Goal: Task Accomplishment & Management: Complete application form

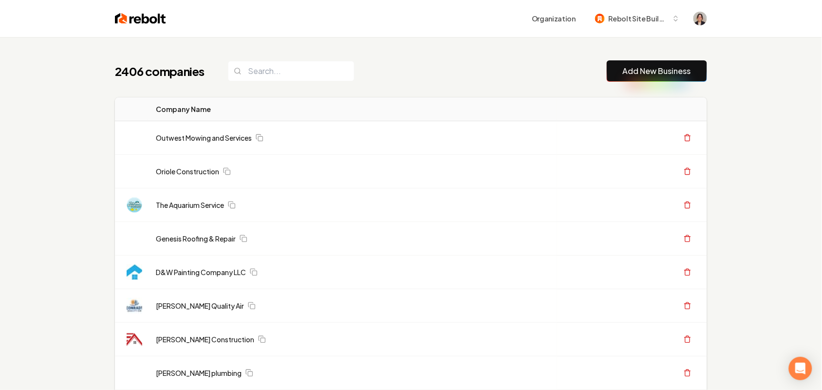
click at [677, 69] on link "Add New Business" at bounding box center [657, 71] width 68 height 12
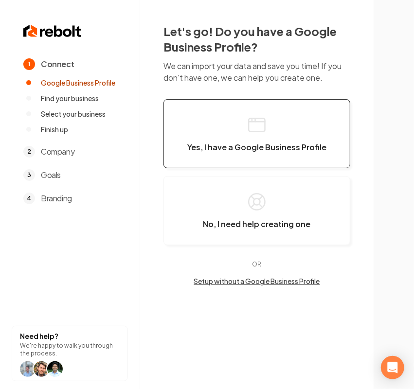
click at [240, 129] on button "Yes, I have a Google Business Profile" at bounding box center [257, 133] width 187 height 69
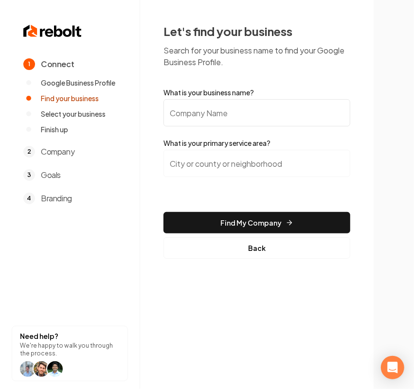
click at [252, 129] on form "What is your business name? What is your primary service area? Find My Company …" at bounding box center [257, 173] width 187 height 171
click at [248, 123] on input "What is your business name?" at bounding box center [257, 112] width 187 height 27
paste input "SHINGLE BROTHERS ROOFING AND RENOVATIONS"
type input "SHINGLE BROTHERS ROOFING AND RENOVATIONS"
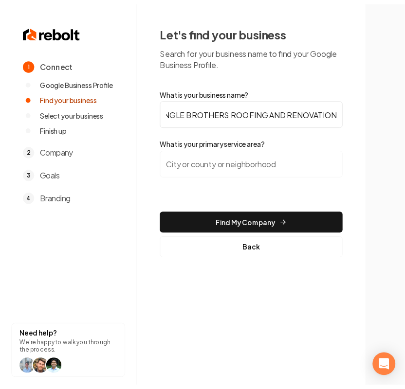
scroll to position [0, 0]
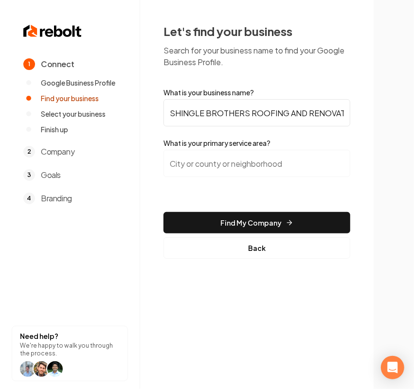
click at [248, 172] on input "search" at bounding box center [257, 163] width 187 height 27
paste input "Convers,"
click at [254, 176] on input "Convers, [GEOGRAPHIC_DATA]" at bounding box center [257, 163] width 187 height 27
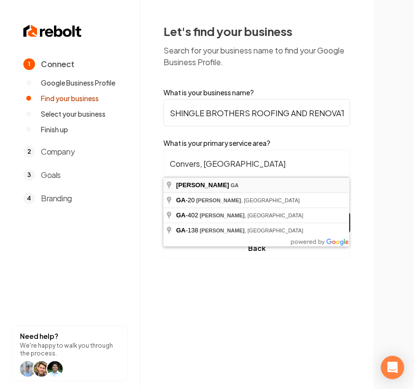
type input "Conyers, [GEOGRAPHIC_DATA]"
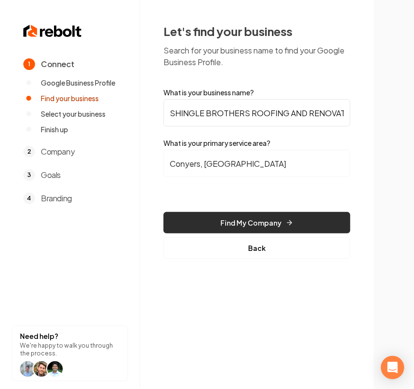
click at [249, 229] on button "Find My Company" at bounding box center [257, 222] width 187 height 21
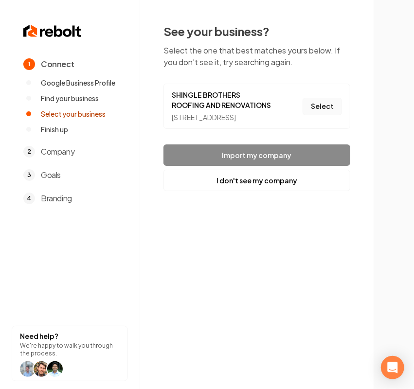
click at [329, 108] on button "Select" at bounding box center [322, 107] width 39 height 18
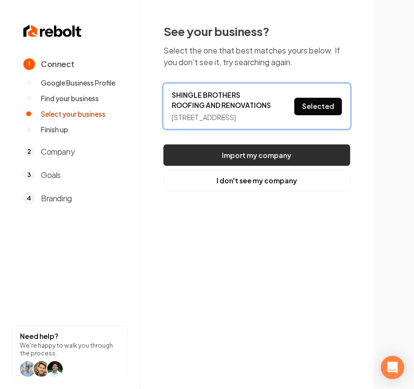
click at [238, 161] on button "Import my company" at bounding box center [257, 155] width 187 height 21
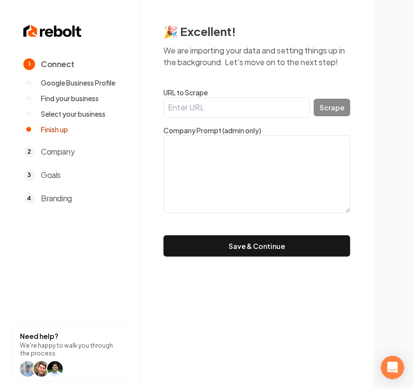
click at [241, 118] on form "URL to Scrape Scrape Company Prompt (admin only) Save & Continue" at bounding box center [257, 172] width 187 height 169
click at [238, 108] on input "URL to Scrape" at bounding box center [237, 107] width 147 height 20
paste input "[URL][DOMAIN_NAME]"
type input "[URL][DOMAIN_NAME]"
click at [333, 105] on button "Scrape" at bounding box center [332, 108] width 37 height 18
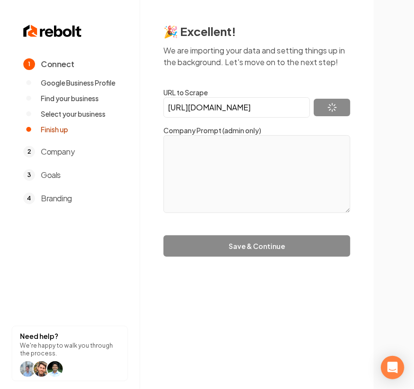
type textarea "Lo ipsum dolorsitamet consec adipiscin elitsedd ei temp inc utlabo etdol mag al…"
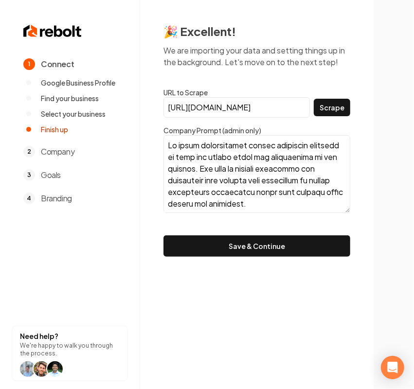
click at [230, 241] on button "Save & Continue" at bounding box center [257, 246] width 187 height 21
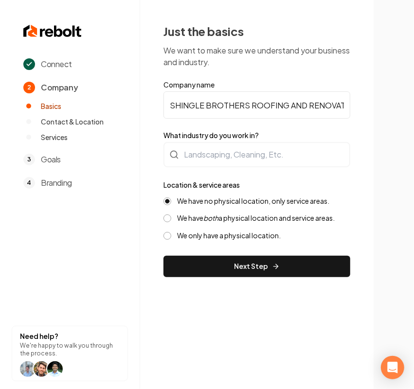
click at [225, 111] on input "SHINGLE BROTHERS ROOFING AND RENOVATIONS" at bounding box center [257, 105] width 187 height 27
click at [291, 112] on input "SHINGLE BROTHERS ROOFING AND RENOVATIONS" at bounding box center [257, 105] width 187 height 27
paste input "[PERSON_NAME] Brothers Roofing and Renovations"
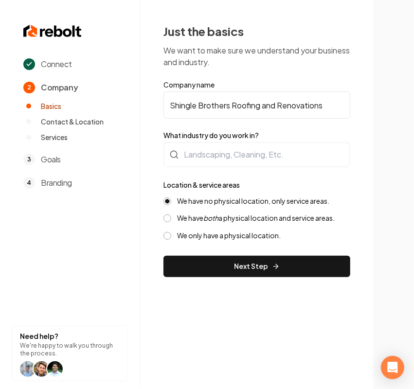
type input "Shingle Brothers Roofing and Renovations"
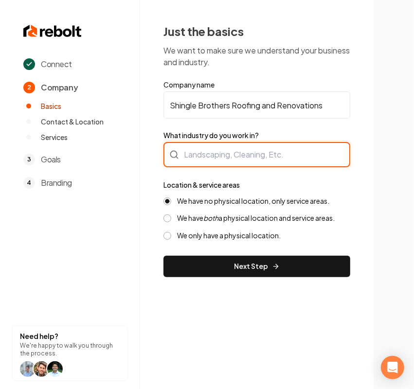
click at [241, 149] on div at bounding box center [257, 154] width 187 height 25
type input "Roofing"
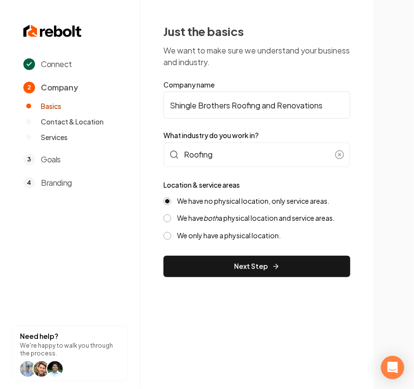
click at [191, 224] on div "We have no physical location, only service areas. We have both a physical locat…" at bounding box center [257, 219] width 187 height 44
click at [215, 220] on icon "both" at bounding box center [210, 218] width 15 height 9
click at [171, 220] on button "We have both a physical location and service areas." at bounding box center [168, 219] width 8 height 8
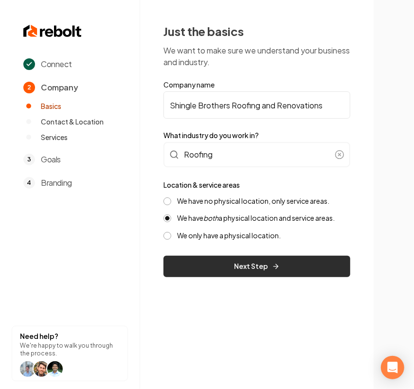
click at [215, 270] on button "Next Step" at bounding box center [257, 266] width 187 height 21
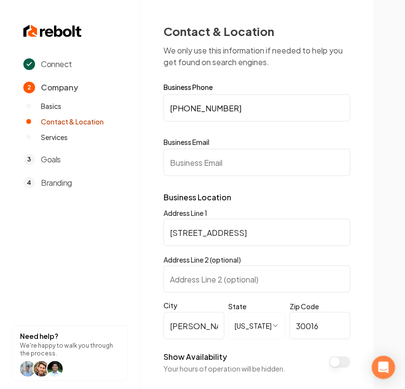
click at [296, 153] on input "Business Email" at bounding box center [257, 162] width 187 height 27
paste input "[EMAIL_ADDRESS][PERSON_NAME][DOMAIN_NAME]"
drag, startPoint x: 169, startPoint y: 163, endPoint x: 147, endPoint y: 164, distance: 22.4
click at [149, 164] on div "**********" at bounding box center [257, 230] width 234 height 460
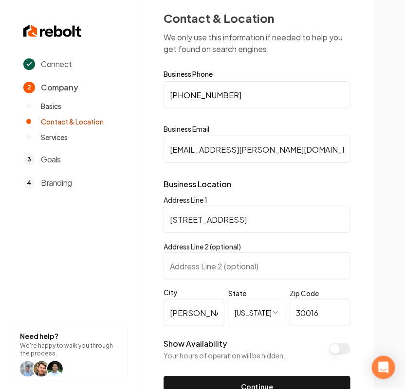
scroll to position [70, 0]
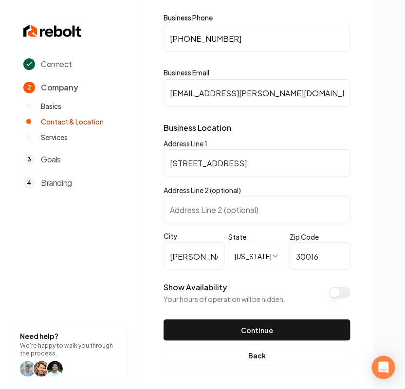
type input "[EMAIL_ADDRESS][PERSON_NAME][DOMAIN_NAME]"
click at [341, 291] on button "Show Availability" at bounding box center [339, 293] width 21 height 12
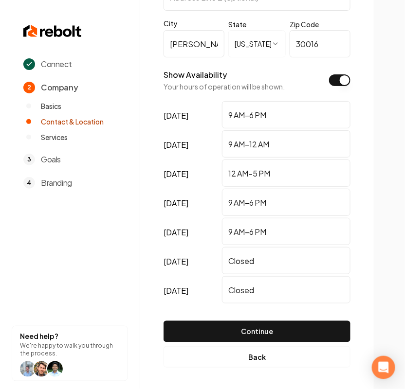
scroll to position [284, 0]
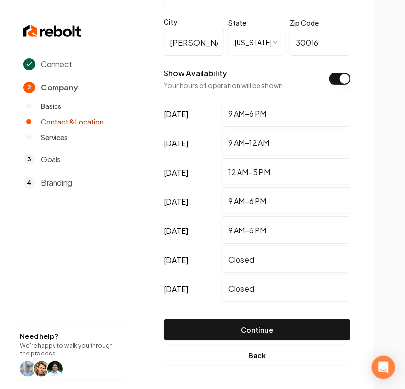
drag, startPoint x: 261, startPoint y: 266, endPoint x: 127, endPoint y: 248, distance: 135.1
drag, startPoint x: 300, startPoint y: 292, endPoint x: 157, endPoint y: 291, distance: 143.6
click at [157, 291] on div "**********" at bounding box center [257, 53] width 234 height 674
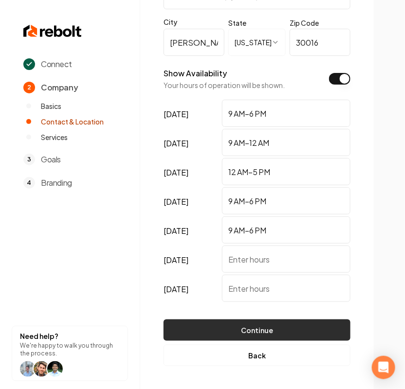
click at [259, 325] on button "Continue" at bounding box center [257, 330] width 187 height 21
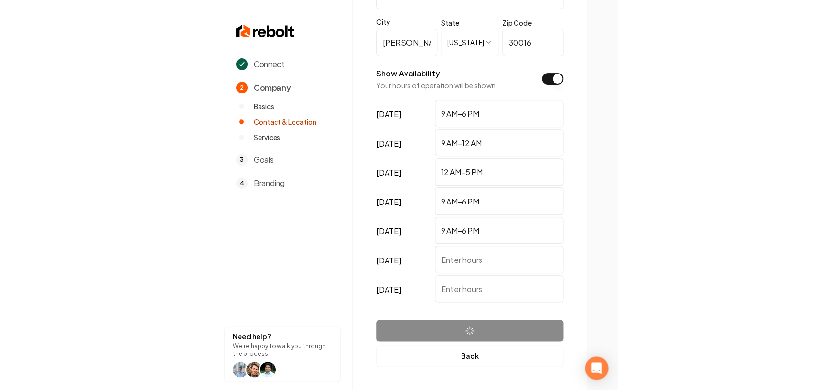
scroll to position [0, 0]
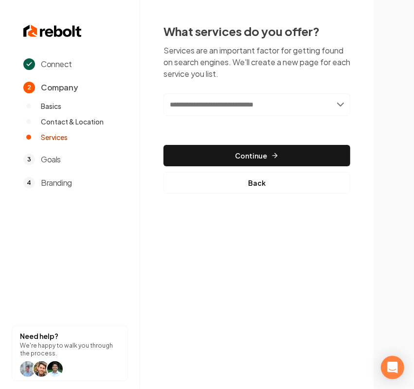
click at [240, 103] on input "text" at bounding box center [257, 104] width 187 height 22
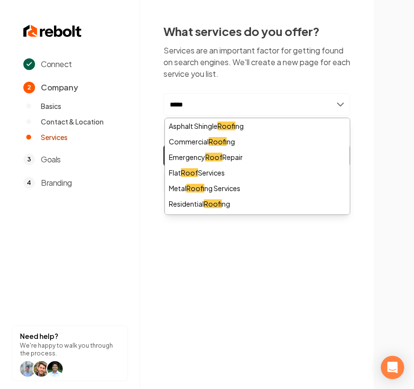
type input "******"
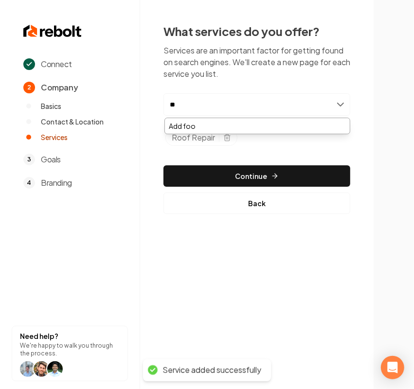
type input "*"
type input "*******"
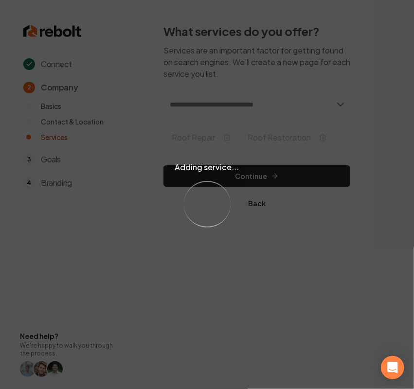
click at [285, 101] on div "Adding service... Loading..." at bounding box center [207, 194] width 414 height 389
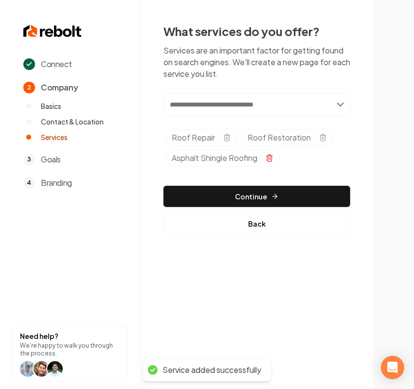
click at [269, 157] on icon "Selected tags" at bounding box center [269, 158] width 4 height 5
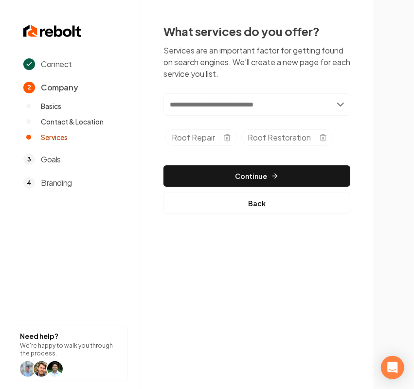
click at [230, 111] on input "text" at bounding box center [257, 104] width 187 height 22
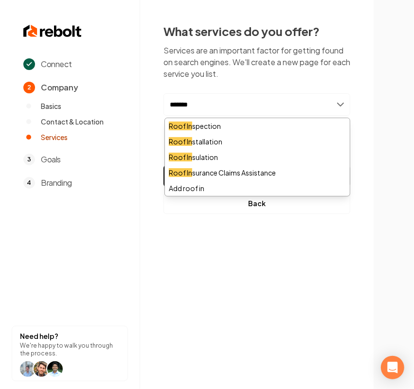
type input "********"
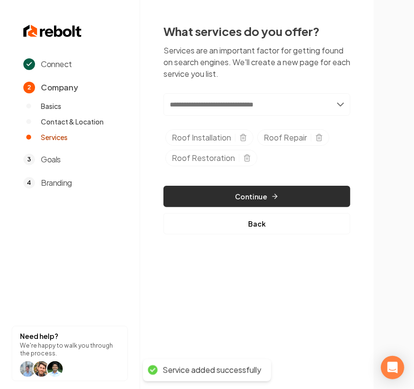
click at [237, 197] on button "Continue" at bounding box center [257, 196] width 187 height 21
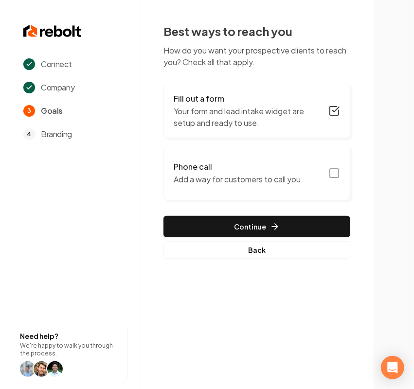
drag, startPoint x: 241, startPoint y: 125, endPoint x: 370, endPoint y: 159, distance: 133.6
click at [370, 159] on div "Best ways to reach you How do you want your prospective clients to reach you? C…" at bounding box center [257, 141] width 234 height 282
click at [310, 176] on button "Phone call Add a way for customers to call you." at bounding box center [257, 173] width 187 height 55
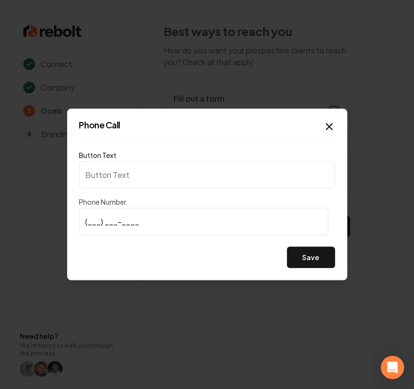
type input "Call us"
type input "[PHONE_NUMBER]"
click at [319, 255] on button "Save" at bounding box center [311, 257] width 48 height 21
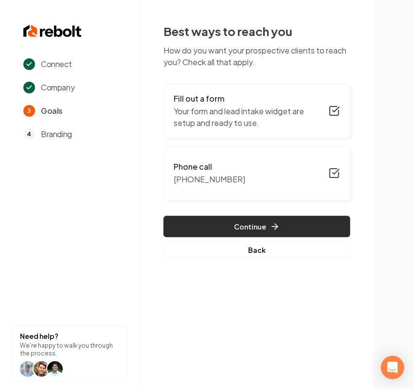
click at [224, 224] on button "Continue" at bounding box center [257, 226] width 187 height 21
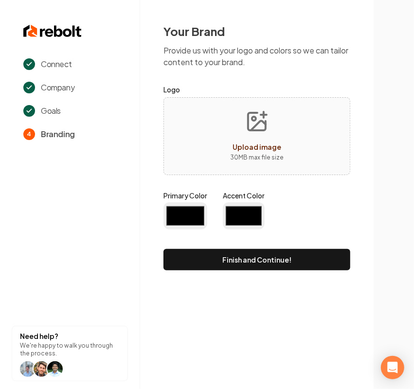
type input "#194d33"
type input "#70be00"
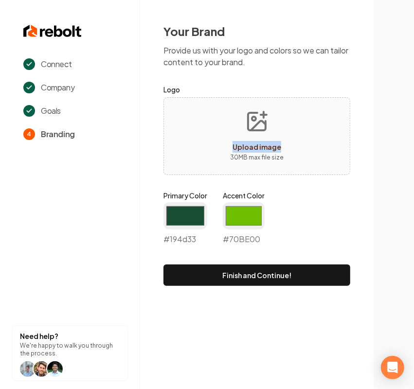
click at [370, 135] on div "Your Brand Provide us with your logo and colors so we can tailor content to you…" at bounding box center [257, 155] width 234 height 310
click at [339, 138] on div "Upload image 30 MB max file size" at bounding box center [257, 136] width 187 height 78
type input "**********"
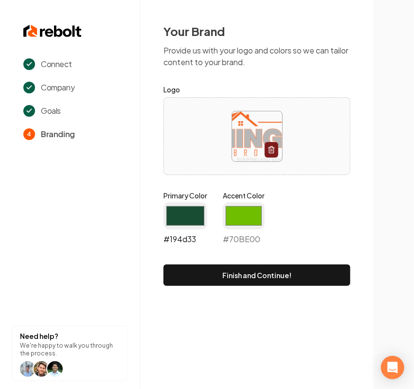
click at [177, 218] on input "#194d33" at bounding box center [186, 216] width 44 height 27
drag, startPoint x: 195, startPoint y: 219, endPoint x: 181, endPoint y: 225, distance: 15.0
click at [195, 219] on input "#194d33" at bounding box center [186, 216] width 44 height 27
type input "#2d2e2f"
click at [228, 219] on input "#70be00" at bounding box center [244, 216] width 42 height 27
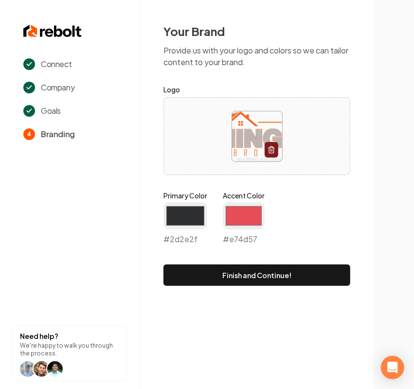
type input "#e74d57"
click at [325, 212] on div "Primary Color #2d2e2f #2d2e2f Accent Color #e74d57 #e74d57" at bounding box center [257, 220] width 187 height 58
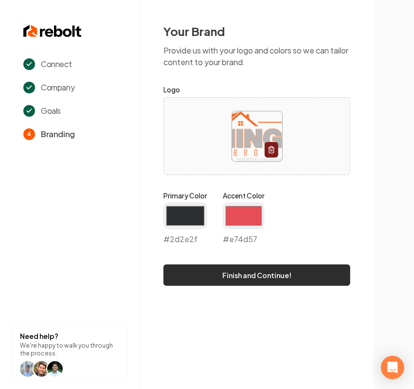
click at [245, 283] on button "Finish and Continue!" at bounding box center [257, 275] width 187 height 21
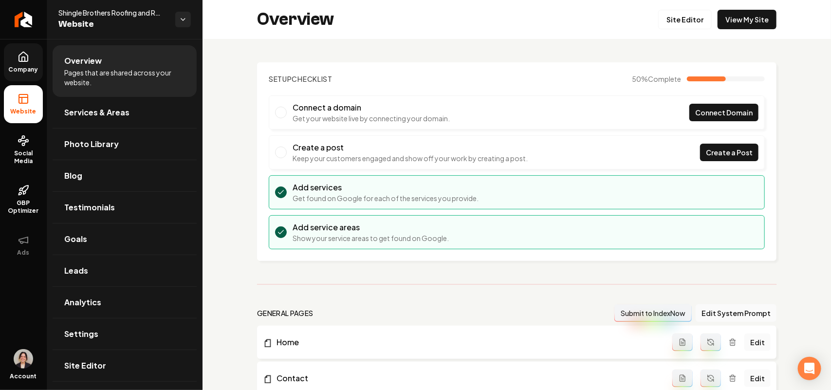
click at [32, 53] on link "Company" at bounding box center [23, 62] width 39 height 38
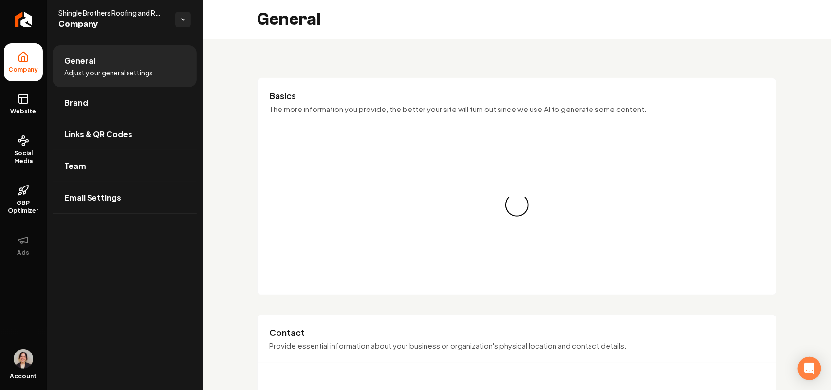
click at [88, 98] on link "Brand" at bounding box center [125, 102] width 144 height 31
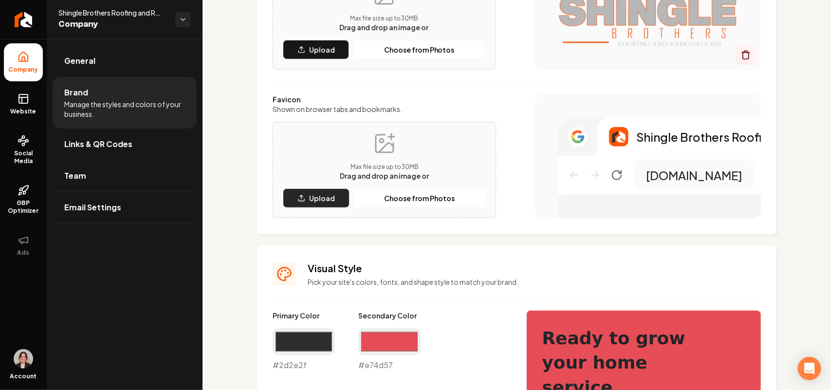
scroll to position [183, 0]
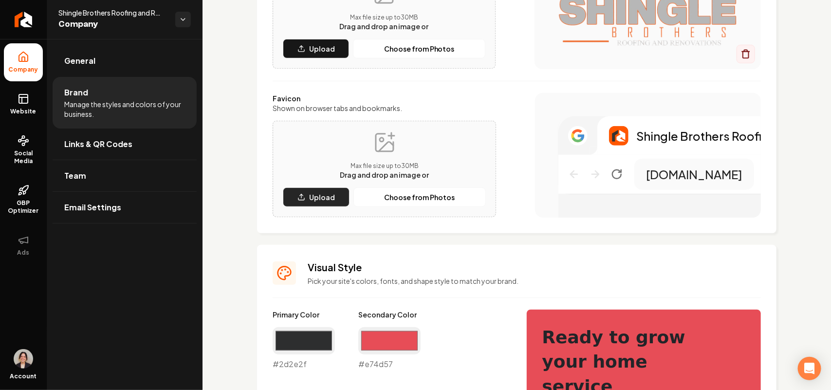
click at [322, 196] on p "Upload" at bounding box center [322, 197] width 26 height 10
click at [385, 333] on input "#e74d57" at bounding box center [389, 340] width 62 height 27
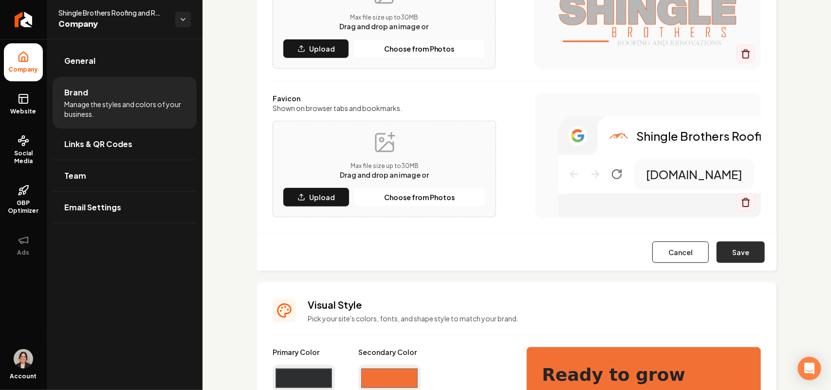
type input "#f37035"
click at [737, 258] on button "Save" at bounding box center [741, 251] width 48 height 21
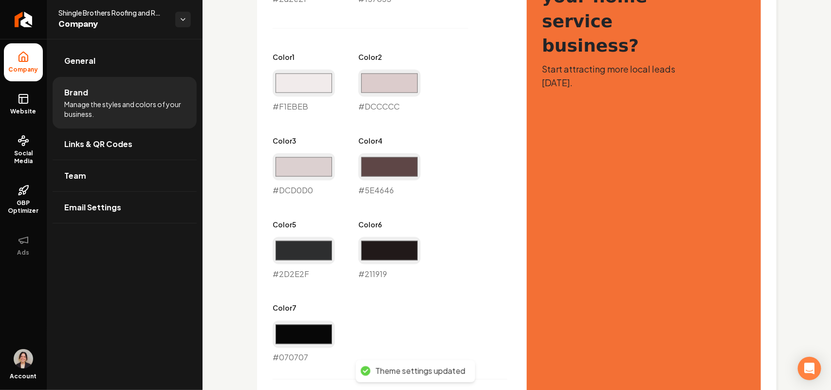
scroll to position [510, 0]
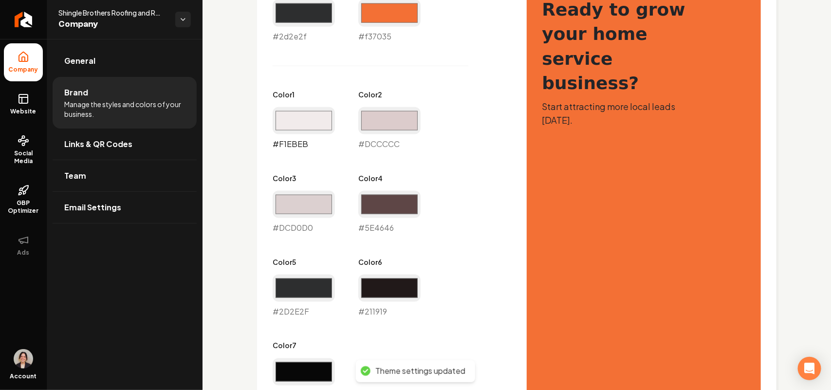
click at [312, 126] on input "#f1ebeb" at bounding box center [304, 120] width 62 height 27
type input "#f0ecea"
click at [395, 129] on input "#dccccc" at bounding box center [389, 120] width 62 height 27
type input "#ded6ce"
click at [295, 210] on input "#dcd0d0" at bounding box center [304, 204] width 62 height 27
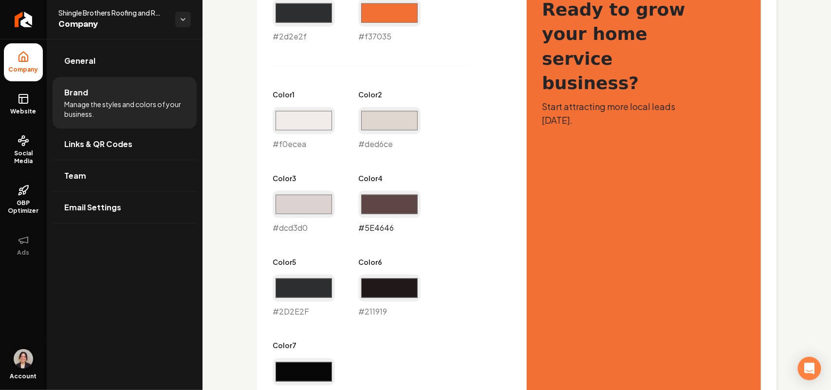
type input "#dcd3d0"
click at [388, 209] on input "#5e4646" at bounding box center [389, 204] width 62 height 27
type input "#5e4a45"
drag, startPoint x: 314, startPoint y: 113, endPoint x: 314, endPoint y: 122, distance: 8.8
click at [314, 113] on input "#f0ecea" at bounding box center [304, 120] width 62 height 27
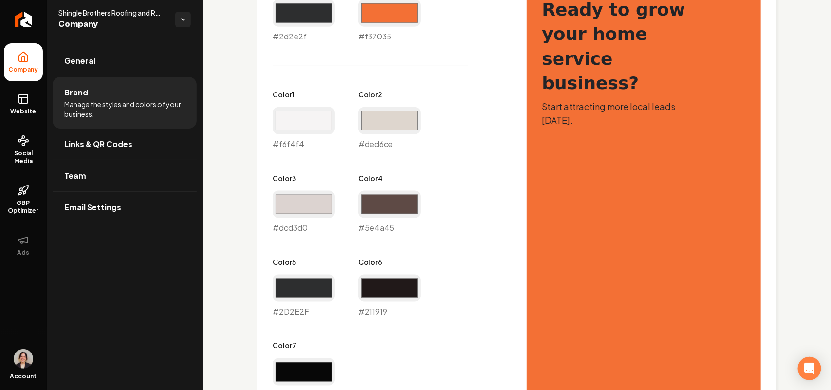
type input "#f6f4f4"
click at [513, 152] on div "Primary Color #2d2e2f #2d2e2f Secondary Color #f37035 #f37035 Color 1 #f6f4f4 #…" at bounding box center [517, 321] width 488 height 678
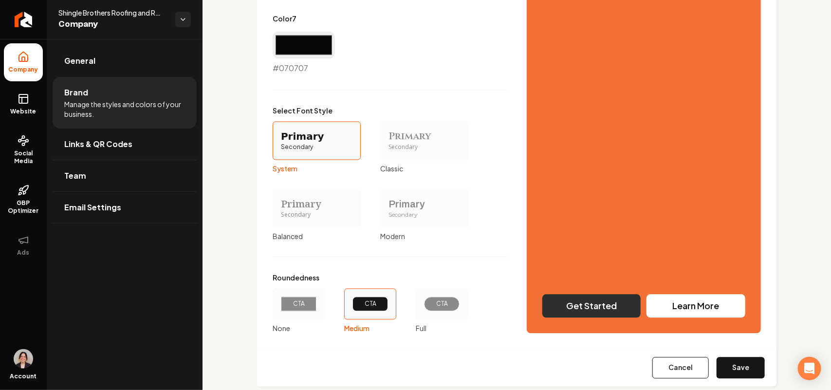
scroll to position [857, 0]
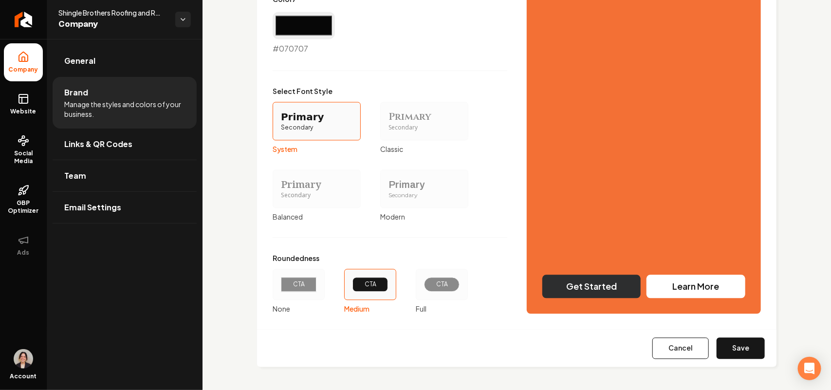
click at [380, 179] on div "Primary Secondary" at bounding box center [424, 188] width 88 height 38
click at [380, 185] on button "Primary Secondary Modern" at bounding box center [384, 189] width 8 height 8
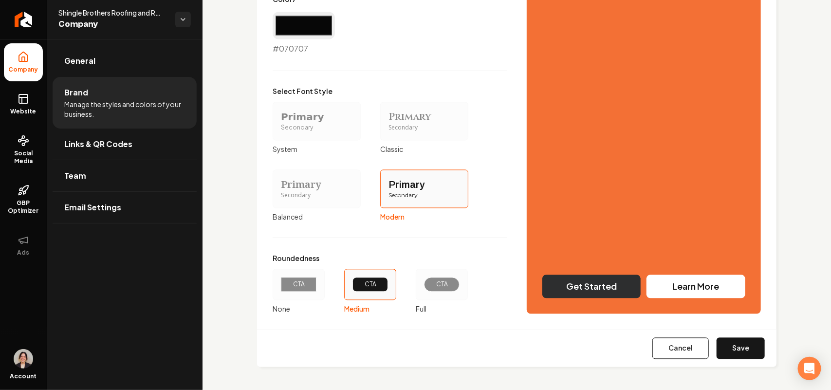
click at [293, 295] on div "CTA" at bounding box center [299, 284] width 52 height 31
click at [280, 288] on button "CTA None" at bounding box center [276, 284] width 8 height 8
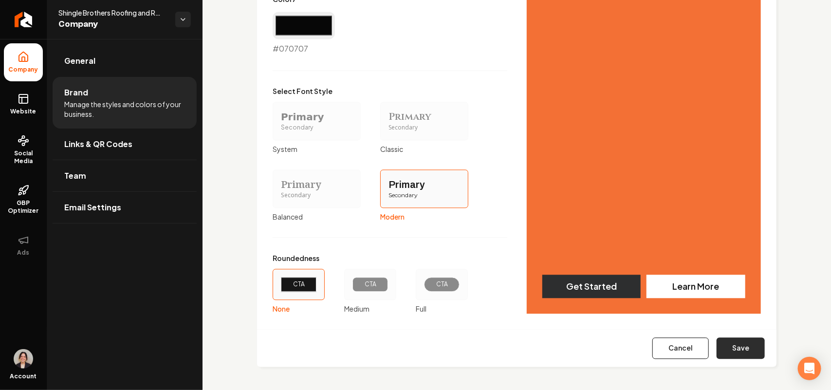
click at [733, 356] on button "Save" at bounding box center [741, 347] width 48 height 21
type input "#2d2e2f"
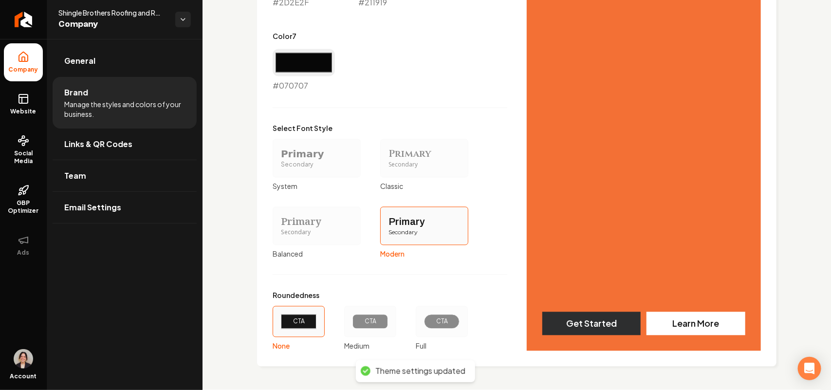
scroll to position [819, 0]
click at [120, 69] on link "General" at bounding box center [125, 60] width 144 height 31
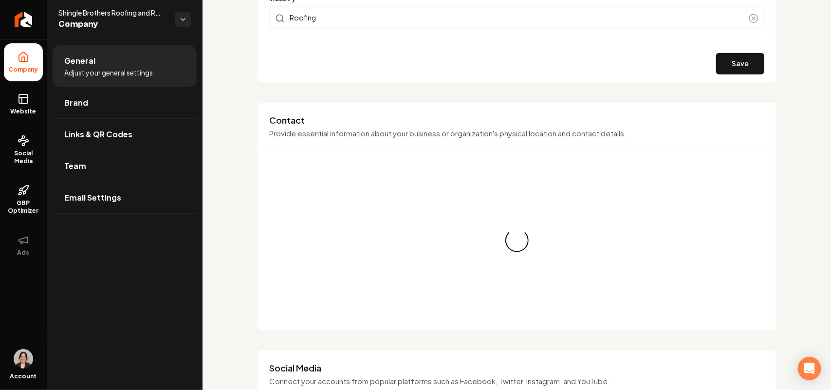
scroll to position [633, 0]
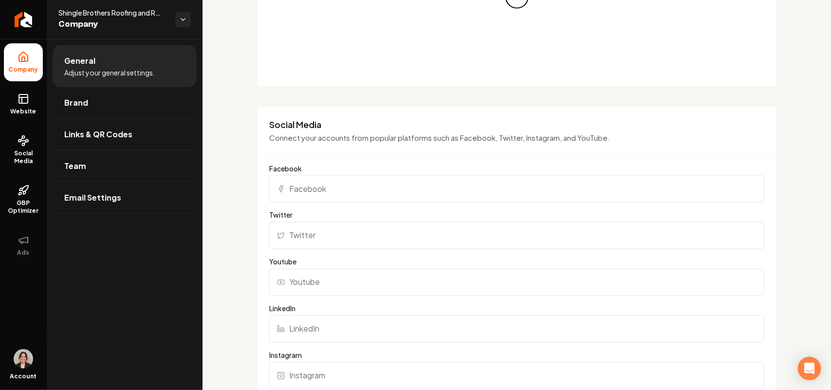
click at [315, 197] on input "Facebook" at bounding box center [516, 188] width 495 height 27
paste input "[URL][DOMAIN_NAME]"
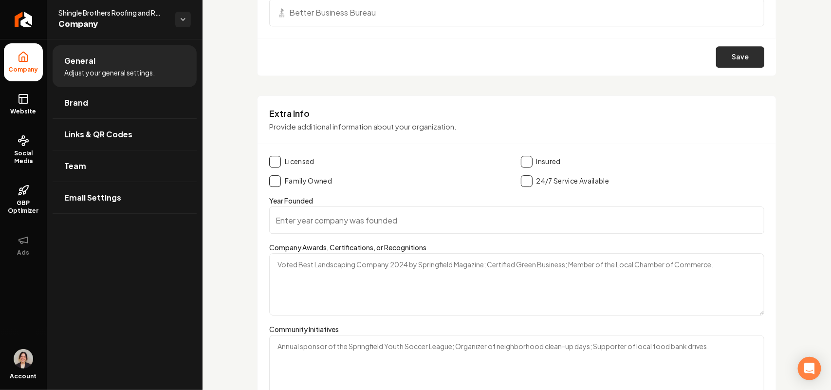
type input "[URL][DOMAIN_NAME]"
click at [725, 54] on button "Save" at bounding box center [740, 56] width 48 height 21
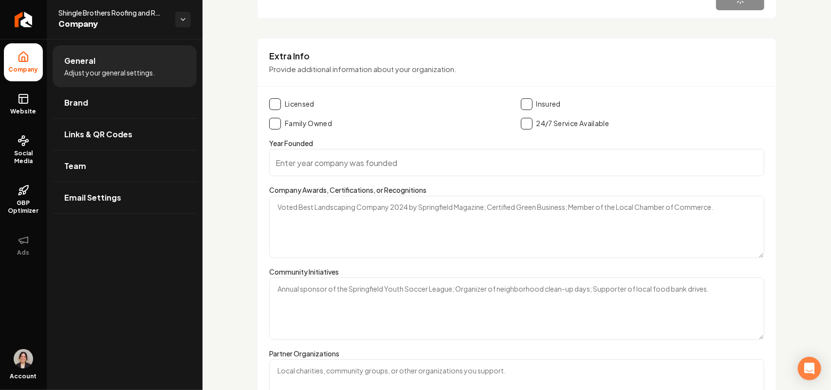
scroll to position [1794, 0]
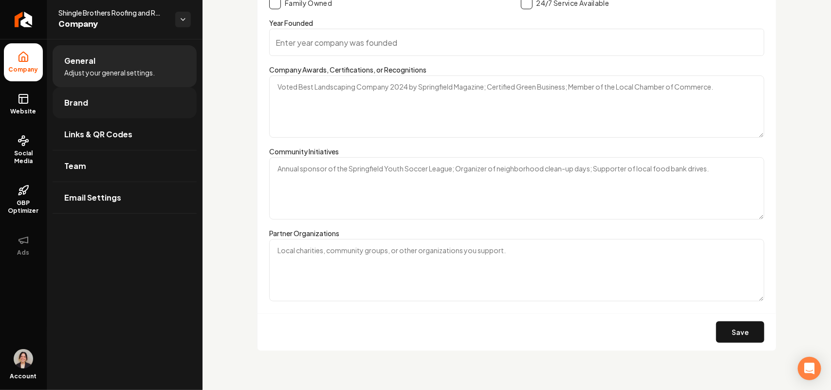
click at [100, 106] on link "Brand" at bounding box center [125, 102] width 144 height 31
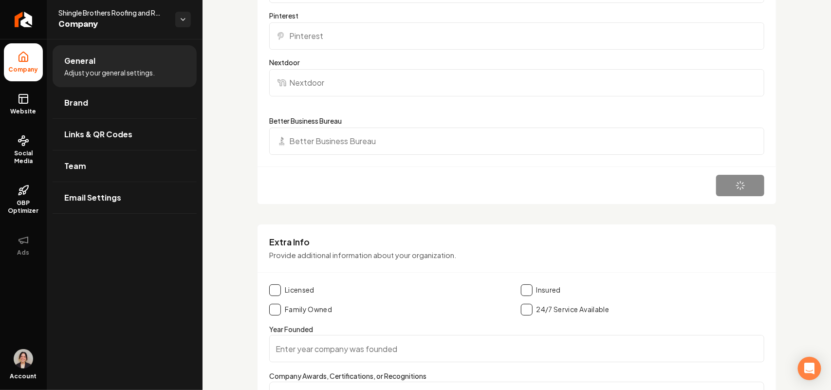
scroll to position [1490, 0]
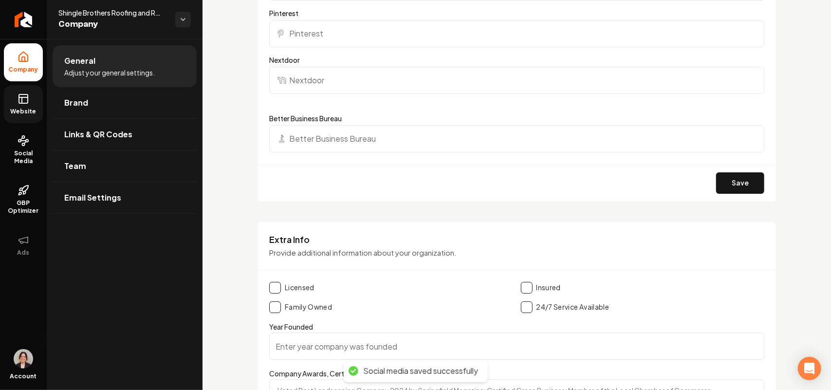
click at [18, 108] on span "Website" at bounding box center [24, 112] width 34 height 8
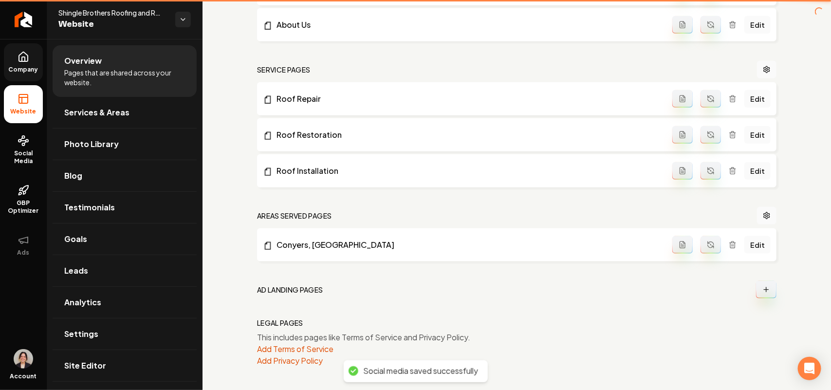
scroll to position [390, 0]
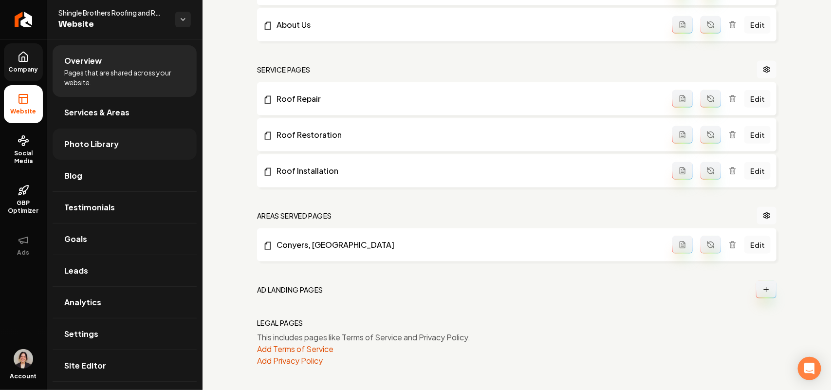
click at [115, 150] on link "Photo Library" at bounding box center [125, 144] width 144 height 31
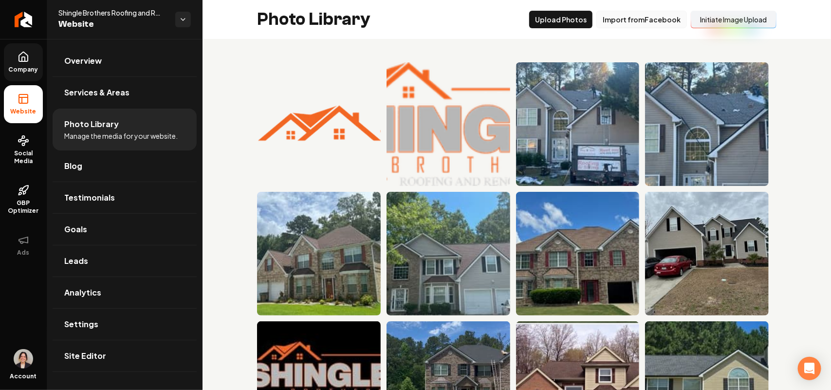
click at [614, 20] on button "Import from Facebook" at bounding box center [641, 20] width 91 height 18
click at [643, 19] on button "Import from Facebook" at bounding box center [641, 20] width 91 height 18
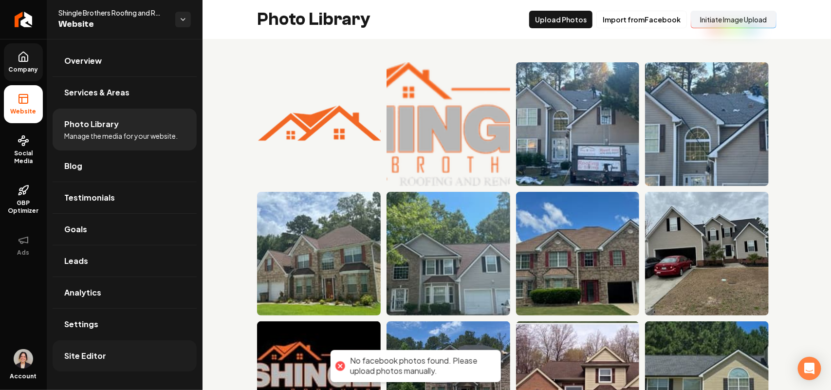
click at [105, 349] on link "Site Editor" at bounding box center [125, 355] width 144 height 31
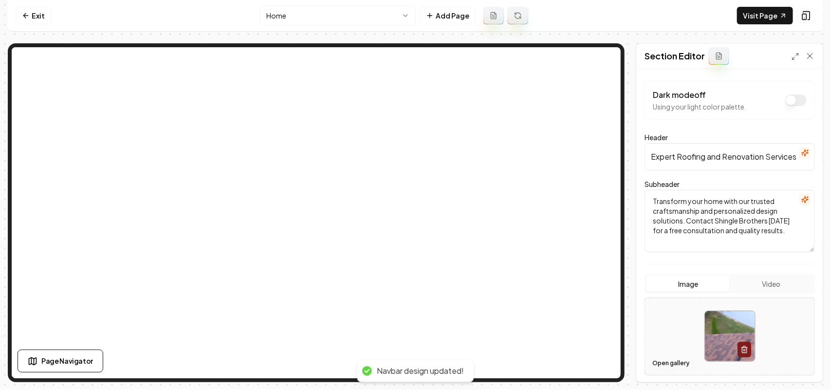
click at [677, 369] on button "Open gallery" at bounding box center [671, 363] width 44 height 16
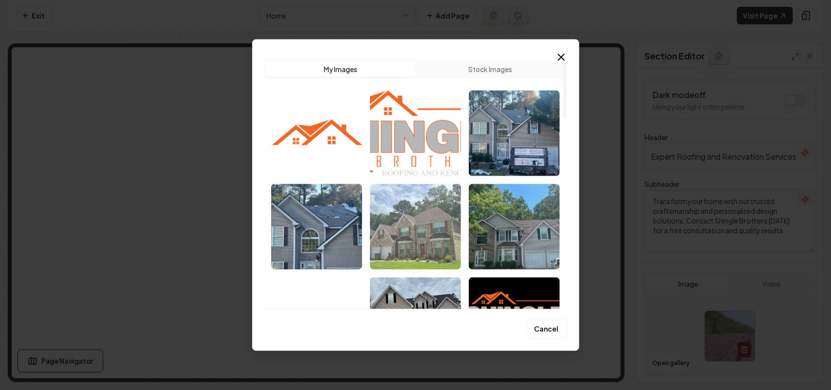
click at [439, 220] on img "Select image image_68caeb495c7cd75eb80d3129.jpeg" at bounding box center [415, 227] width 91 height 86
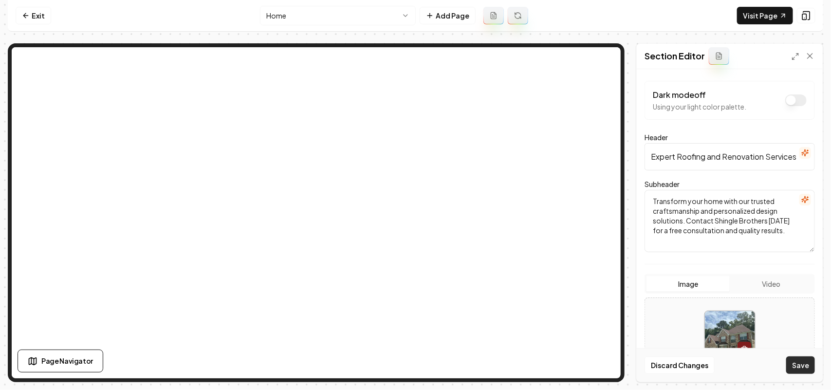
click at [799, 362] on button "Save" at bounding box center [800, 365] width 29 height 18
click at [685, 363] on button "Open gallery" at bounding box center [671, 363] width 44 height 16
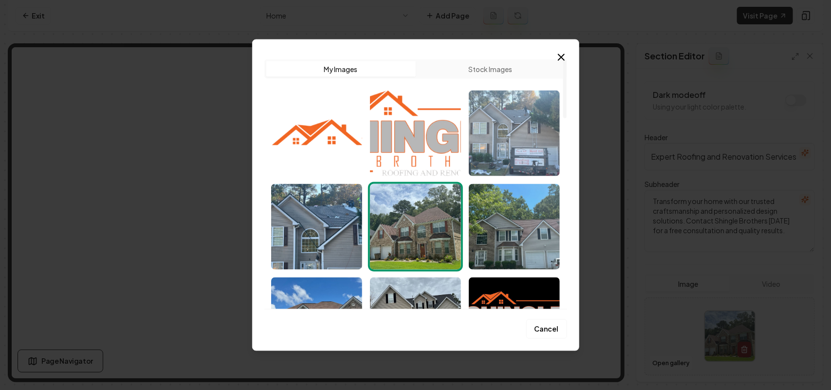
click at [519, 137] on img "Select image image_68caeb4a5c7cd75eb80d42f2.jpeg" at bounding box center [514, 133] width 91 height 86
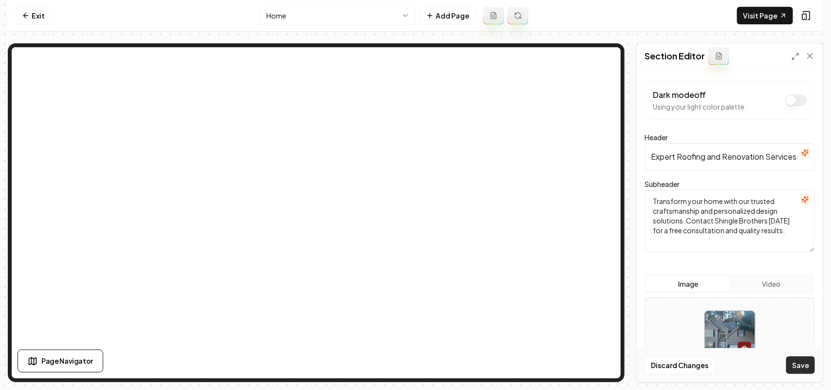
click at [797, 362] on button "Save" at bounding box center [800, 365] width 29 height 18
click at [668, 368] on button "Open gallery" at bounding box center [671, 363] width 44 height 16
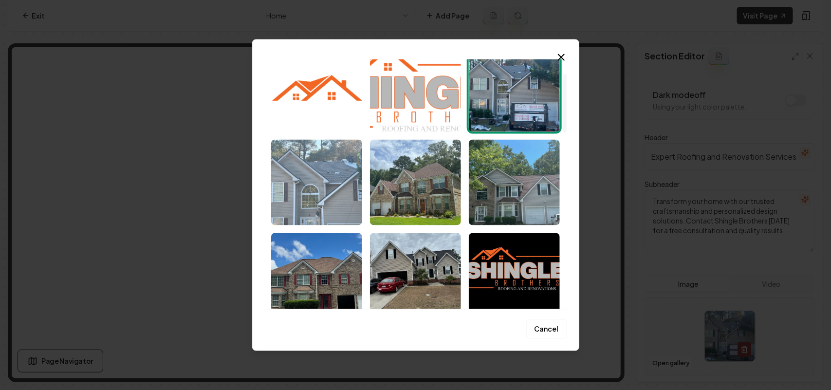
scroll to position [61, 0]
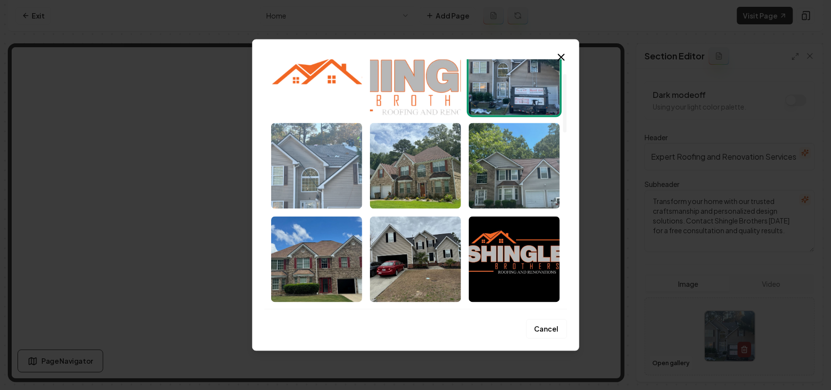
click at [313, 191] on img "Select image image_68caeb495c7cd75eb80d313d.jpeg" at bounding box center [316, 166] width 91 height 86
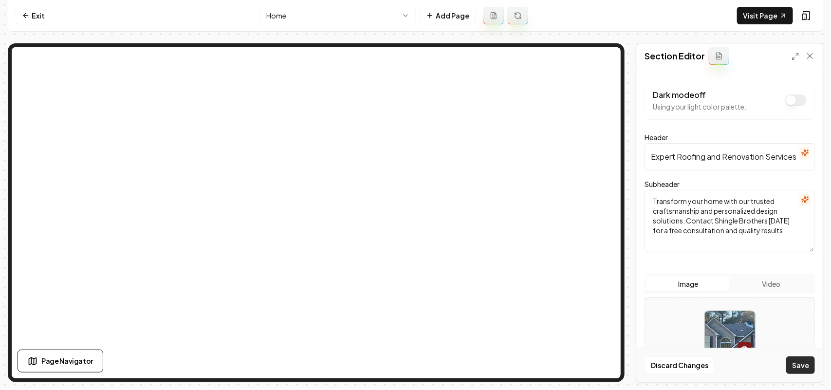
click at [807, 364] on button "Save" at bounding box center [800, 365] width 29 height 18
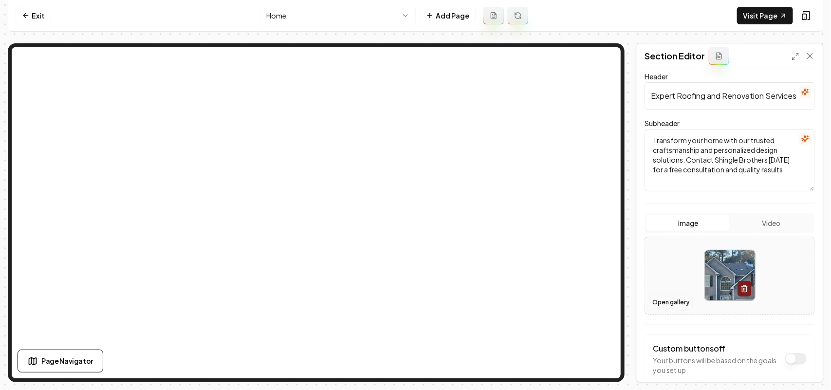
click at [668, 303] on button "Open gallery" at bounding box center [671, 303] width 44 height 16
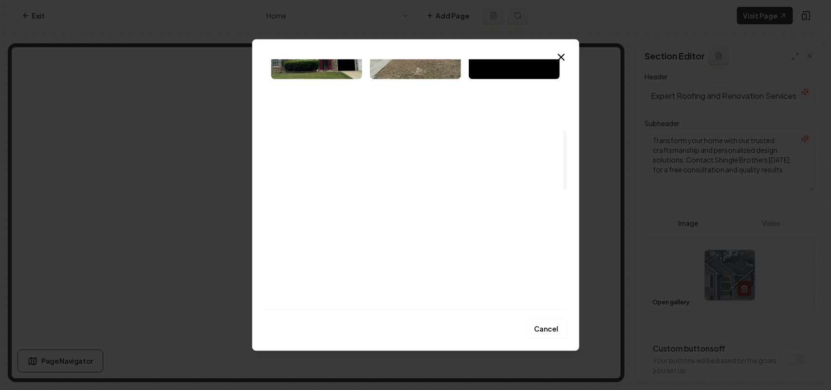
scroll to position [304, 0]
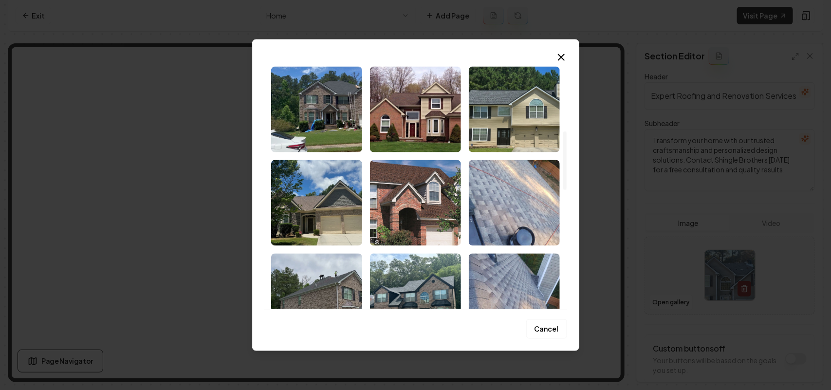
click at [385, 206] on img "Select image image_68caeb495c7cd75eb80d2cd0.jpeg" at bounding box center [415, 203] width 91 height 86
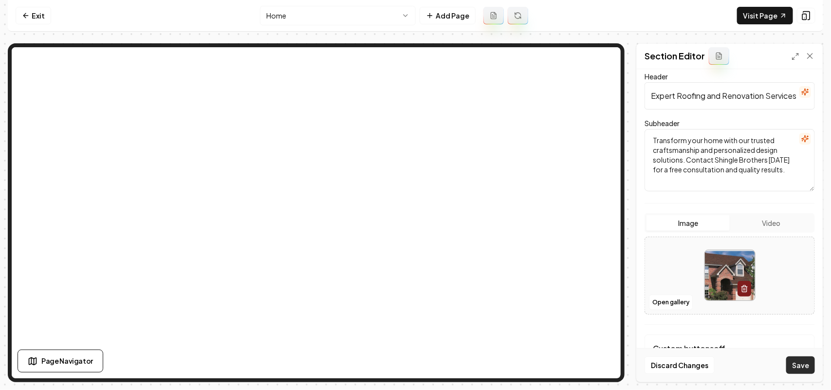
click at [797, 362] on button "Save" at bounding box center [800, 365] width 29 height 18
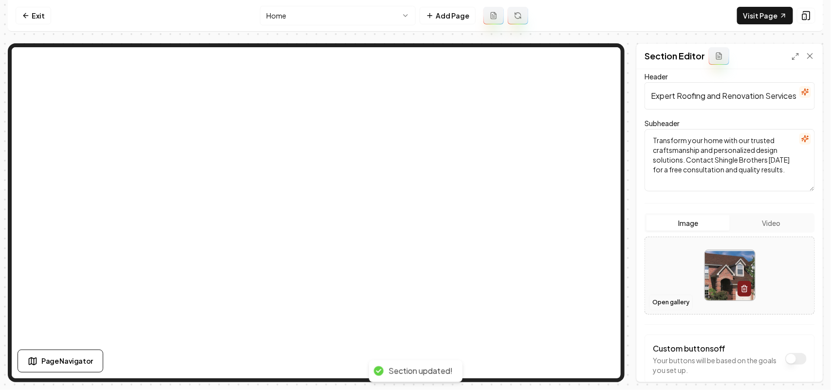
click at [684, 301] on button "Open gallery" at bounding box center [671, 303] width 44 height 16
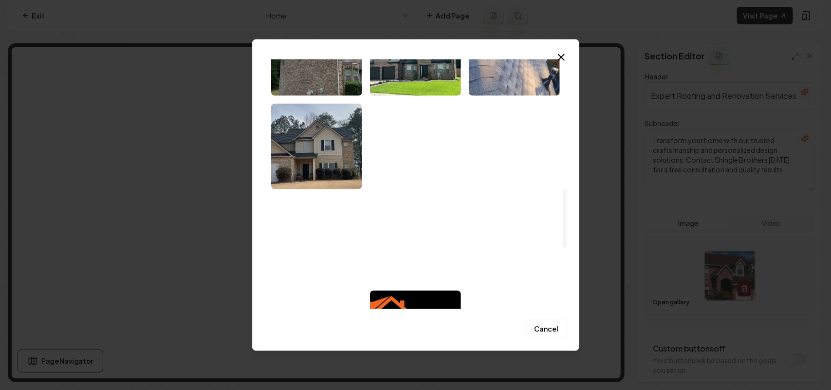
scroll to position [609, 0]
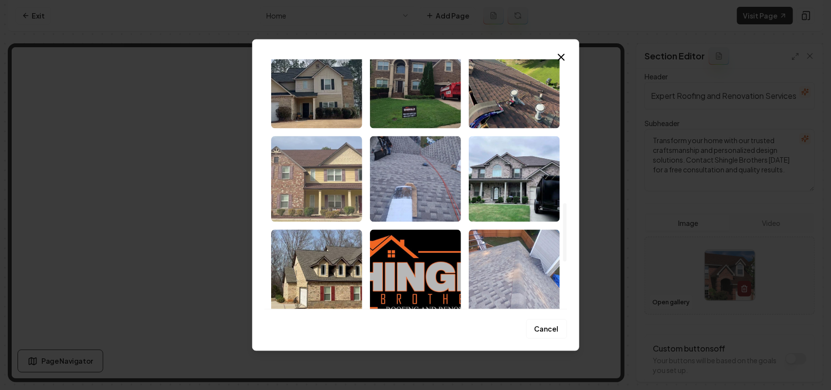
click at [314, 179] on img "Select image image_68caeb495c7cd75eb80d276e.jpeg" at bounding box center [316, 179] width 91 height 86
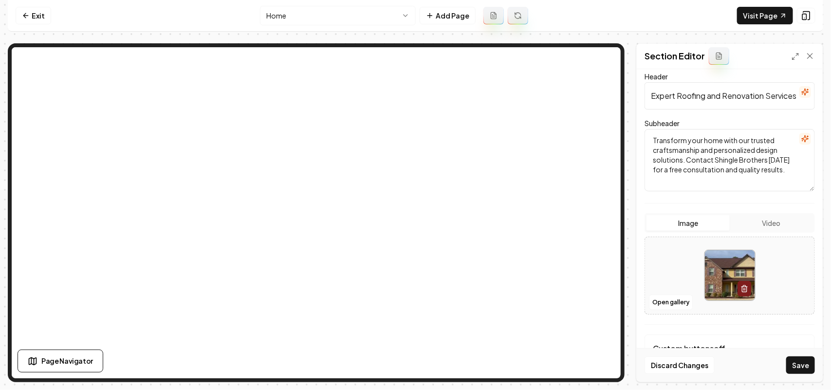
click at [795, 363] on button "Save" at bounding box center [800, 365] width 29 height 18
click at [656, 300] on button "Open gallery" at bounding box center [671, 303] width 44 height 16
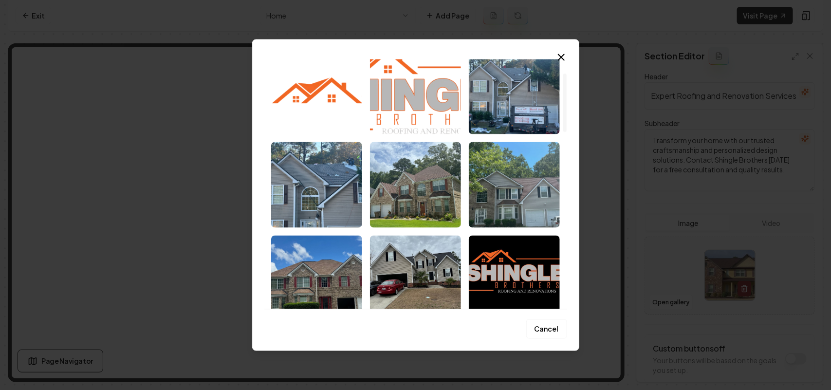
scroll to position [61, 0]
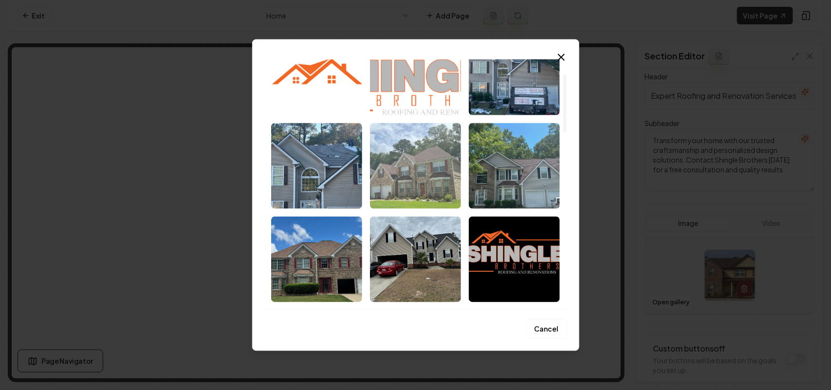
click at [422, 191] on img "Select image image_68caeb495c7cd75eb80d3129.jpeg" at bounding box center [415, 166] width 91 height 86
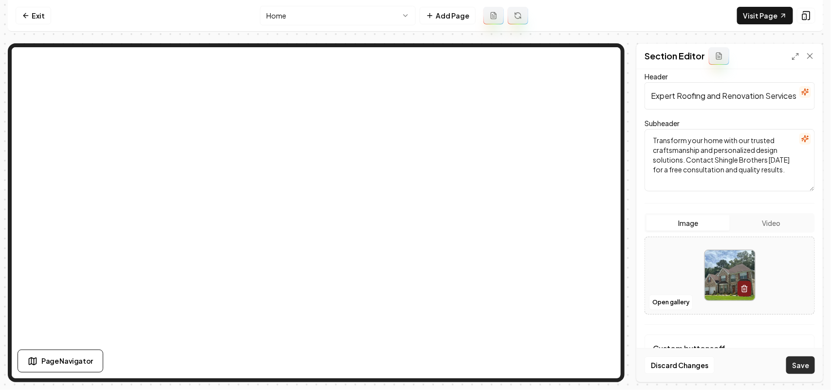
click at [802, 364] on button "Save" at bounding box center [800, 365] width 29 height 18
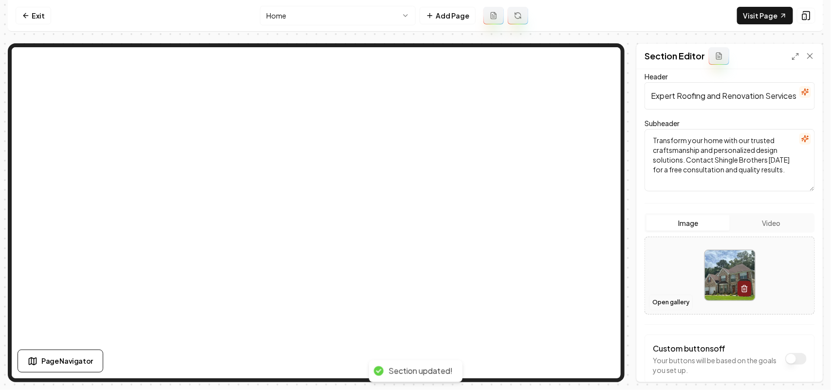
click at [660, 308] on button "Open gallery" at bounding box center [671, 303] width 44 height 16
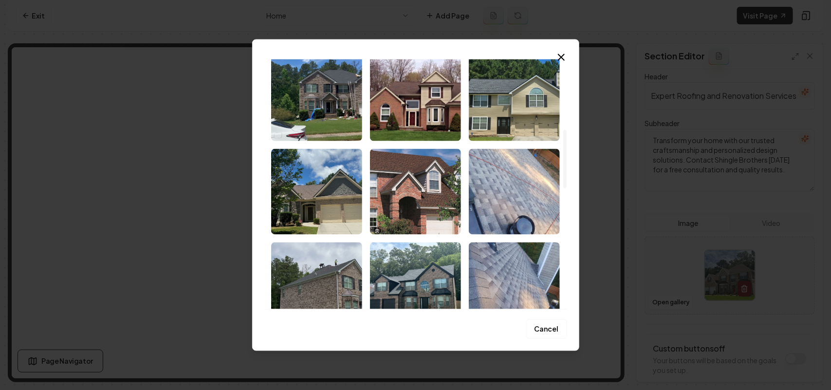
scroll to position [257, 0]
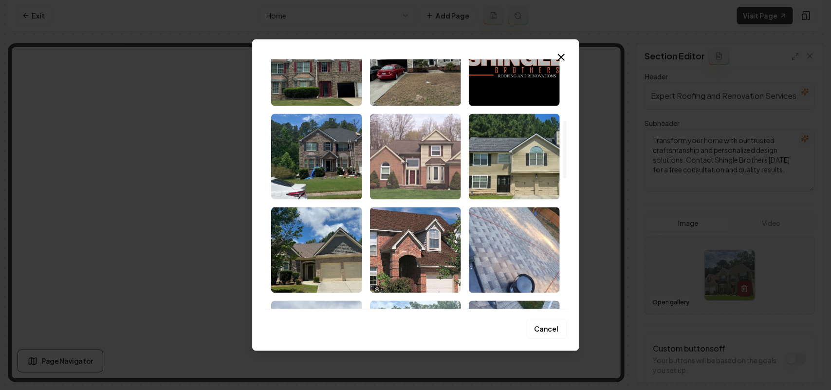
click at [442, 156] on img "Select image image_68caeb495c7cd75eb80d293b.jpeg" at bounding box center [415, 156] width 91 height 86
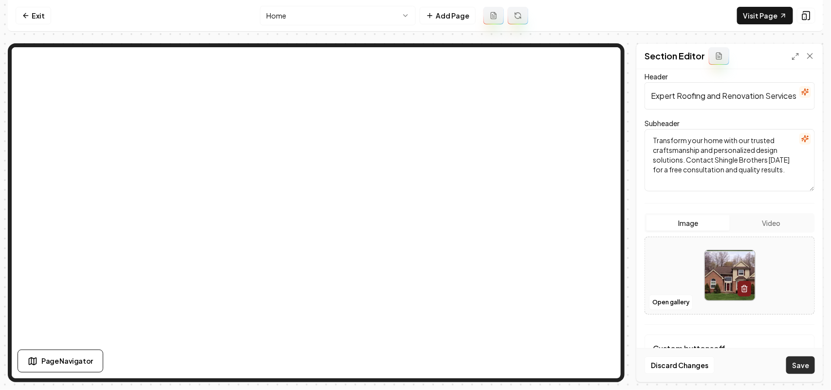
click at [807, 366] on button "Save" at bounding box center [800, 365] width 29 height 18
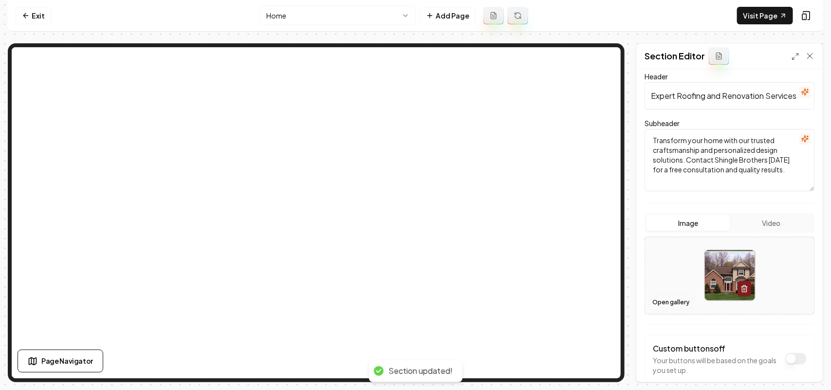
click at [672, 297] on button "Open gallery" at bounding box center [671, 303] width 44 height 16
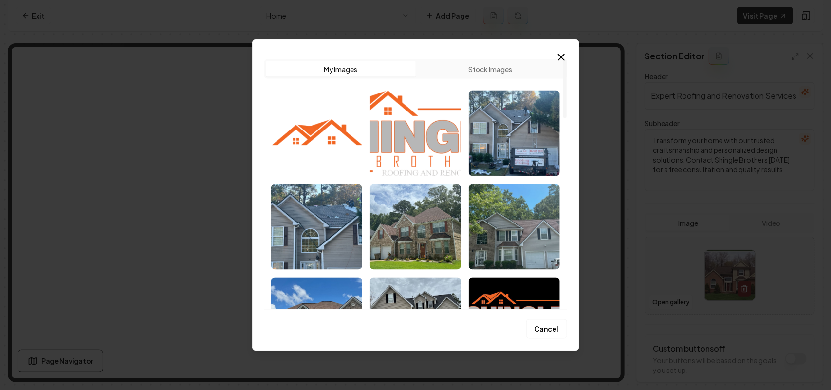
drag, startPoint x: 402, startPoint y: 237, endPoint x: 414, endPoint y: 240, distance: 12.5
click at [402, 237] on img "Select image image_68caeb495c7cd75eb80d3129.jpeg" at bounding box center [415, 227] width 91 height 86
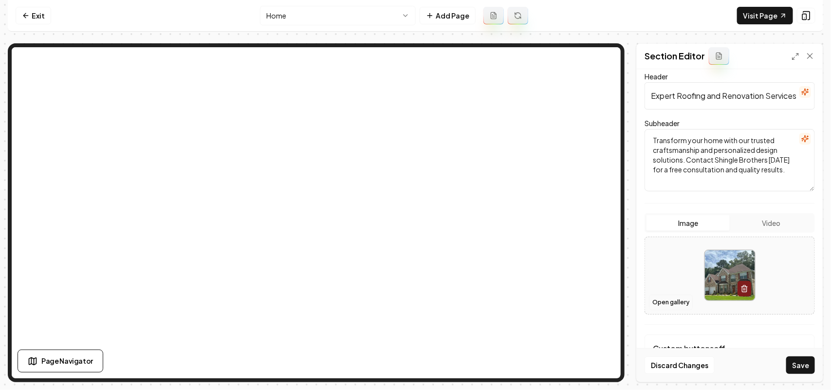
click at [653, 305] on button "Open gallery" at bounding box center [671, 303] width 44 height 16
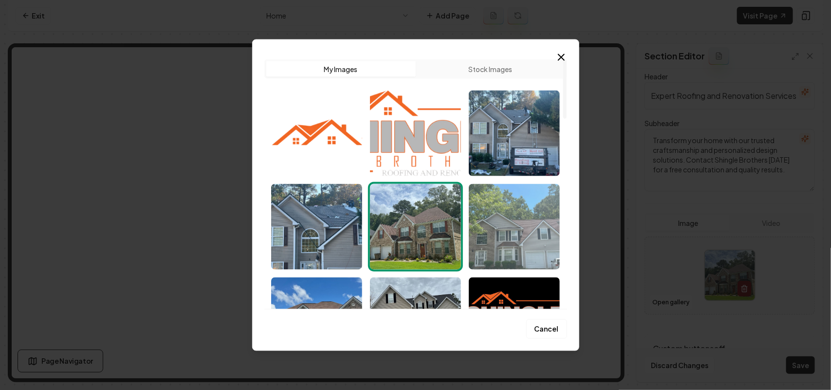
click at [495, 238] on img "Select image image_68caeb495c7cd75eb80d30d4.jpeg" at bounding box center [514, 227] width 91 height 86
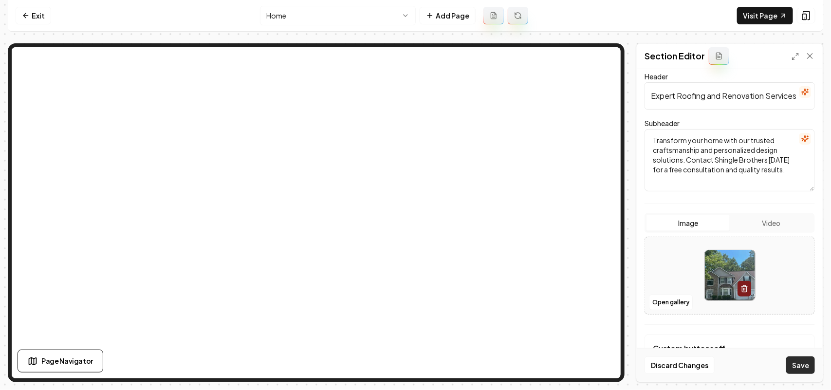
click at [799, 360] on button "Save" at bounding box center [800, 365] width 29 height 18
click at [671, 298] on button "Open gallery" at bounding box center [671, 303] width 44 height 16
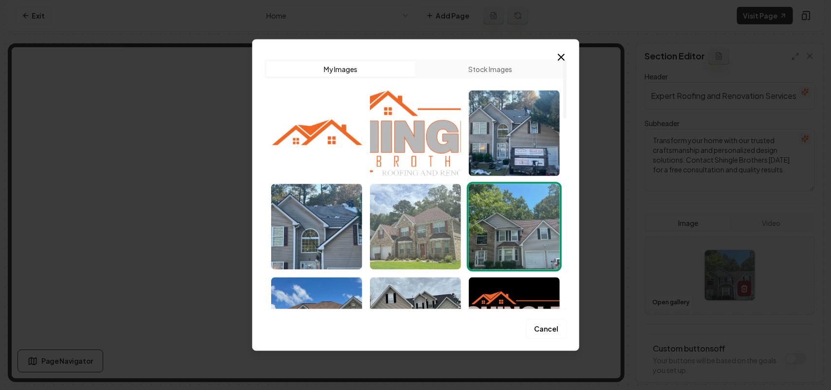
click at [428, 236] on img "Select image image_68caeb495c7cd75eb80d3129.jpeg" at bounding box center [415, 227] width 91 height 86
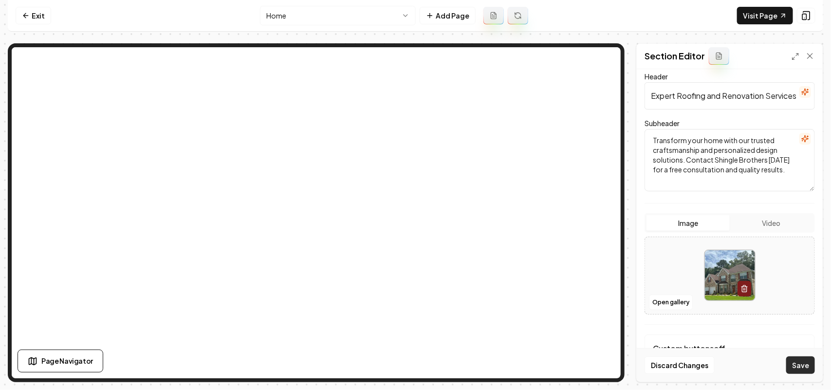
click at [798, 362] on button "Save" at bounding box center [800, 365] width 29 height 18
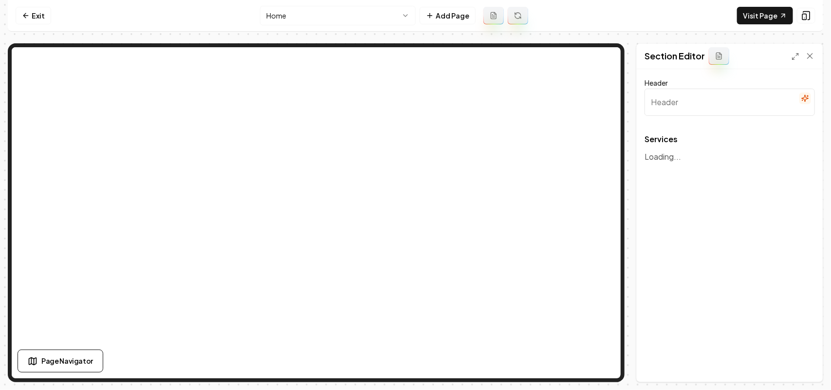
type input "Our Expert Roofing and Renovation Services"
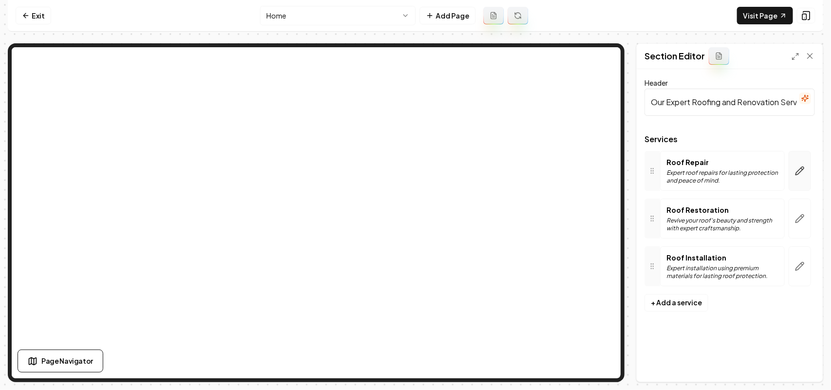
click at [795, 174] on icon "button" at bounding box center [800, 171] width 10 height 10
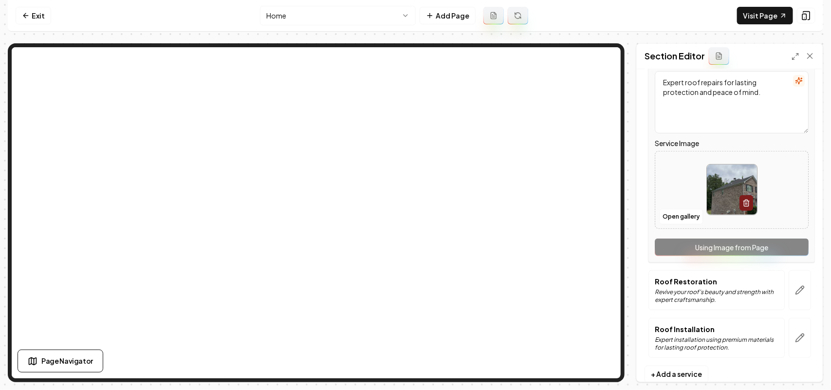
scroll to position [166, 0]
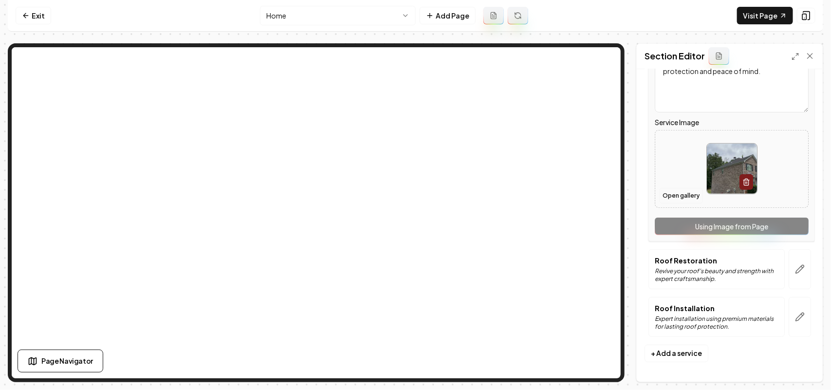
click at [684, 195] on button "Open gallery" at bounding box center [681, 196] width 44 height 16
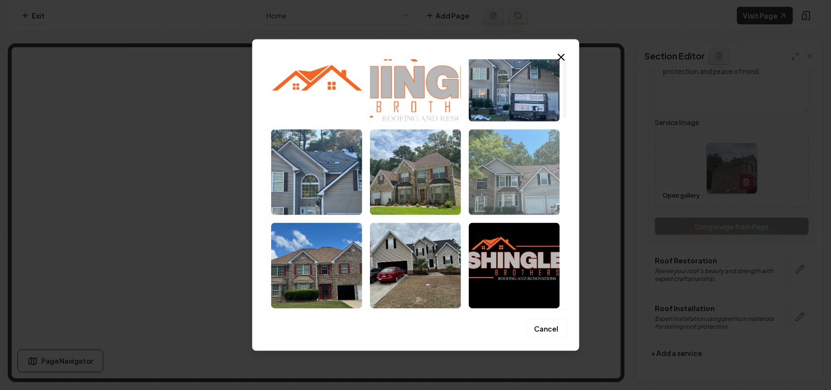
scroll to position [0, 0]
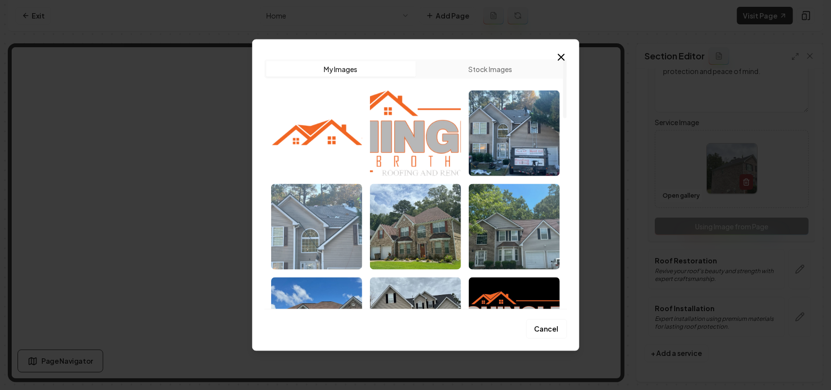
click at [336, 237] on img "Select image image_68caeb495c7cd75eb80d313d.jpeg" at bounding box center [316, 227] width 91 height 86
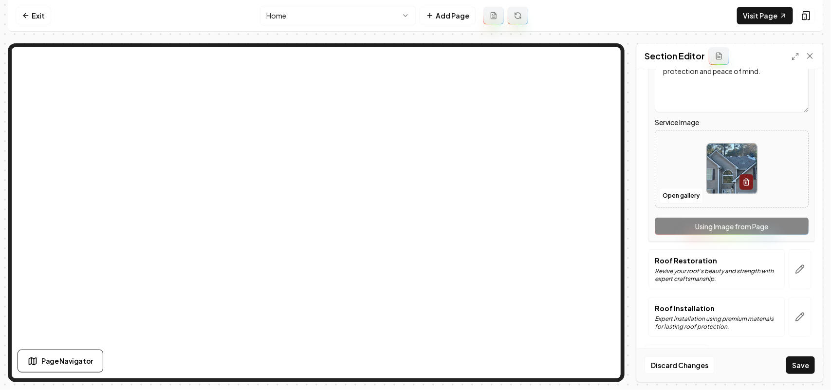
click at [292, 23] on html "Computer Required This feature is only available on a computer. Please switch t…" at bounding box center [415, 195] width 831 height 390
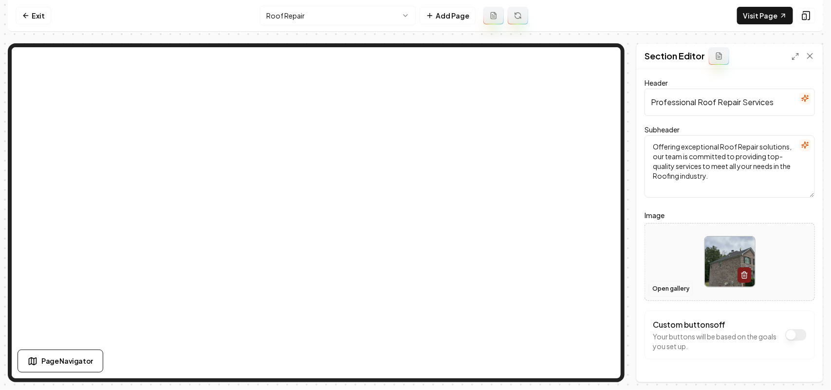
click at [664, 289] on button "Open gallery" at bounding box center [671, 289] width 44 height 16
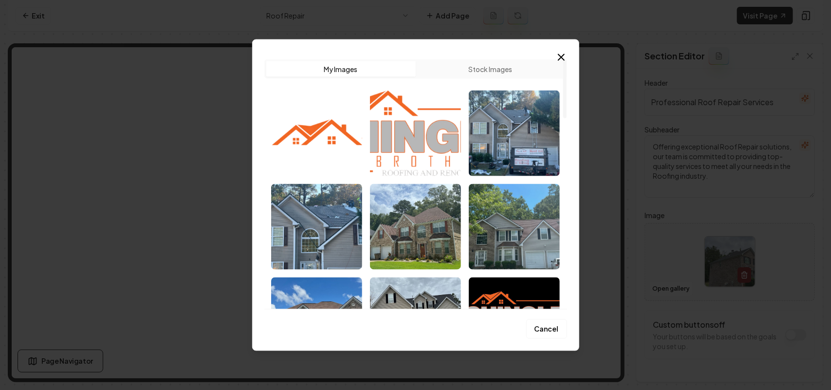
click at [519, 143] on img "Select image image_68caeb4a5c7cd75eb80d42f2.jpeg" at bounding box center [514, 133] width 91 height 86
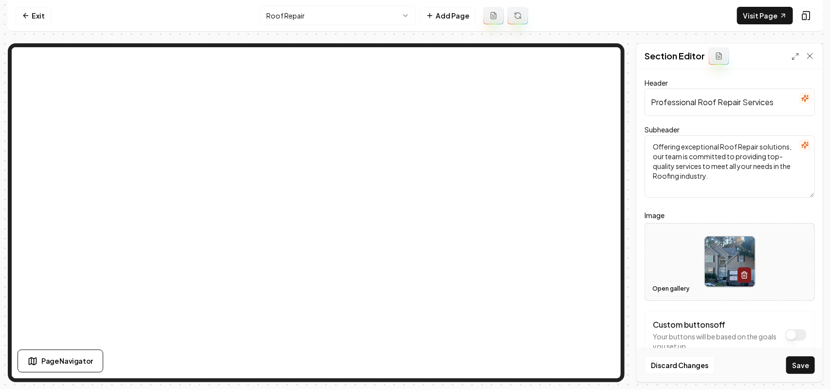
click at [671, 292] on button "Open gallery" at bounding box center [671, 289] width 44 height 16
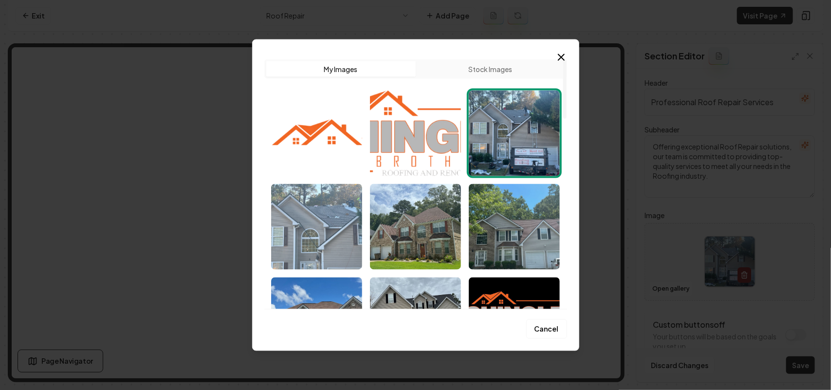
click at [297, 240] on img "Select image image_68caeb495c7cd75eb80d313d.jpeg" at bounding box center [316, 227] width 91 height 86
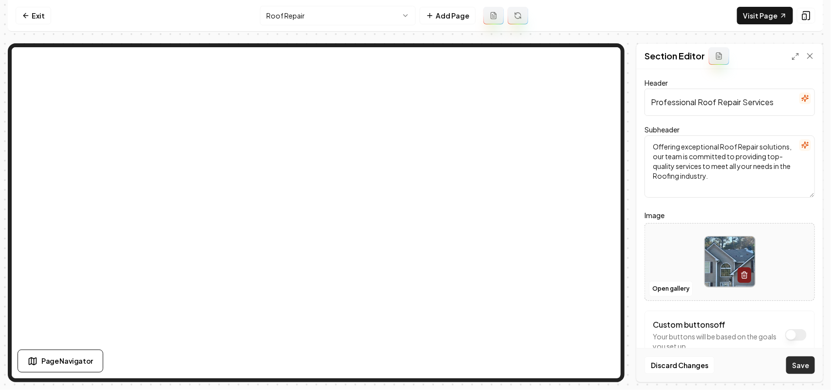
click at [796, 369] on button "Save" at bounding box center [800, 365] width 29 height 18
click at [310, 23] on html "Computer Required This feature is only available on a computer. Please switch t…" at bounding box center [415, 195] width 831 height 390
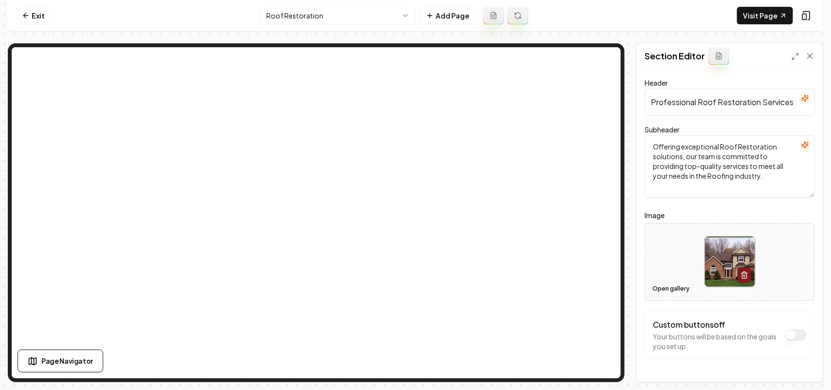
click at [668, 291] on button "Open gallery" at bounding box center [671, 289] width 44 height 16
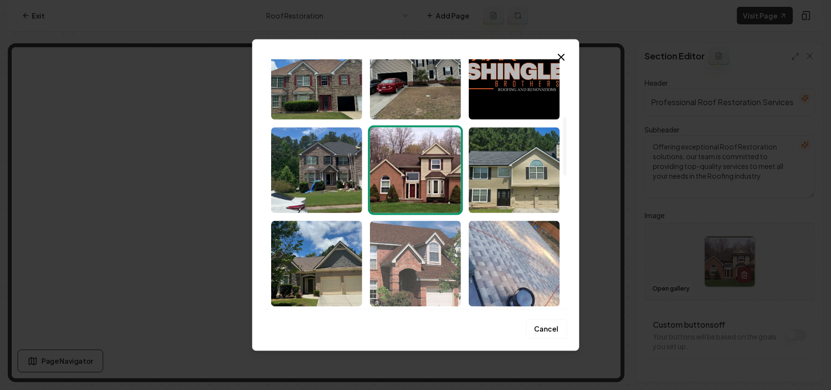
scroll to position [304, 0]
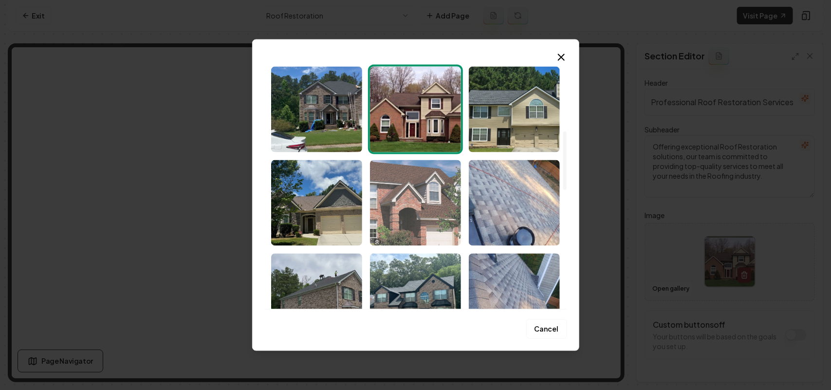
click at [409, 215] on img "Select image image_68caeb495c7cd75eb80d2cd0.jpeg" at bounding box center [415, 203] width 91 height 86
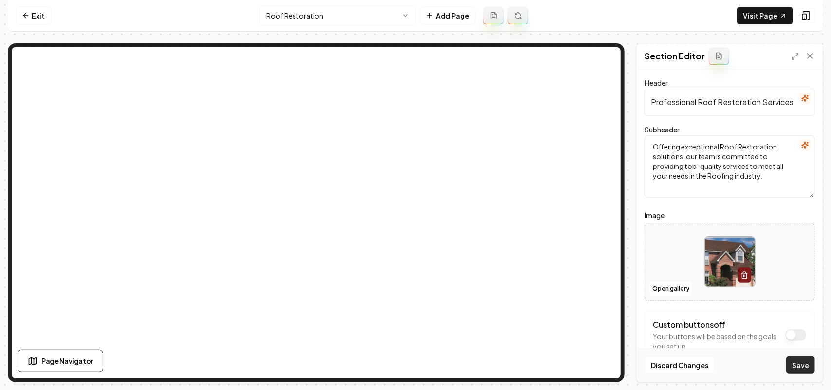
click at [804, 367] on button "Save" at bounding box center [800, 365] width 29 height 18
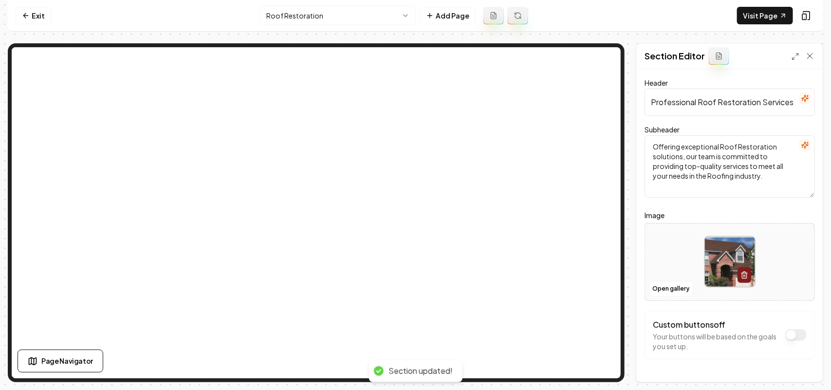
click at [298, 10] on html "Computer Required This feature is only available on a computer. Please switch t…" at bounding box center [415, 195] width 831 height 390
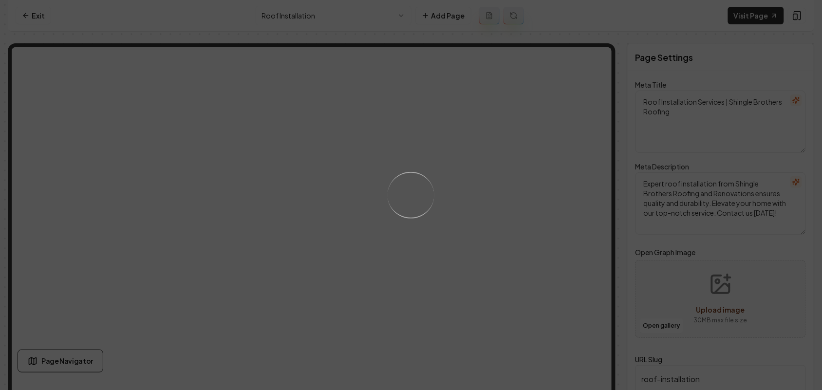
click at [480, 255] on div "Loading..." at bounding box center [411, 195] width 822 height 390
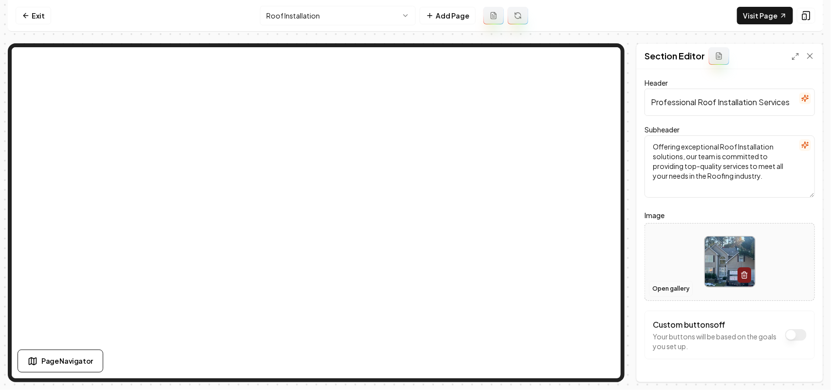
click at [677, 288] on button "Open gallery" at bounding box center [671, 289] width 44 height 16
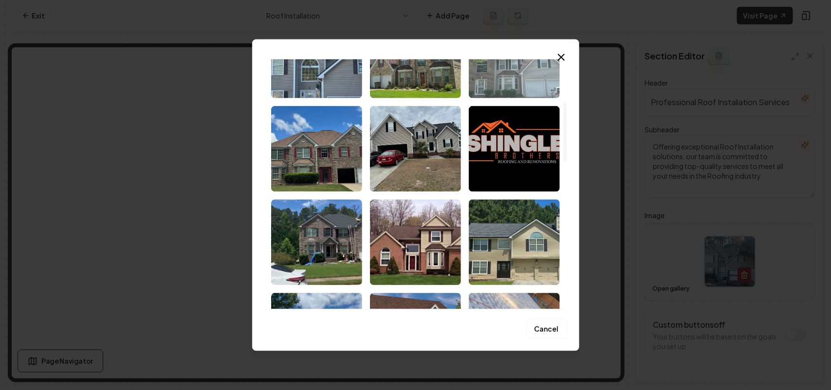
scroll to position [183, 0]
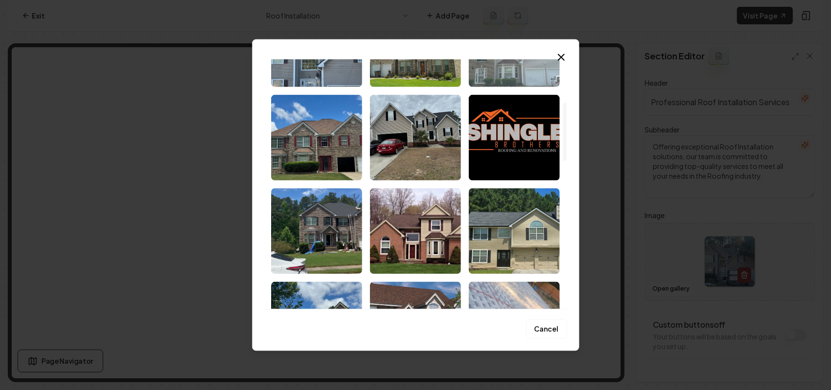
click at [514, 236] on img "Select image image_68caeb495c7cd75eb80d2dfa.jpeg" at bounding box center [514, 231] width 91 height 86
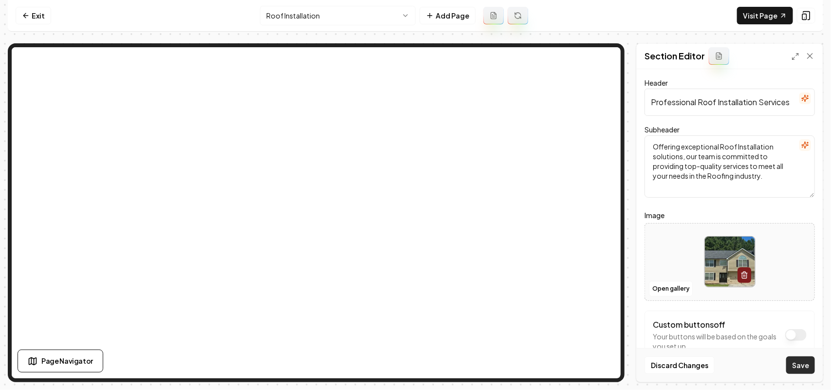
click at [792, 357] on button "Save" at bounding box center [800, 365] width 29 height 18
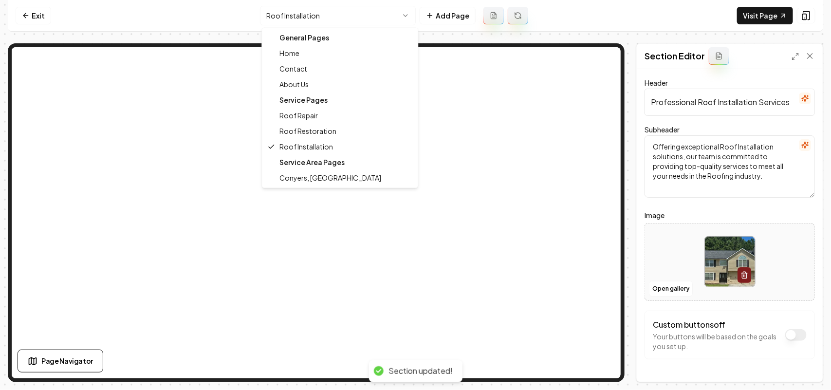
click at [347, 6] on html "Computer Required This feature is only available on a computer. Please switch t…" at bounding box center [415, 195] width 831 height 390
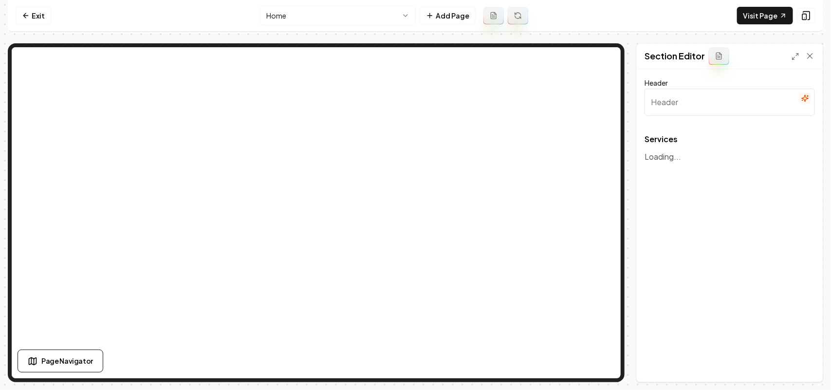
type input "Our Expert Roofing and Renovation Services"
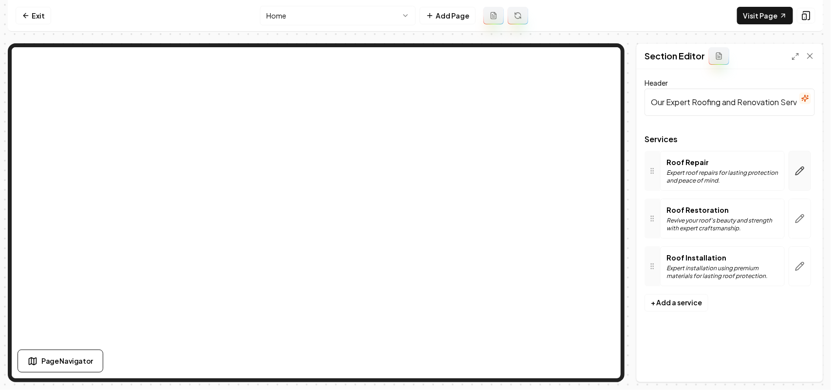
click at [807, 178] on button "button" at bounding box center [800, 171] width 22 height 40
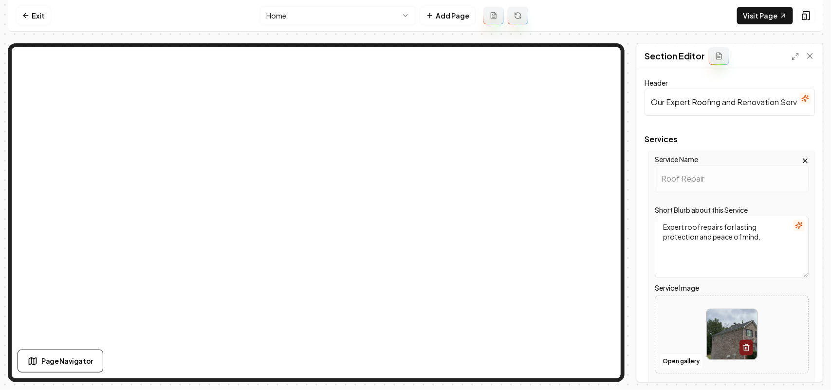
scroll to position [166, 0]
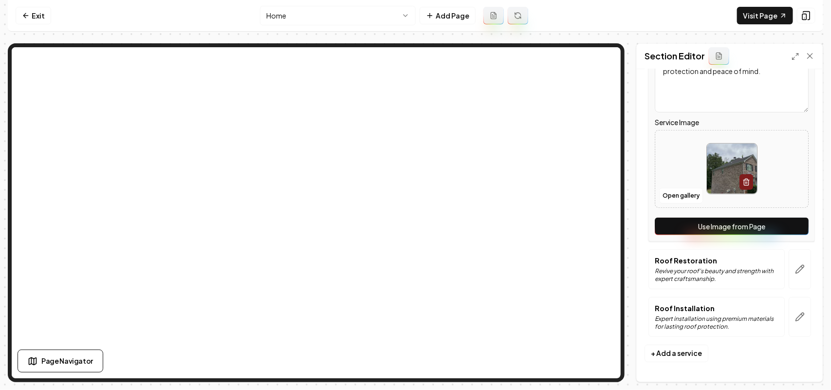
click at [785, 228] on button "Use Image from Page" at bounding box center [732, 227] width 154 height 18
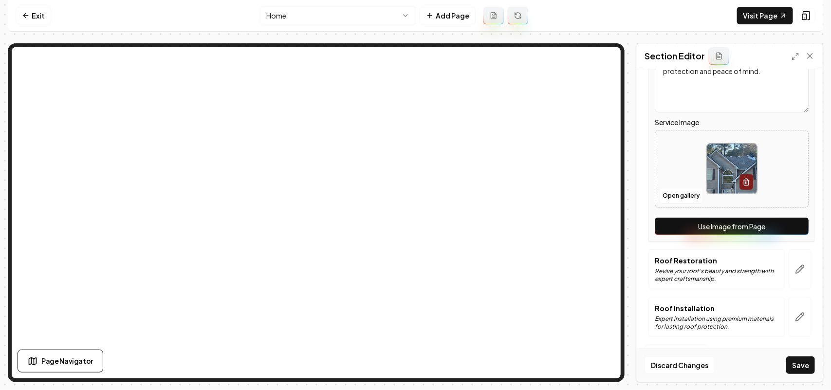
click at [799, 261] on button "button" at bounding box center [800, 269] width 22 height 40
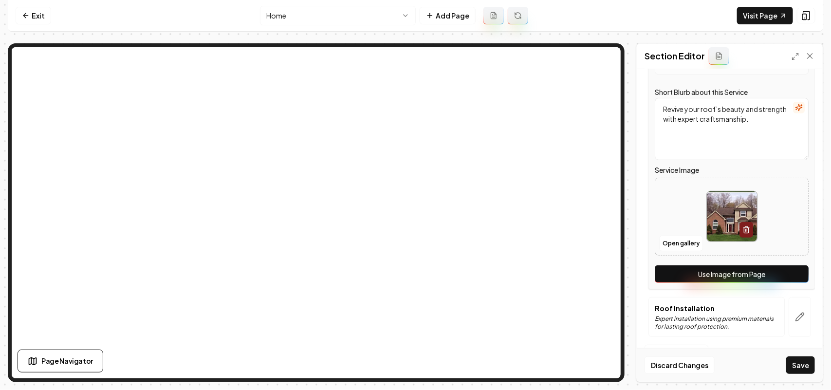
scroll to position [0, 0]
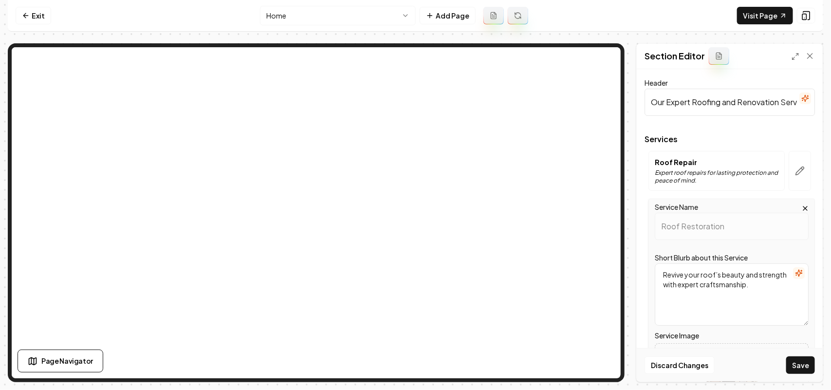
click at [794, 268] on button "button" at bounding box center [799, 273] width 12 height 12
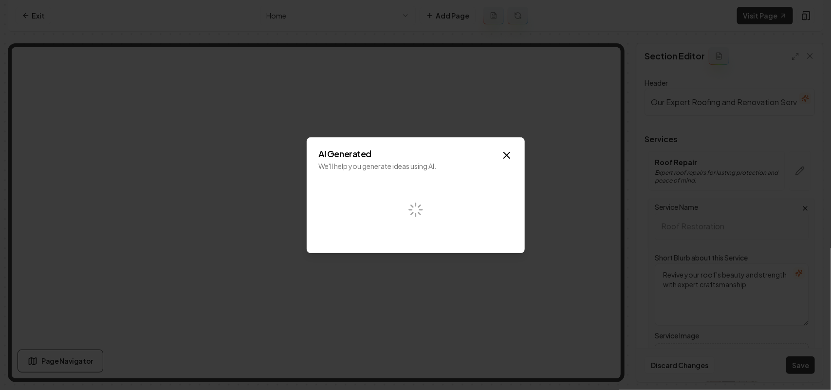
click at [505, 156] on icon "button" at bounding box center [507, 155] width 12 height 12
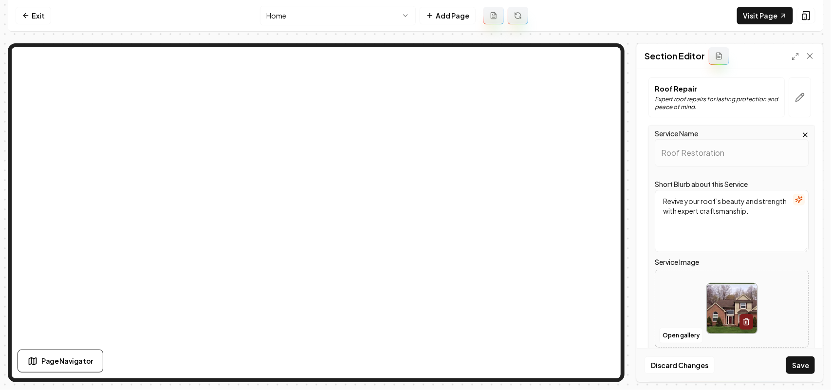
scroll to position [166, 0]
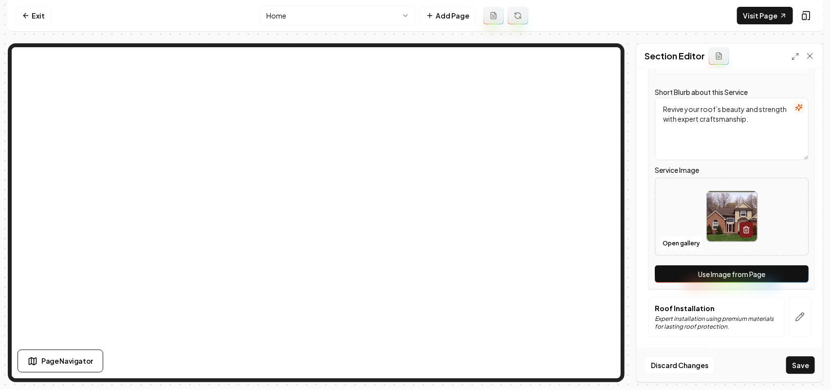
click at [778, 276] on button "Use Image from Page" at bounding box center [732, 274] width 154 height 18
click at [795, 321] on icon "button" at bounding box center [800, 317] width 10 height 10
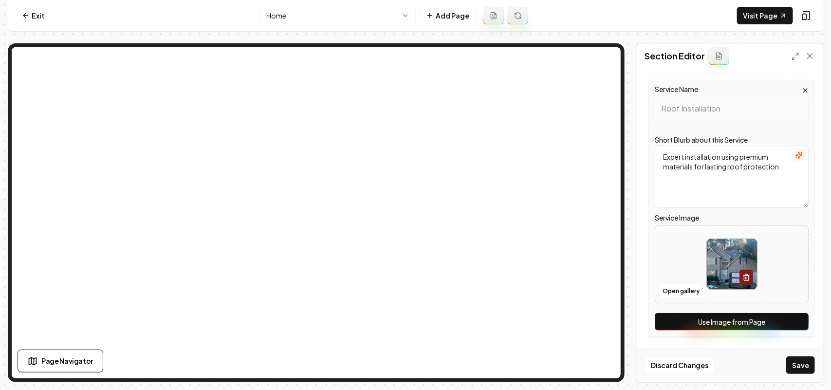
click at [789, 317] on button "Use Image from Page" at bounding box center [732, 322] width 154 height 18
click at [795, 363] on button "Save" at bounding box center [800, 365] width 29 height 18
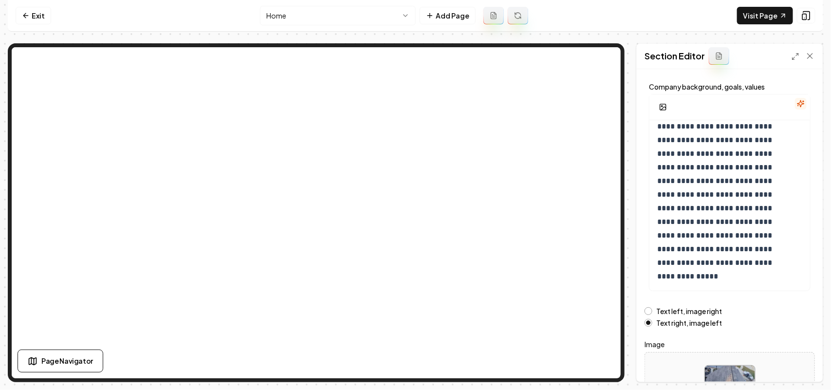
scroll to position [136, 0]
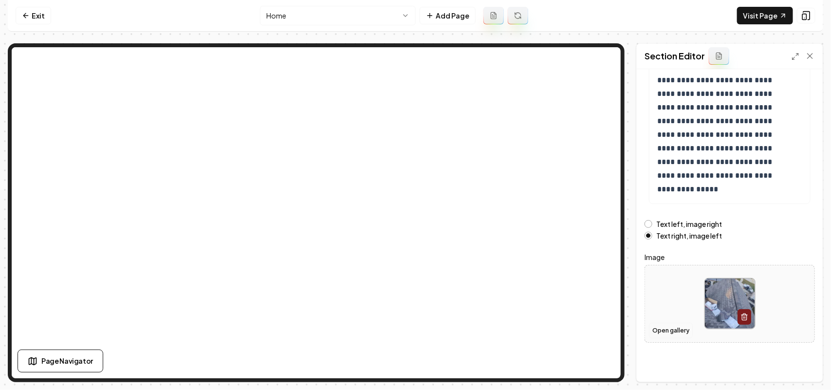
click at [686, 334] on button "Open gallery" at bounding box center [671, 331] width 44 height 16
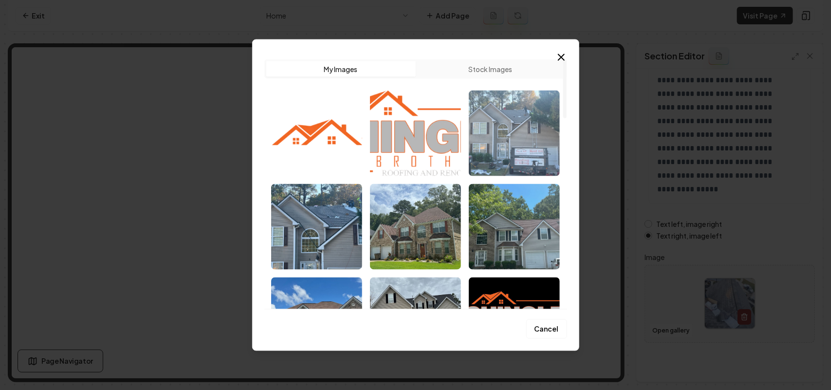
click at [515, 152] on img "Select image image_68caeb4a5c7cd75eb80d42f2.jpeg" at bounding box center [514, 133] width 91 height 86
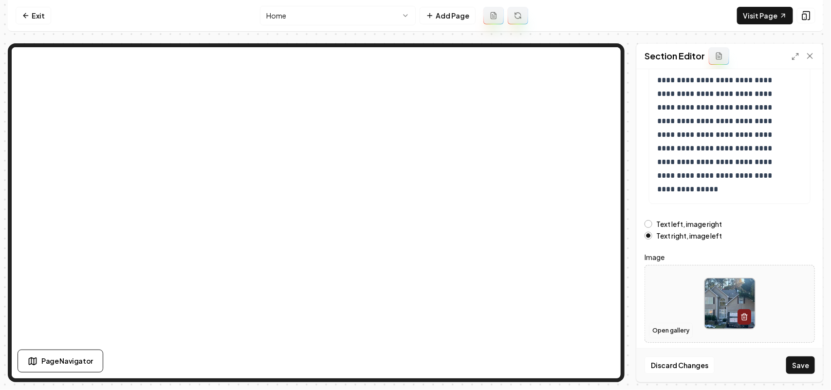
click at [663, 332] on button "Open gallery" at bounding box center [671, 331] width 44 height 16
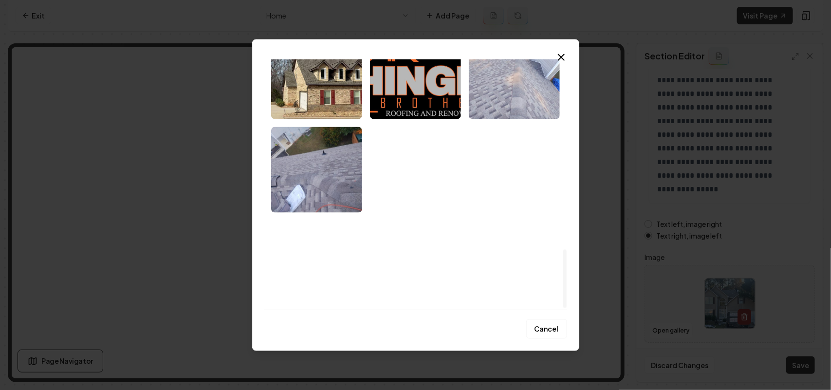
drag, startPoint x: 565, startPoint y: 82, endPoint x: 571, endPoint y: 368, distance: 286.3
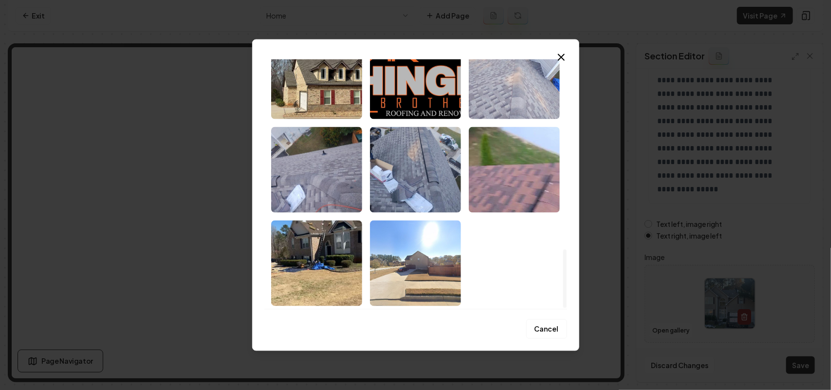
click at [567, 308] on div at bounding box center [564, 278] width 3 height 59
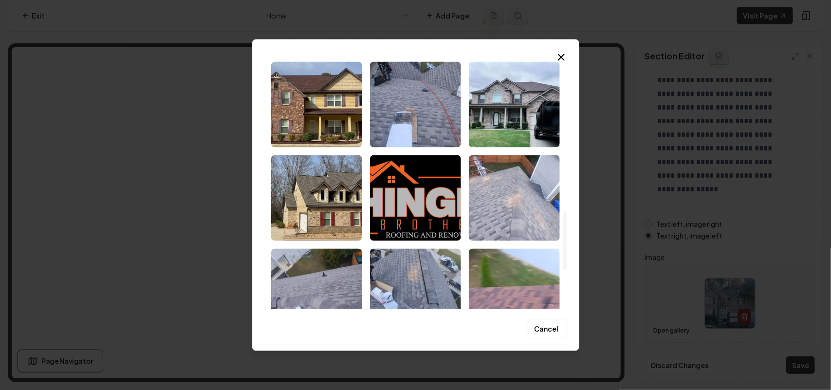
scroll to position [500, 0]
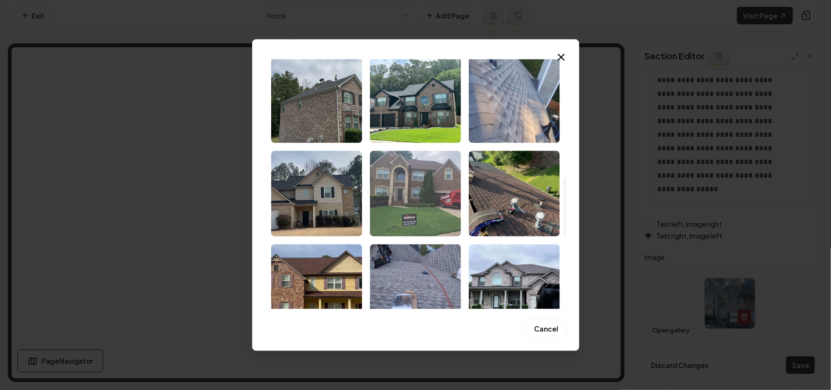
click at [446, 199] on img "Select image image_68caeb495c7cd75eb80d28b5.jpeg" at bounding box center [415, 193] width 91 height 86
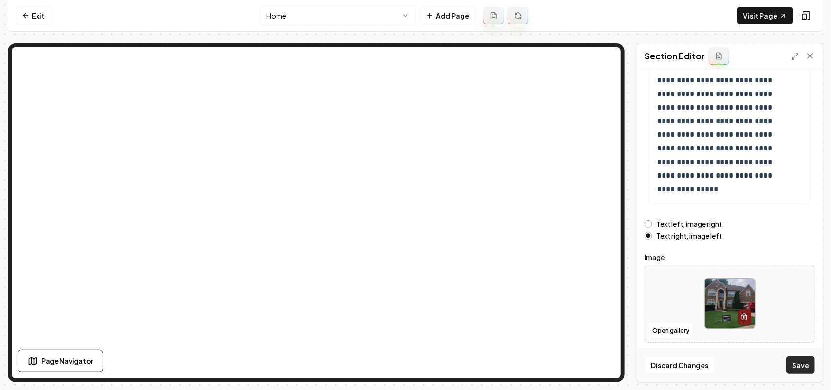
click at [812, 361] on button "Save" at bounding box center [800, 365] width 29 height 18
click at [57, 17] on nav "Exit Home Add Page Visit Page" at bounding box center [415, 16] width 815 height 32
click at [49, 18] on link "Exit" at bounding box center [34, 16] width 36 height 18
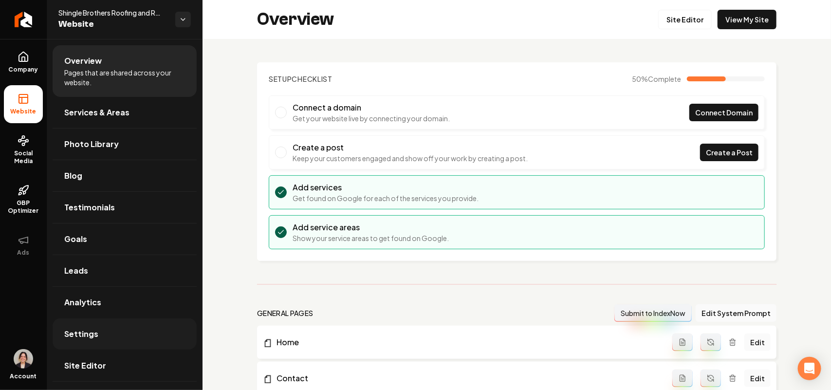
click at [101, 341] on link "Settings" at bounding box center [125, 333] width 144 height 31
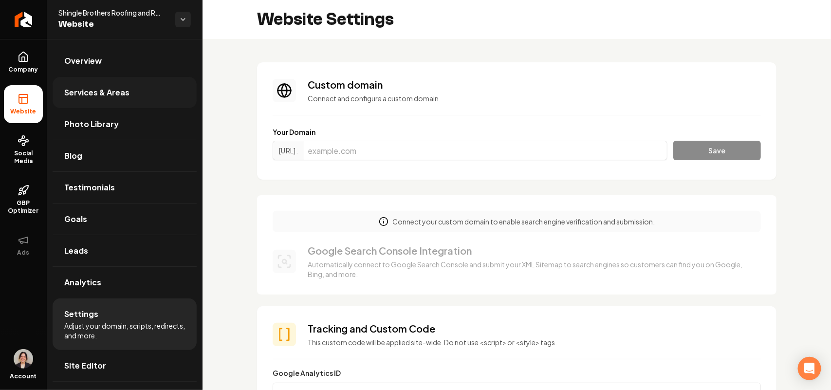
click at [129, 93] on link "Services & Areas" at bounding box center [125, 92] width 144 height 31
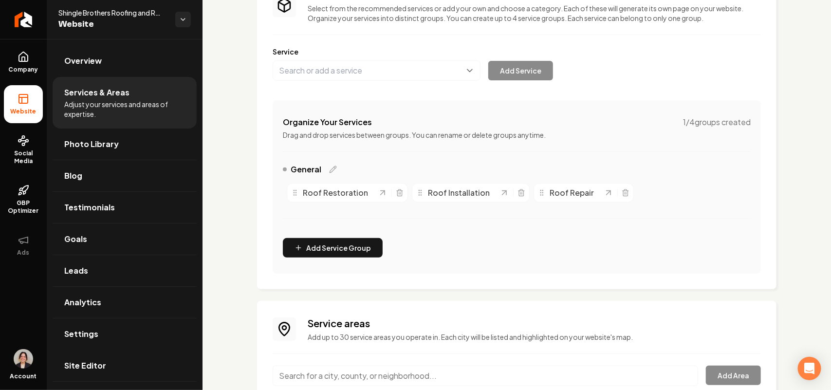
scroll to position [171, 0]
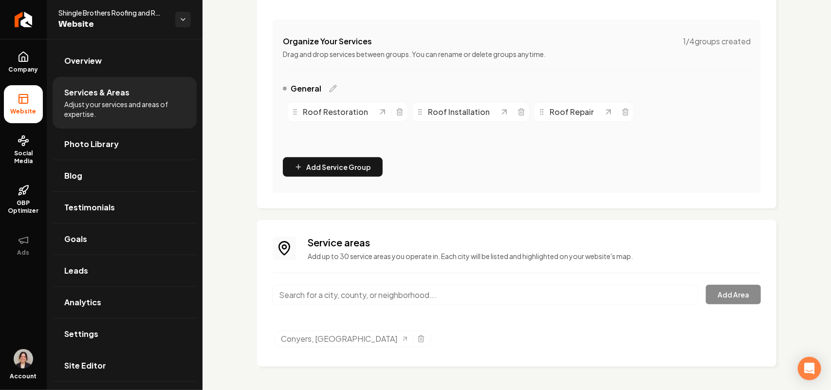
click at [354, 298] on input "Main content area" at bounding box center [485, 295] width 425 height 20
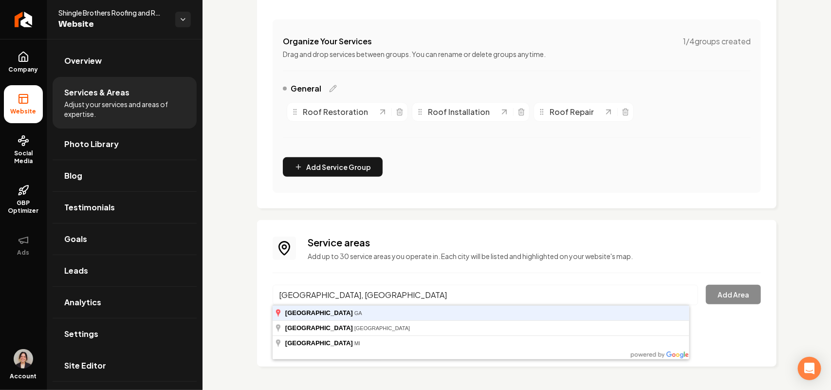
type input "[GEOGRAPHIC_DATA], [GEOGRAPHIC_DATA]"
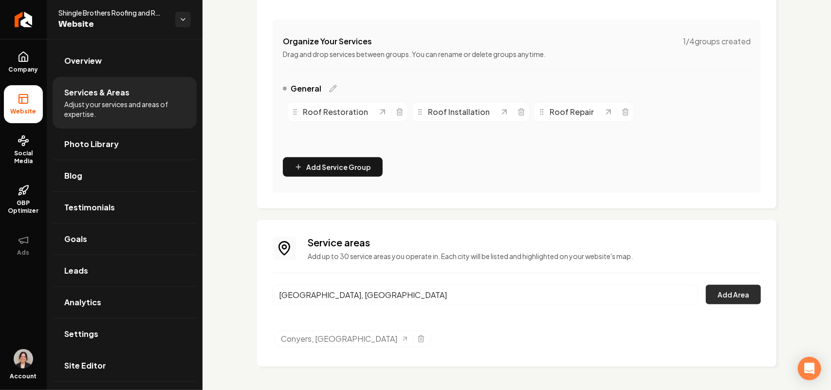
click at [711, 300] on button "Add Area" at bounding box center [733, 294] width 55 height 19
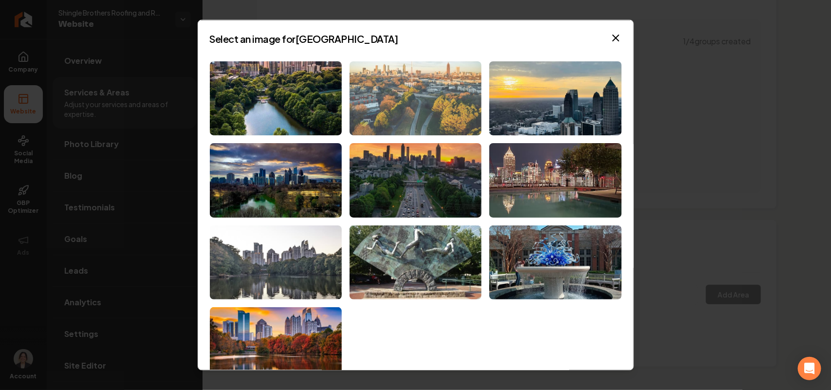
click at [439, 113] on img at bounding box center [416, 98] width 132 height 74
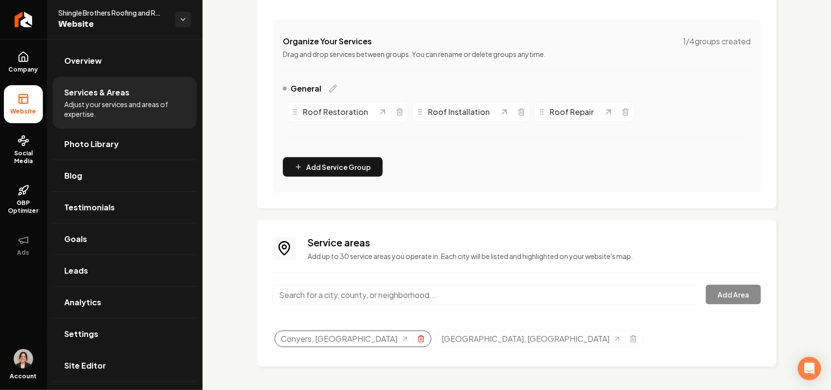
click at [417, 337] on icon "Selected tags" at bounding box center [421, 339] width 8 height 8
click at [105, 337] on link "Settings" at bounding box center [125, 333] width 144 height 31
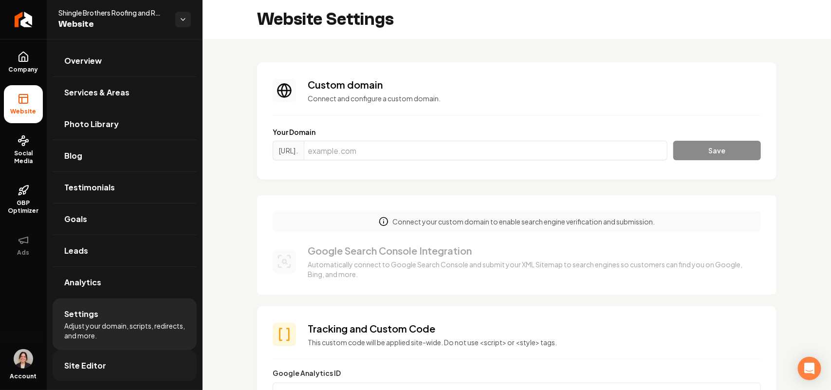
click at [112, 366] on link "Site Editor" at bounding box center [125, 365] width 144 height 31
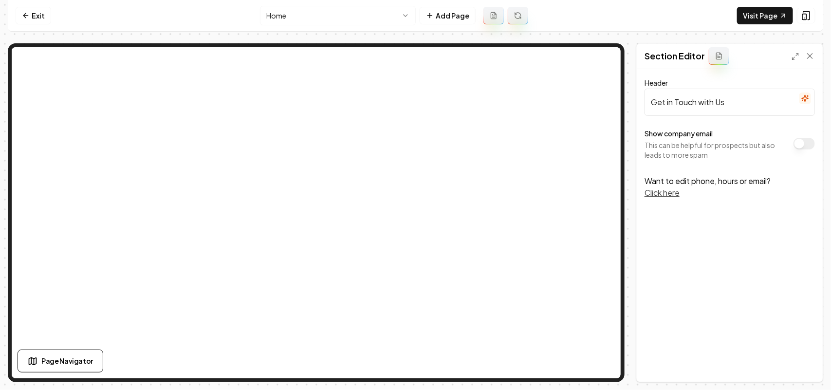
click at [795, 143] on button "Show company email" at bounding box center [804, 144] width 21 height 12
click at [801, 360] on button "Save" at bounding box center [800, 365] width 29 height 18
click at [33, 10] on link "Exit" at bounding box center [34, 16] width 36 height 18
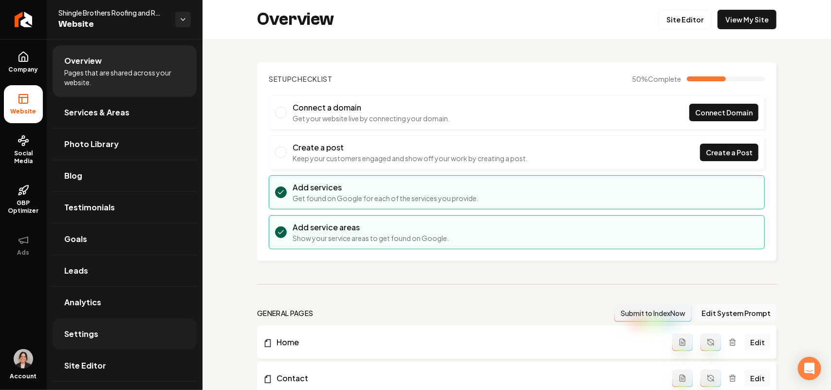
click at [132, 333] on link "Settings" at bounding box center [125, 333] width 144 height 31
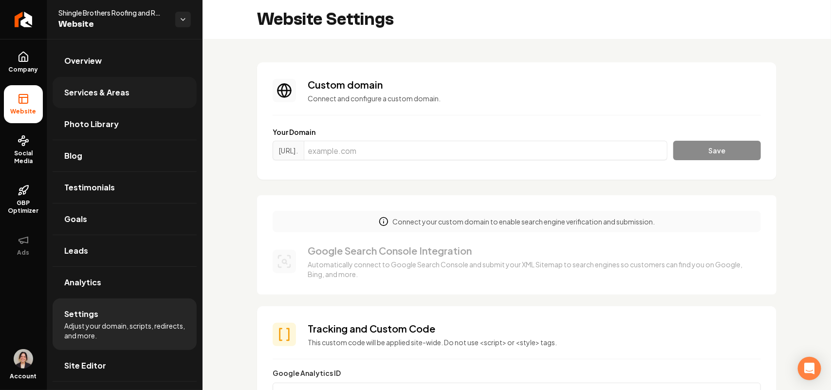
click at [150, 91] on link "Services & Areas" at bounding box center [125, 92] width 144 height 31
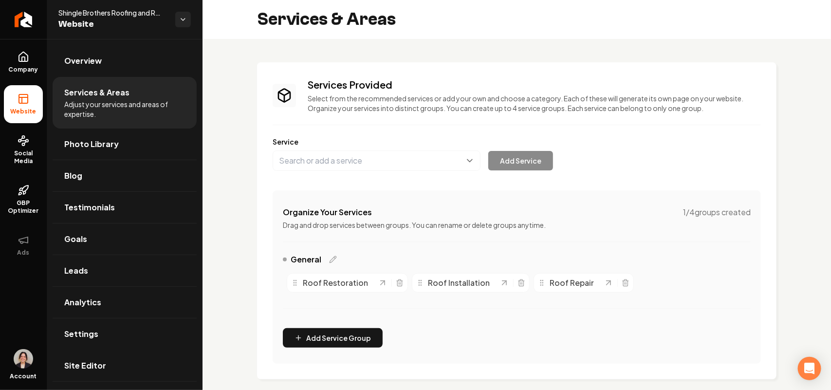
scroll to position [171, 0]
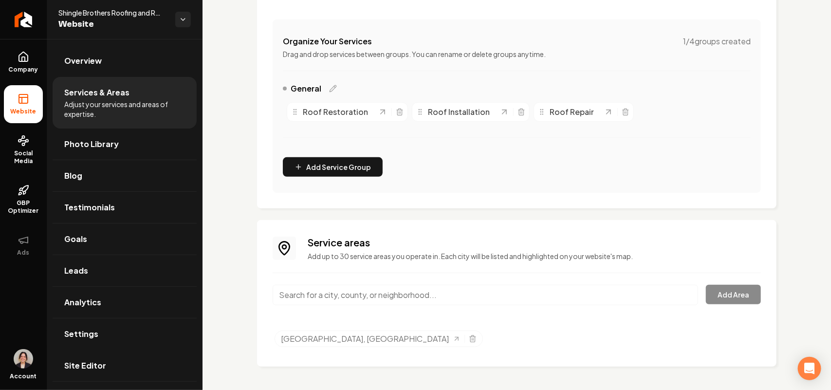
click at [334, 288] on input "Main content area" at bounding box center [485, 295] width 425 height 20
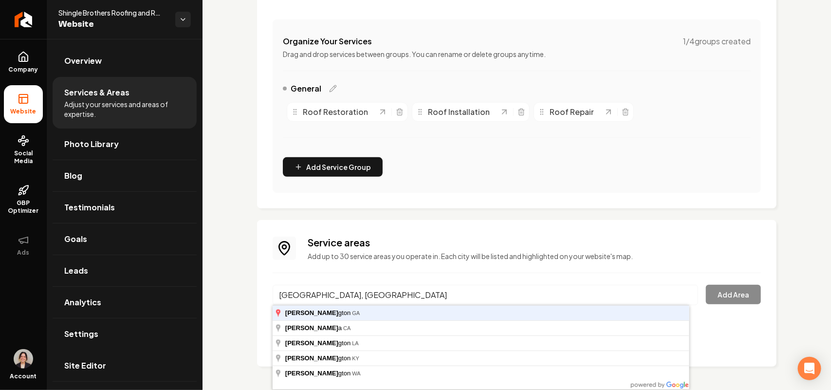
type input "[GEOGRAPHIC_DATA], [GEOGRAPHIC_DATA]"
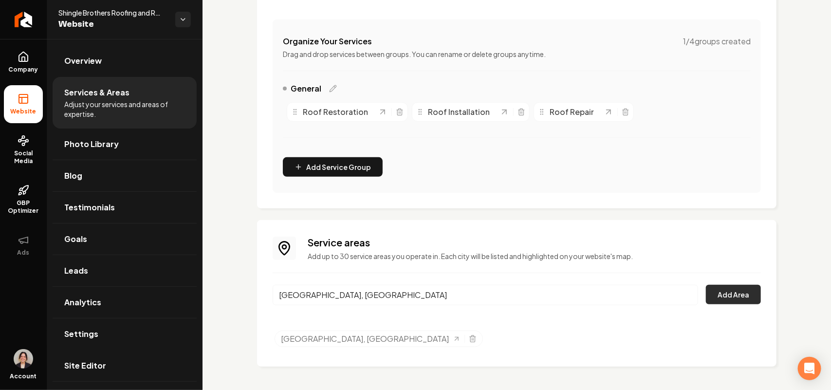
click at [724, 295] on button "Add Area" at bounding box center [733, 294] width 55 height 19
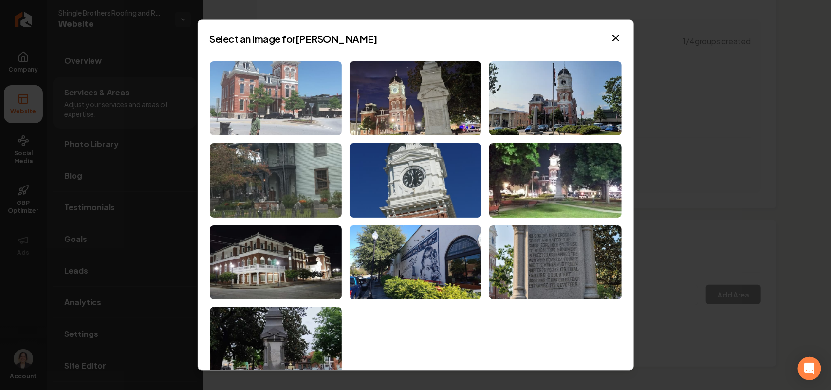
click at [269, 96] on img at bounding box center [276, 98] width 132 height 74
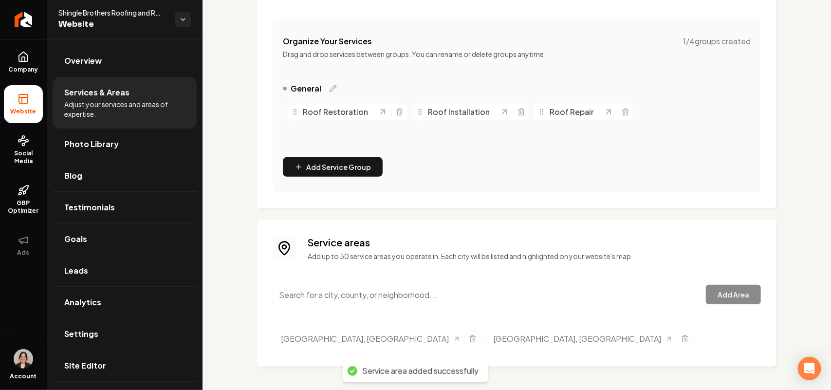
click at [143, 364] on link "Site Editor" at bounding box center [125, 365] width 144 height 31
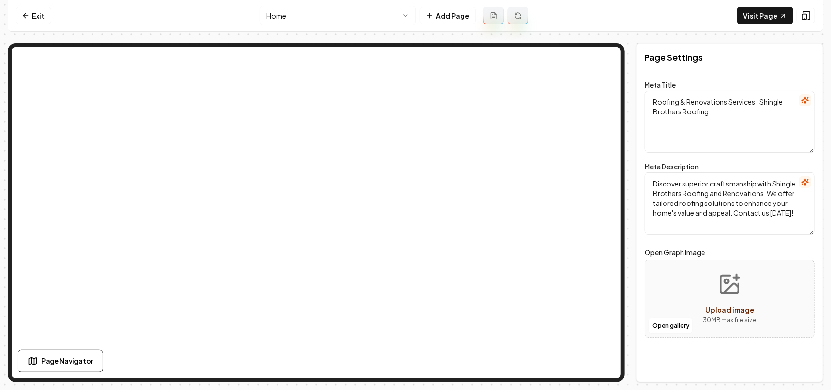
click at [310, 11] on html "Computer Required This feature is only available on a computer. Please switch t…" at bounding box center [415, 195] width 831 height 390
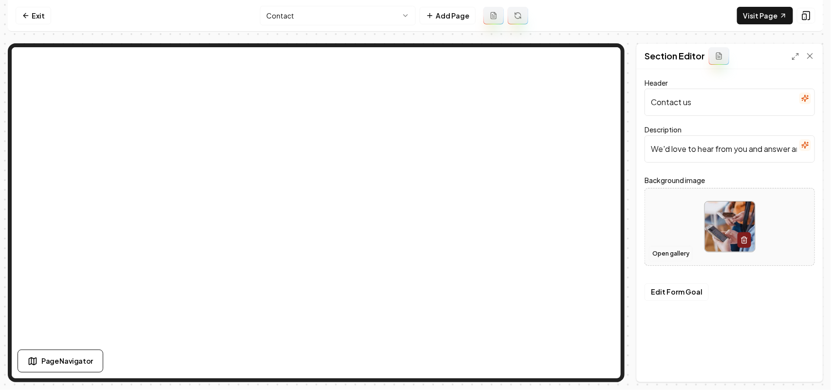
click at [666, 246] on button "Open gallery" at bounding box center [671, 254] width 44 height 16
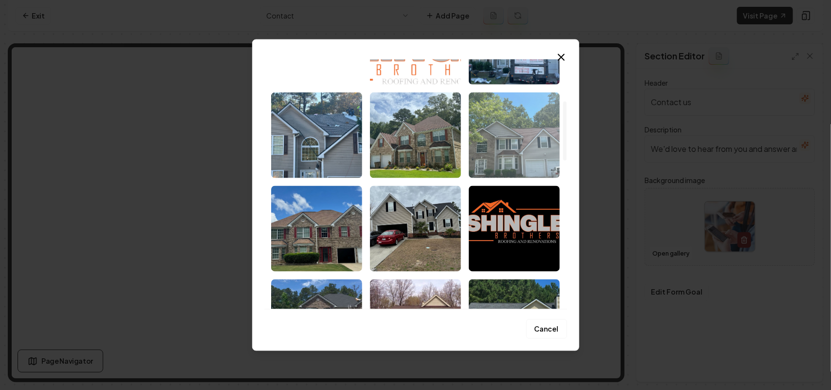
scroll to position [183, 0]
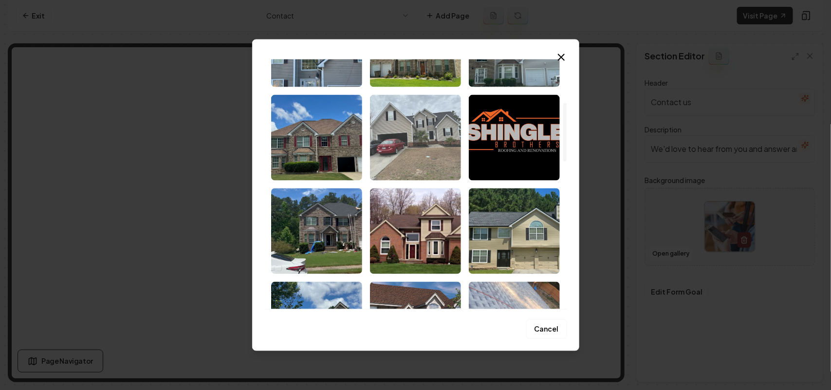
click at [405, 129] on img "Select image image_68caeb495c7cd75eb80d3033.jpeg" at bounding box center [415, 137] width 91 height 86
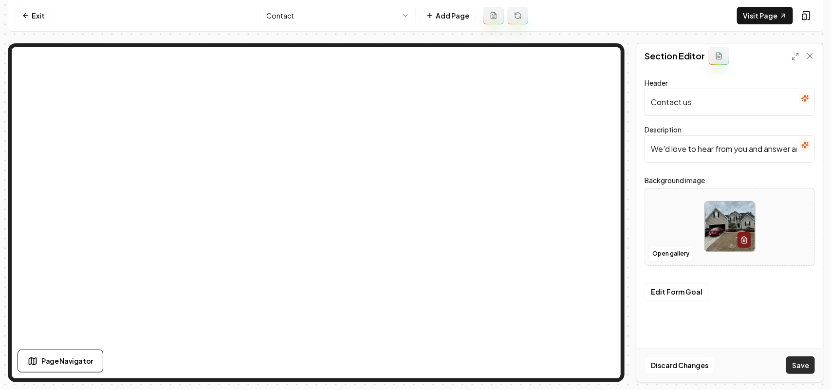
click at [788, 361] on button "Save" at bounding box center [800, 365] width 29 height 18
click at [279, 9] on html "Computer Required This feature is only available on a computer. Please switch t…" at bounding box center [415, 195] width 831 height 390
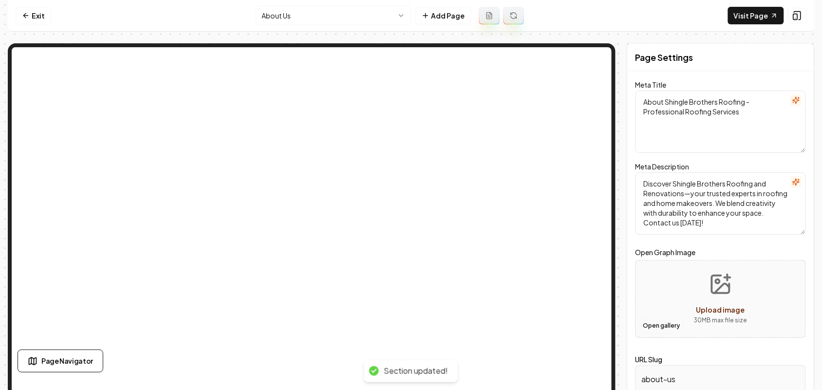
click at [673, 320] on button "Open gallery" at bounding box center [662, 326] width 44 height 16
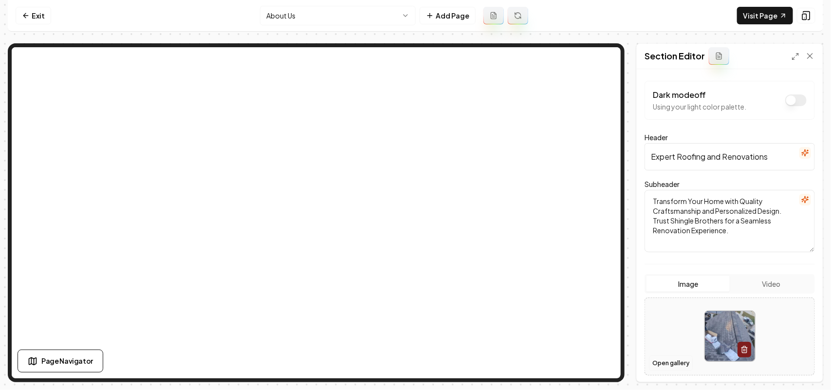
click at [667, 363] on button "Open gallery" at bounding box center [671, 363] width 44 height 16
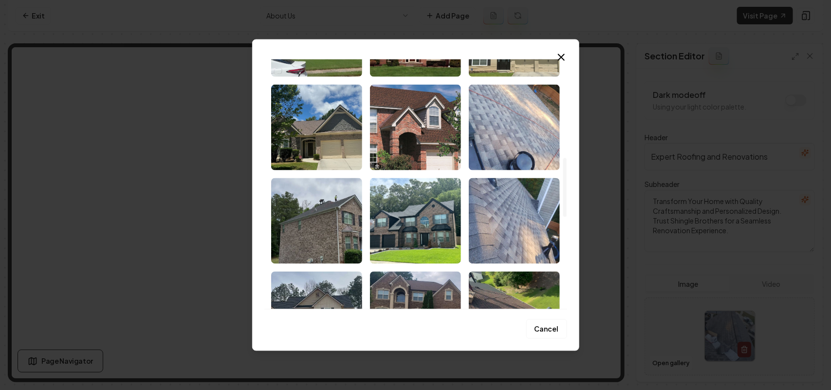
scroll to position [562, 0]
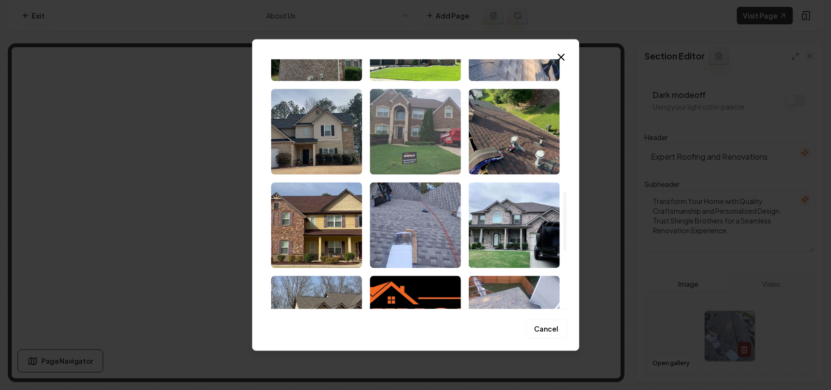
click at [425, 158] on img "Select image image_68caeb495c7cd75eb80d28b5.jpeg" at bounding box center [415, 132] width 91 height 86
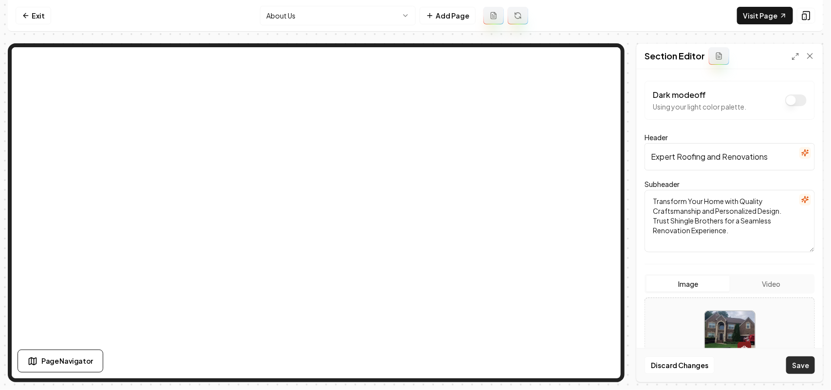
click at [813, 363] on button "Save" at bounding box center [800, 365] width 29 height 18
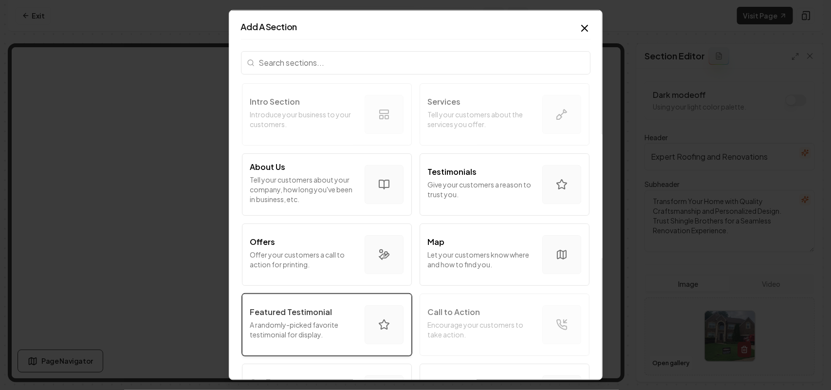
click at [288, 329] on p "A randomly-picked favorite testimonial for display." at bounding box center [303, 328] width 107 height 19
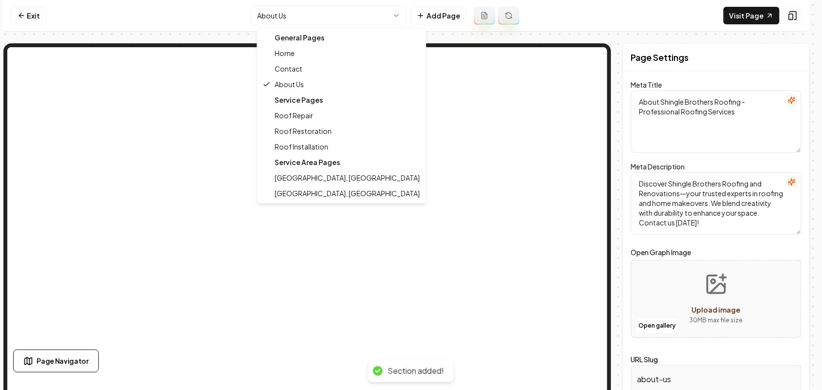
click at [291, 22] on html "Computer Required This feature is only available on a computer. Please switch t…" at bounding box center [411, 195] width 822 height 390
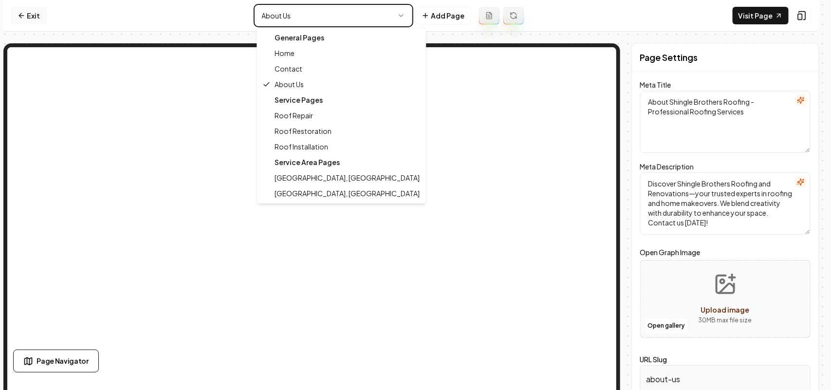
click at [42, 12] on html "Computer Required This feature is only available on a computer. Please switch t…" at bounding box center [415, 195] width 831 height 390
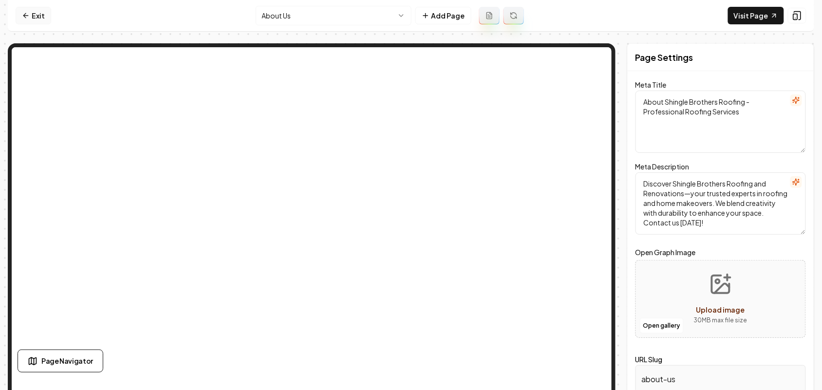
click at [42, 12] on link "Exit" at bounding box center [34, 16] width 36 height 18
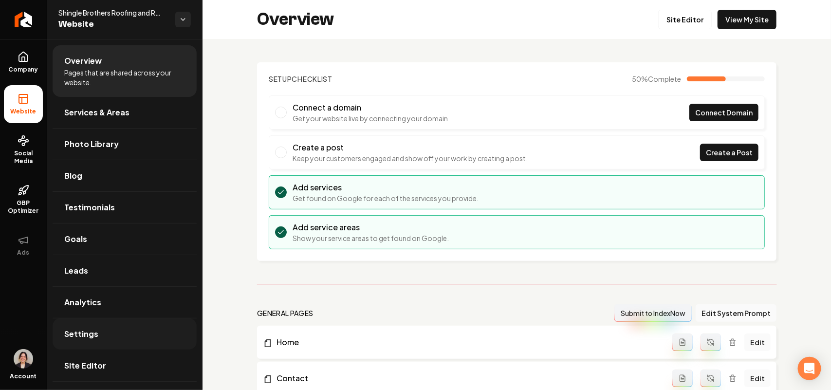
click at [89, 334] on span "Settings" at bounding box center [81, 334] width 34 height 12
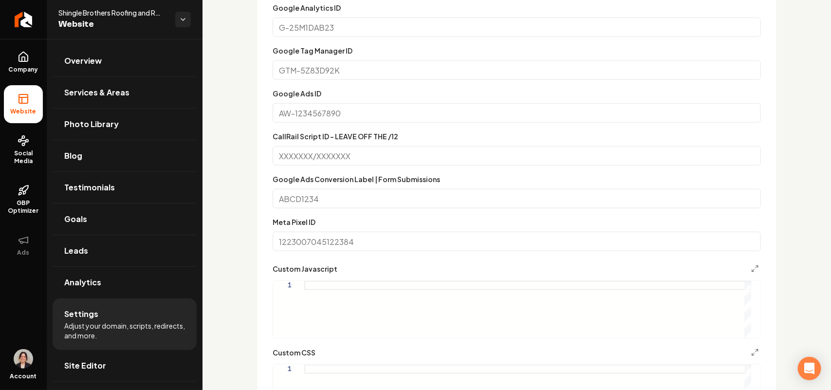
scroll to position [487, 0]
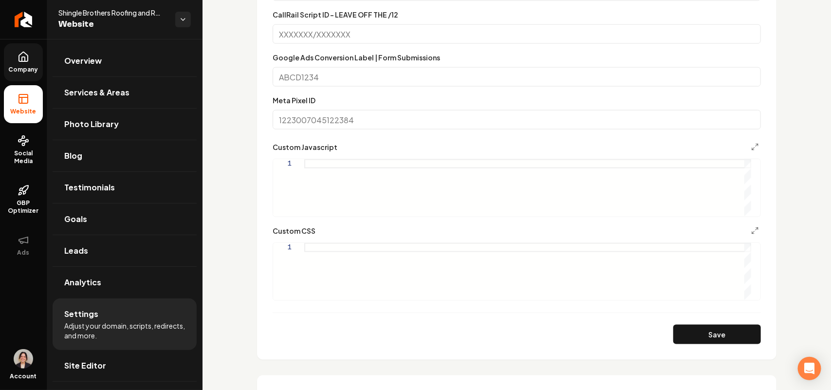
click at [12, 52] on link "Company" at bounding box center [23, 62] width 39 height 38
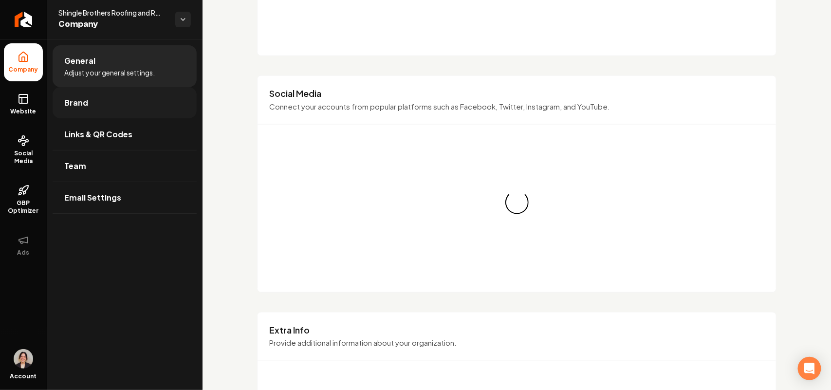
click at [82, 98] on span "Brand" at bounding box center [76, 103] width 24 height 12
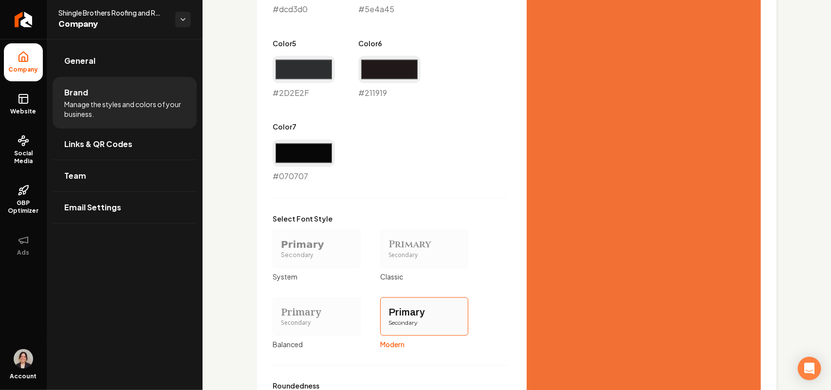
scroll to position [454, 0]
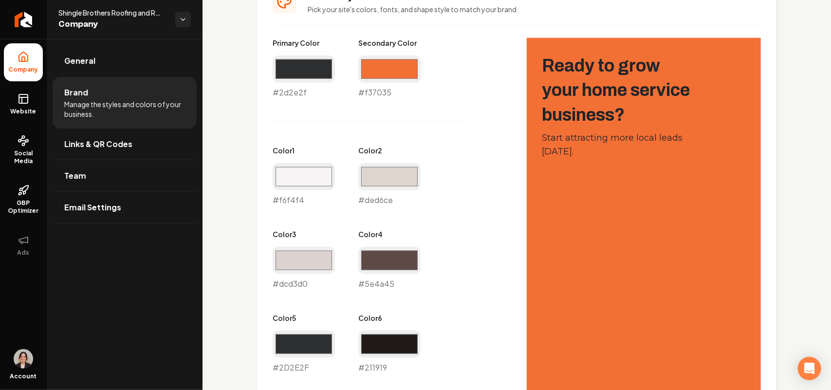
click at [365, 87] on div "#f37035 #f37035" at bounding box center [389, 76] width 62 height 43
copy div "#f37035"
click at [20, 98] on icon at bounding box center [24, 99] width 12 height 12
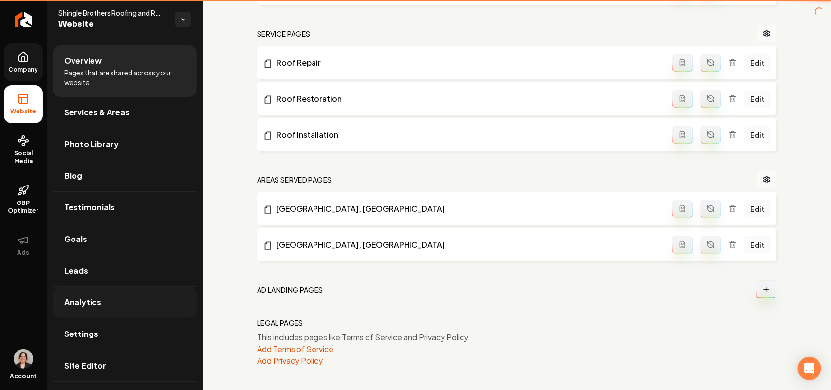
scroll to position [426, 0]
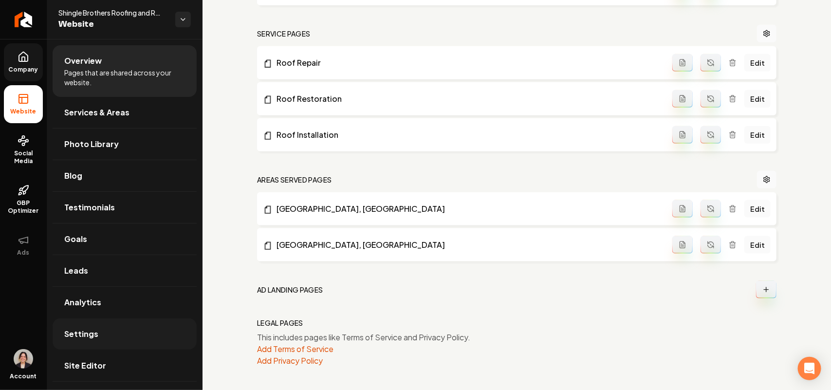
click at [95, 340] on link "Settings" at bounding box center [125, 333] width 144 height 31
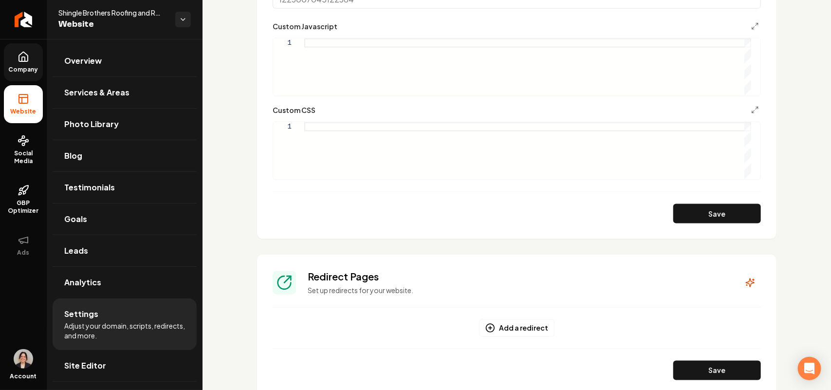
scroll to position [609, 0]
click at [389, 140] on div "Main content area" at bounding box center [527, 149] width 447 height 57
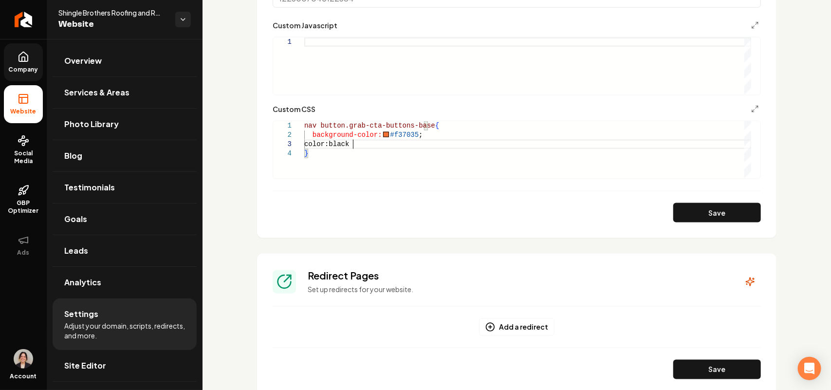
scroll to position [18, 52]
click at [687, 204] on button "Save" at bounding box center [717, 212] width 88 height 19
type textarea "**********"
drag, startPoint x: 671, startPoint y: 205, endPoint x: 358, endPoint y: 283, distance: 322.7
click at [673, 205] on button "Save" at bounding box center [717, 212] width 88 height 19
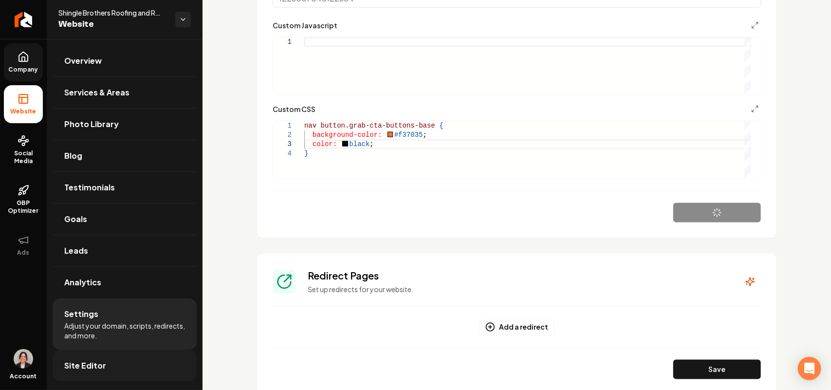
click at [71, 363] on span "Site Editor" at bounding box center [85, 366] width 42 height 12
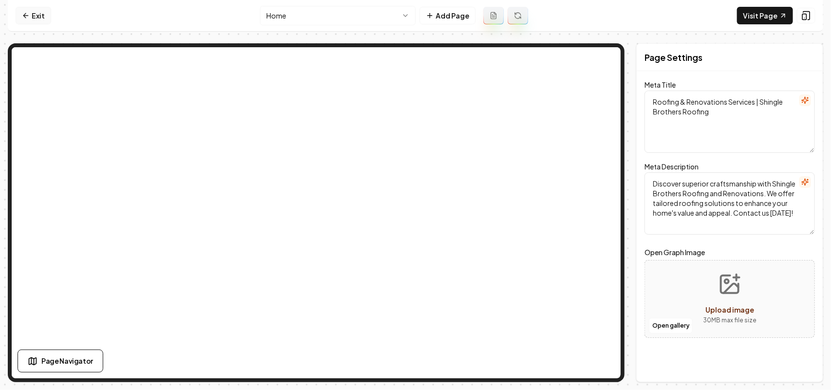
click at [29, 9] on link "Exit" at bounding box center [34, 16] width 36 height 18
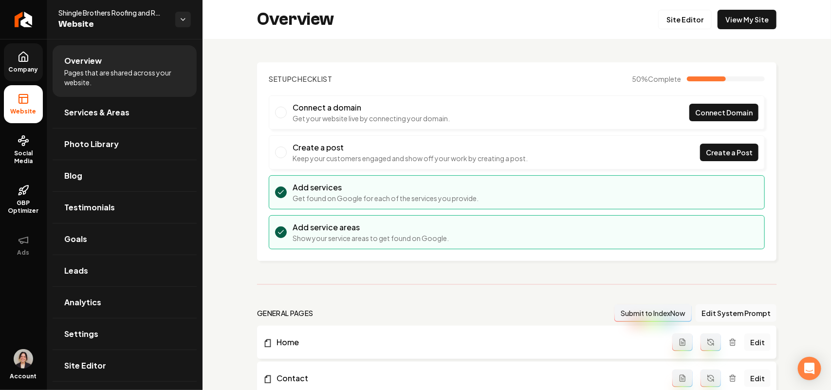
click at [27, 57] on icon at bounding box center [24, 57] width 12 height 12
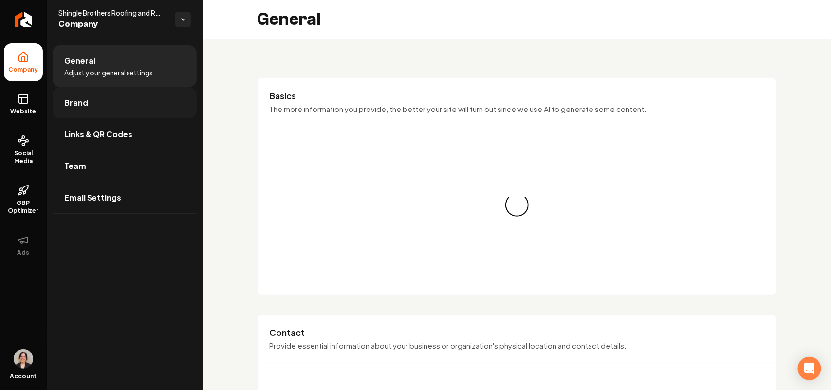
click at [74, 108] on span "Brand" at bounding box center [76, 103] width 24 height 12
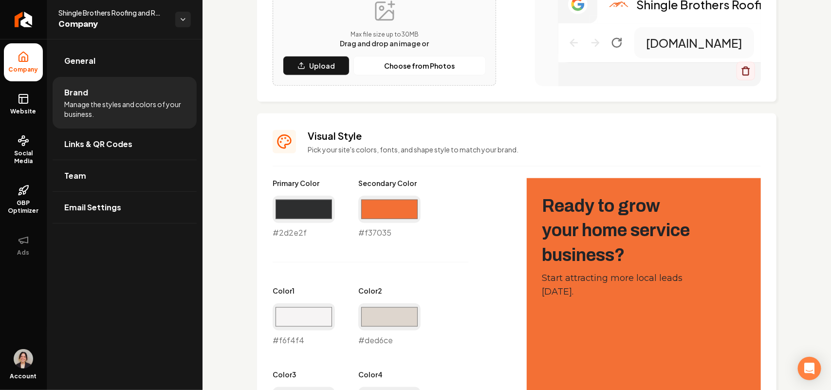
scroll to position [304, 0]
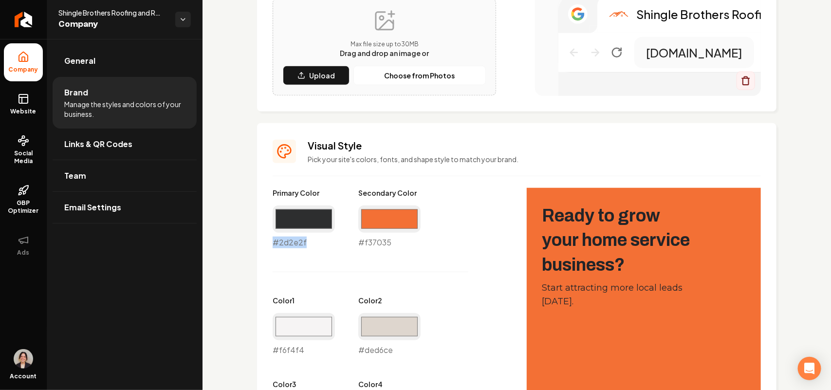
drag, startPoint x: 322, startPoint y: 242, endPoint x: 253, endPoint y: 245, distance: 69.2
click at [253, 245] on div "Logo & Icon Add your business logo and icon to personalize your website appeara…" at bounding box center [517, 320] width 628 height 1170
copy div "#2d2e2f"
click at [22, 99] on icon at bounding box center [22, 100] width 0 height 6
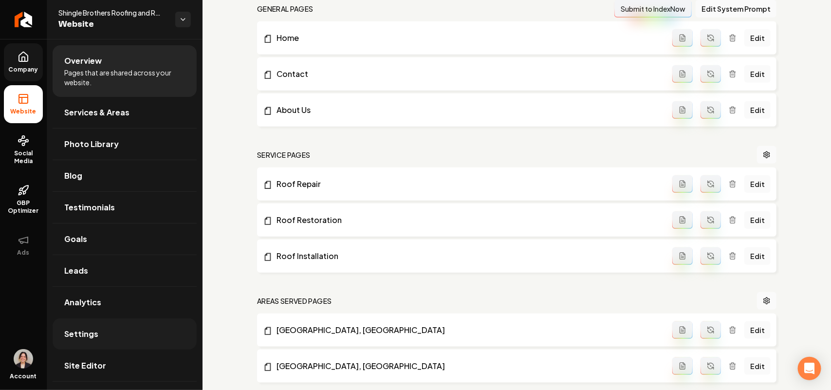
click at [111, 332] on link "Settings" at bounding box center [125, 333] width 144 height 31
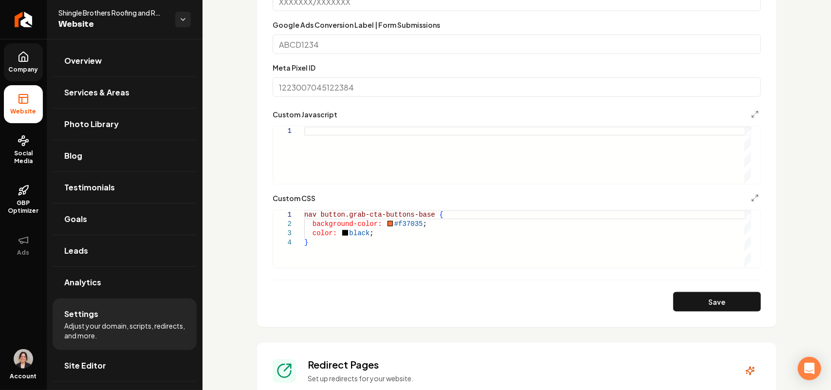
scroll to position [518, 0]
click at [351, 233] on div "nav button.grab-cta-buttons-base { background-color: #f37035 ; color: black ; }" at bounding box center [527, 239] width 447 height 57
type textarea "**********"
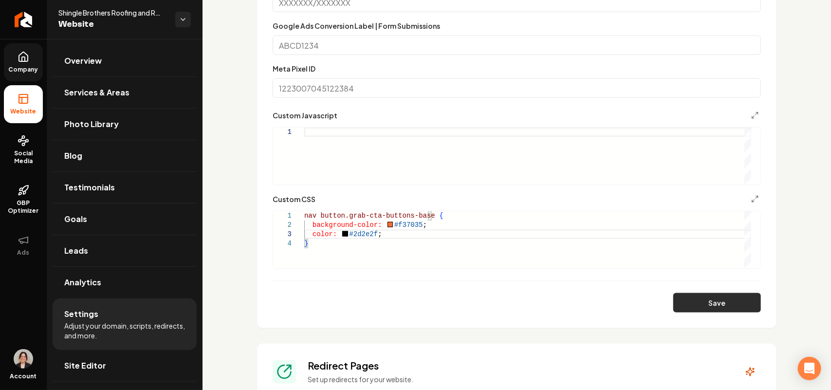
click at [684, 304] on button "Save" at bounding box center [717, 302] width 88 height 19
click at [112, 361] on link "Site Editor" at bounding box center [125, 365] width 144 height 31
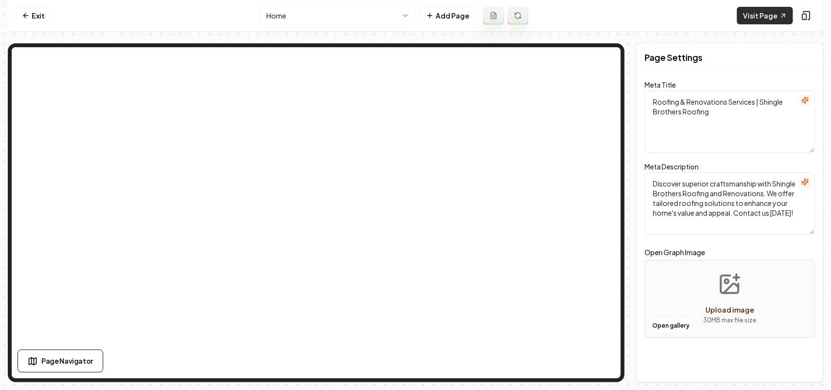
click at [763, 11] on link "Visit Page" at bounding box center [765, 16] width 56 height 18
click at [32, 15] on link "Exit" at bounding box center [34, 16] width 36 height 18
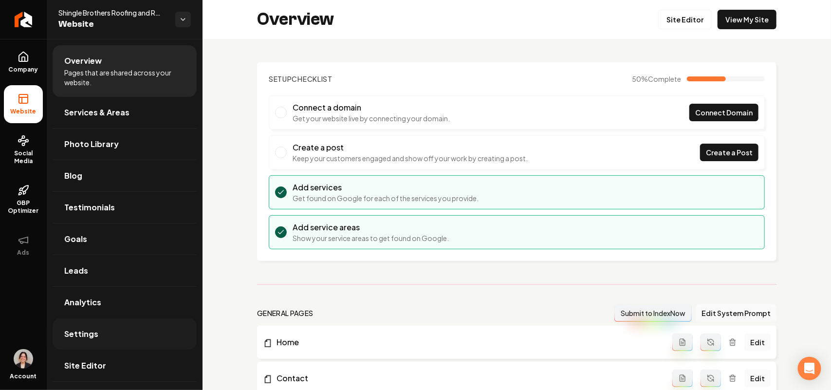
click at [89, 336] on span "Settings" at bounding box center [81, 334] width 34 height 12
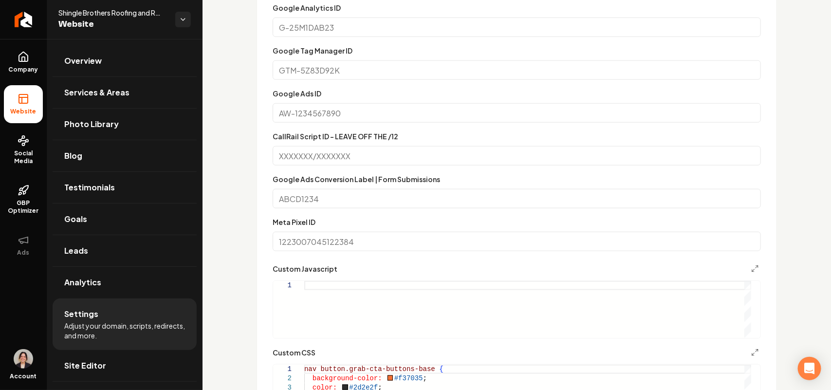
scroll to position [548, 0]
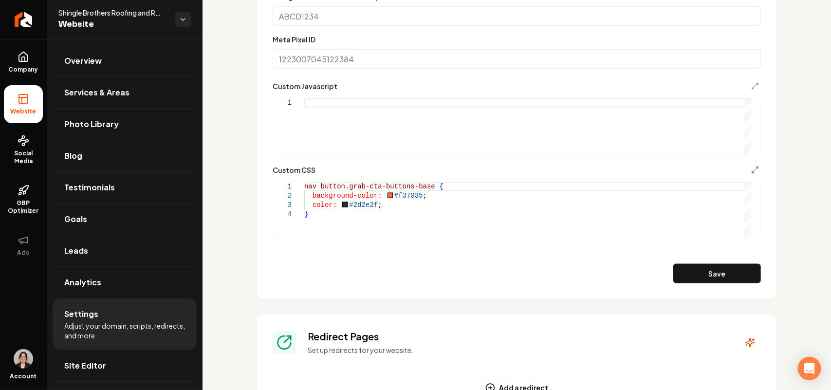
click at [363, 222] on div "nav button.grab-cta-buttons-base { background-color: #f37035 ; color: #2d2e2f ;…" at bounding box center [527, 210] width 447 height 57
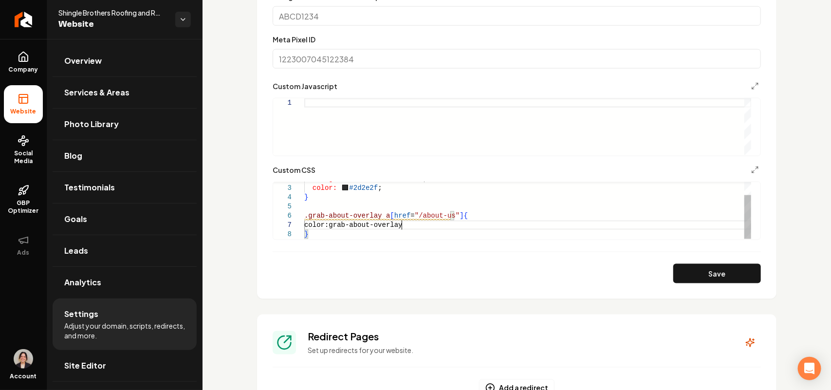
scroll to position [56, 100]
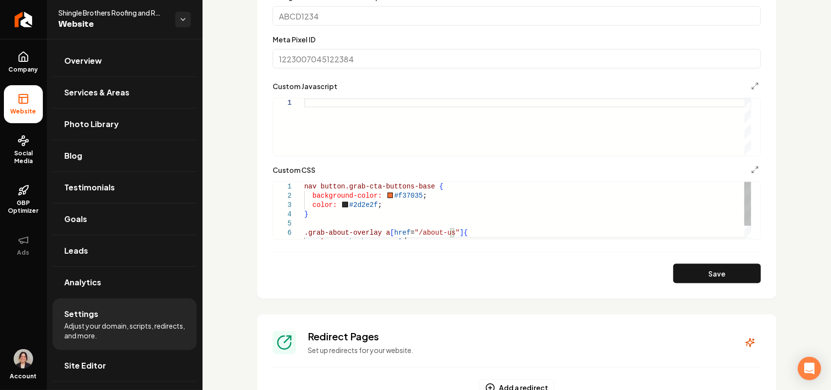
click at [406, 194] on div "background-color: #f37035 ; color: #2d2e2f ; } .grab-about-overlay a [ href = "…" at bounding box center [527, 219] width 447 height 74
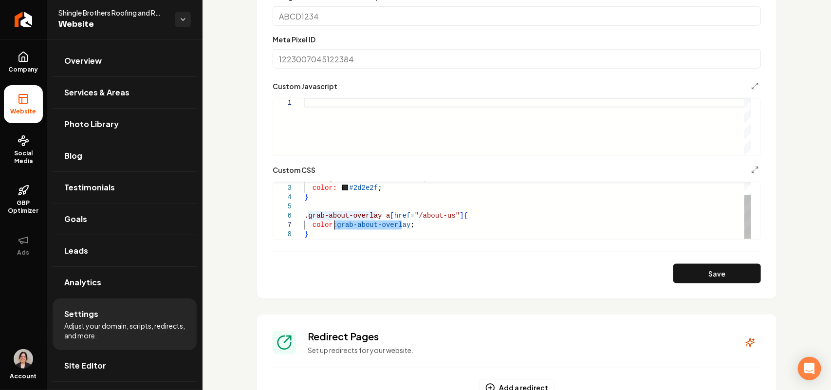
drag, startPoint x: 402, startPoint y: 225, endPoint x: 334, endPoint y: 225, distance: 68.2
click at [334, 225] on div "background-color: #f37035 ; color: #2d2e2f ; } .grab-about-overlay a [ href = "…" at bounding box center [527, 202] width 447 height 74
click at [725, 257] on form "**********" at bounding box center [517, 51] width 488 height 464
click at [725, 268] on button "Save" at bounding box center [717, 273] width 88 height 19
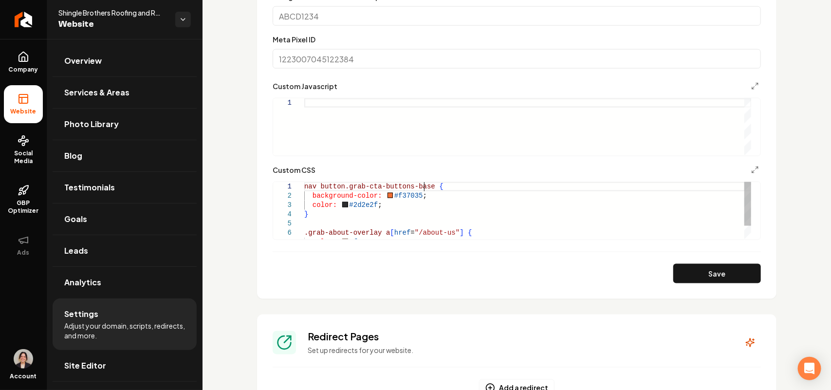
click at [424, 188] on div "background-color: #f37035 ; color: #2d2e2f ; } .grab-about-overlay a [ href = "…" at bounding box center [527, 219] width 447 height 74
click at [689, 279] on button "Save" at bounding box center [717, 273] width 88 height 19
type textarea "**********"
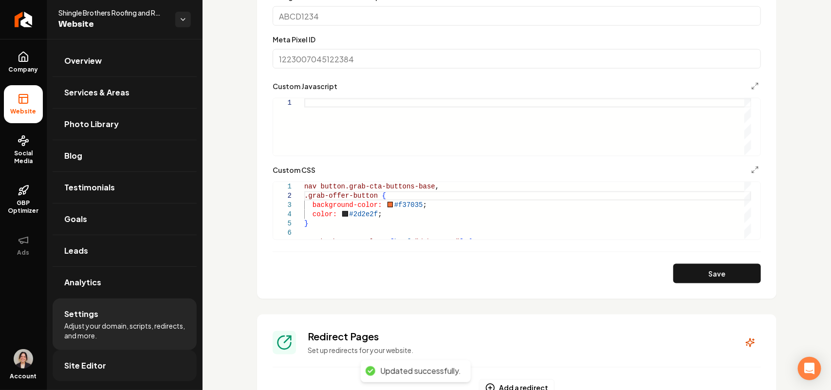
click at [100, 363] on span "Site Editor" at bounding box center [85, 366] width 42 height 12
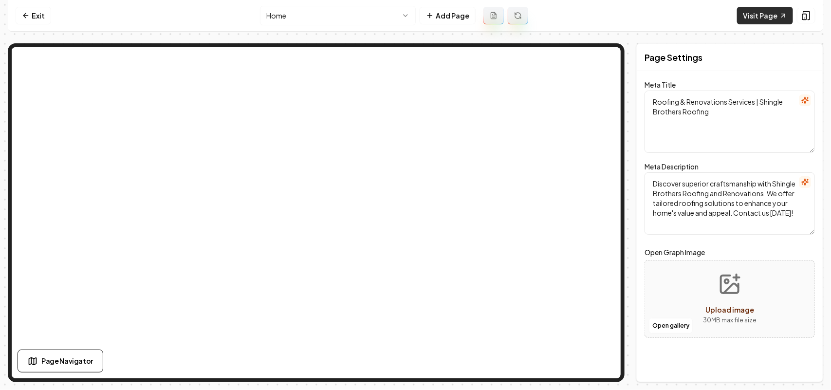
click at [760, 18] on link "Visit Page" at bounding box center [765, 16] width 56 height 18
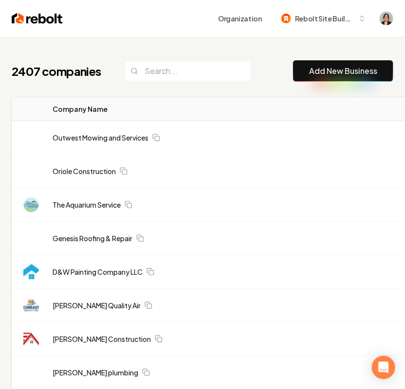
click at [349, 74] on link "Add New Business" at bounding box center [343, 71] width 68 height 12
click at [313, 66] on link "Add New Business" at bounding box center [343, 71] width 68 height 12
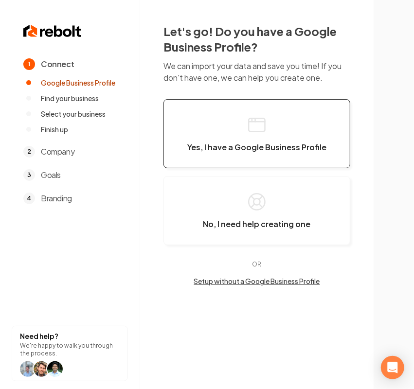
click at [193, 130] on button "Yes, I have a Google Business Profile" at bounding box center [257, 133] width 187 height 69
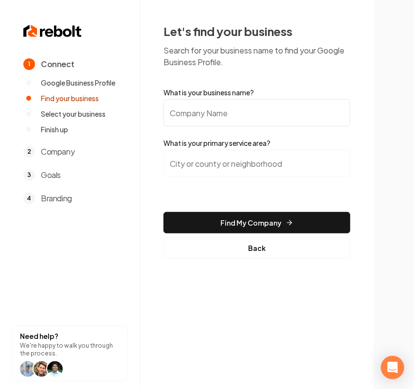
click at [182, 112] on input "What is your business name?" at bounding box center [257, 112] width 187 height 27
click at [240, 118] on input "What is your business name?" at bounding box center [257, 112] width 187 height 27
paste input "SETX Rock and Gravel"
type input "SETX Rock and Gravel"
click at [242, 167] on input "search" at bounding box center [257, 163] width 187 height 27
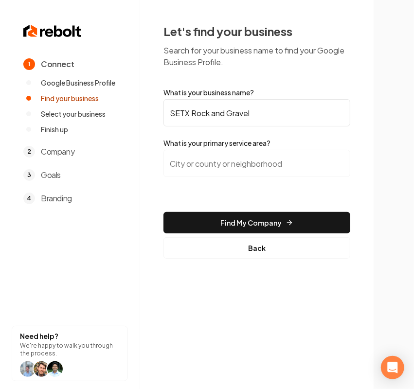
paste input "Beaumont"
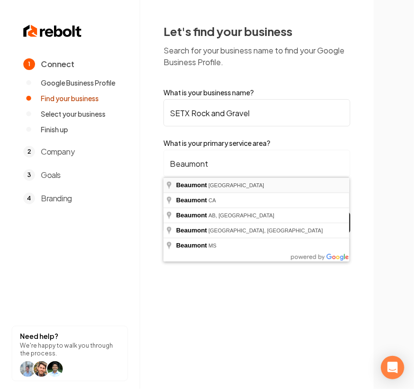
type input "Beaumont, TX"
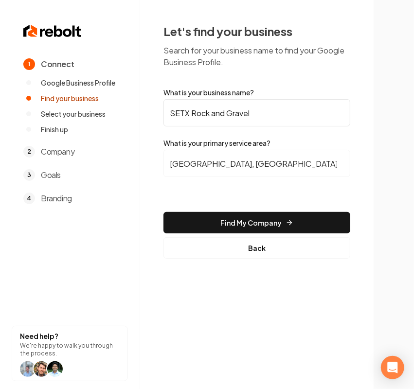
click at [238, 224] on button "Find My Company" at bounding box center [257, 222] width 187 height 21
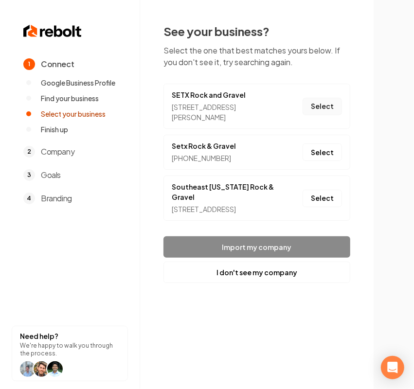
click at [320, 107] on button "Select" at bounding box center [322, 107] width 39 height 18
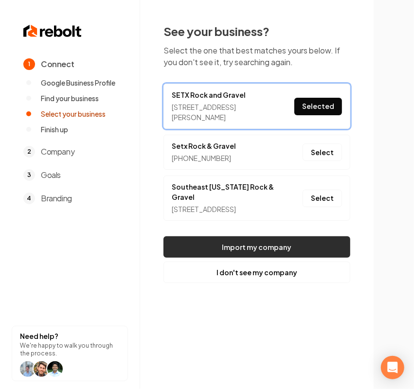
click at [205, 244] on button "Import my company" at bounding box center [257, 247] width 187 height 21
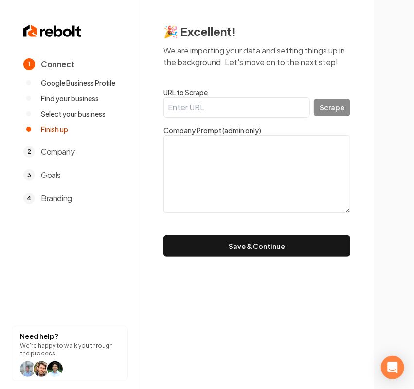
click at [218, 103] on input "URL to Scrape" at bounding box center [237, 107] width 147 height 20
paste input "https://setx-rock-and-gravel.ueniweb.com/?utm_campaign=gmb"
click at [212, 108] on input "https://setx-rock-and-gravel.ueniweb.com/?utm_campaign=gmb" at bounding box center [237, 107] width 147 height 20
paste input "url"
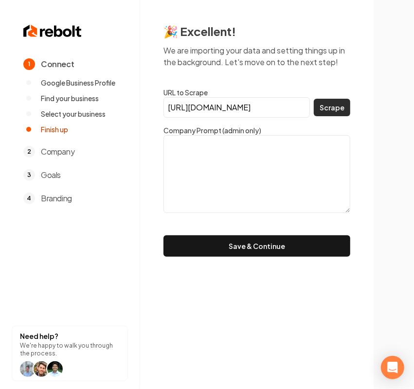
type input "https://setx-rock-and-gravel.ueniweb.com/"
click at [340, 105] on button "Scrape" at bounding box center [332, 108] width 37 height 18
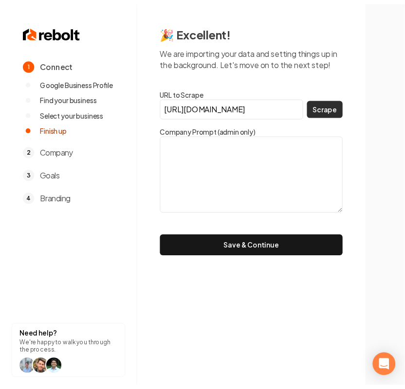
scroll to position [0, 0]
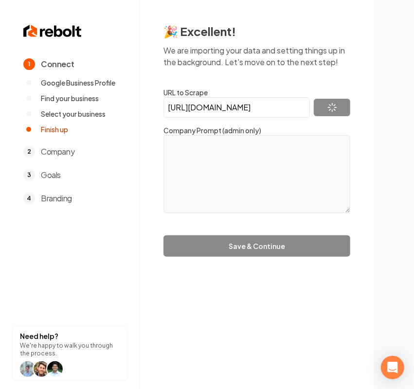
type textarea "SETX Rock and Gravel is a company that provides services in the Lake Charles ar…"
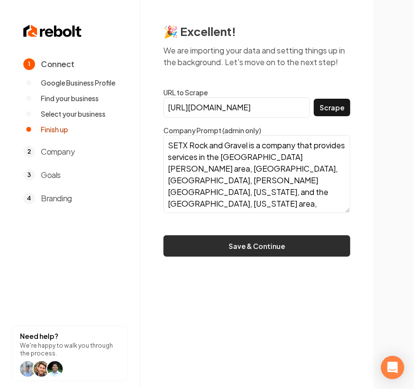
click at [268, 247] on button "Save & Continue" at bounding box center [257, 246] width 187 height 21
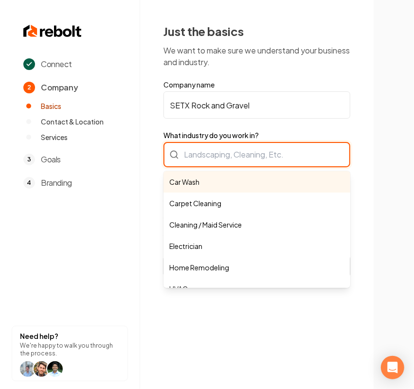
click at [266, 144] on div "Car Wash Carpet Cleaning Cleaning / Maid Service Electrician Home Remodeling HV…" at bounding box center [257, 154] width 187 height 25
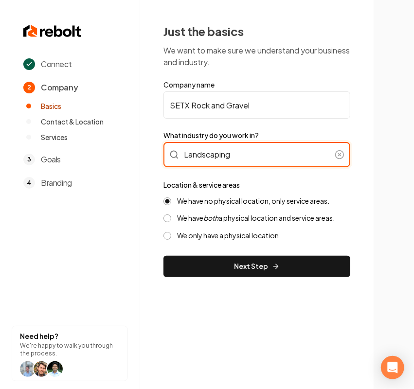
type input "Landscaping"
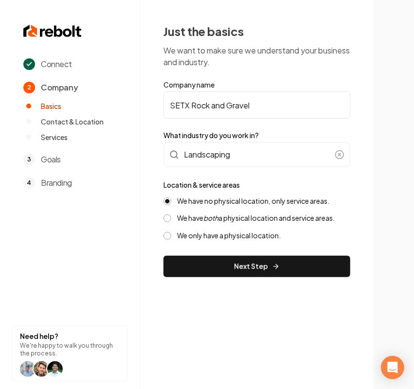
click at [218, 218] on icon "both" at bounding box center [210, 218] width 15 height 9
click at [171, 218] on button "We have both a physical location and service areas." at bounding box center [168, 219] width 8 height 8
click at [216, 277] on div "Just the basics We want to make sure we understand your business and industry. …" at bounding box center [257, 150] width 234 height 301
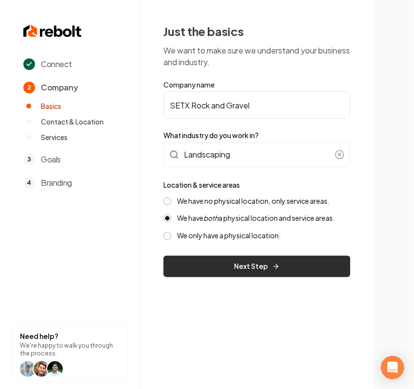
click at [225, 271] on button "Next Step" at bounding box center [257, 266] width 187 height 21
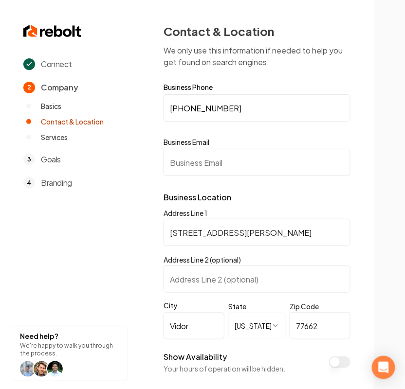
click at [164, 156] on input "Business Email" at bounding box center [257, 162] width 187 height 27
paste input "setxrockandgravel@gmail.com"
drag, startPoint x: 166, startPoint y: 158, endPoint x: 157, endPoint y: 159, distance: 9.3
click at [157, 159] on div "**********" at bounding box center [257, 230] width 234 height 460
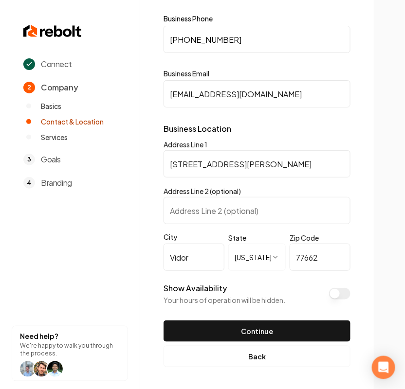
scroll to position [70, 0]
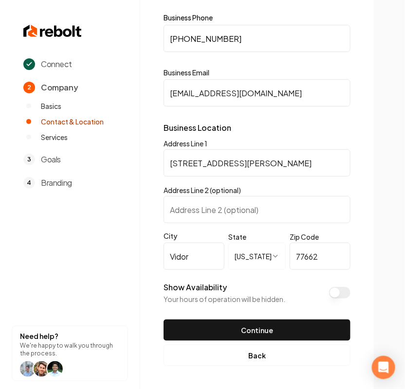
type input "setxrockandgravel@gmail.com"
click at [336, 291] on button "Show Availability" at bounding box center [339, 293] width 21 height 12
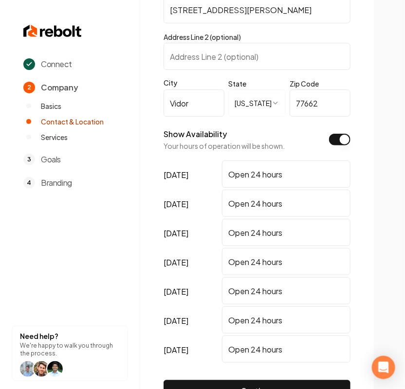
click at [343, 138] on button "Show Availability" at bounding box center [339, 140] width 21 height 12
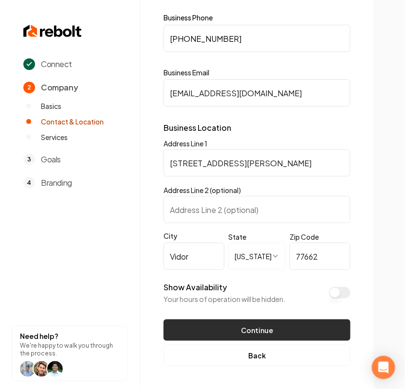
click at [277, 327] on button "Continue" at bounding box center [257, 330] width 187 height 21
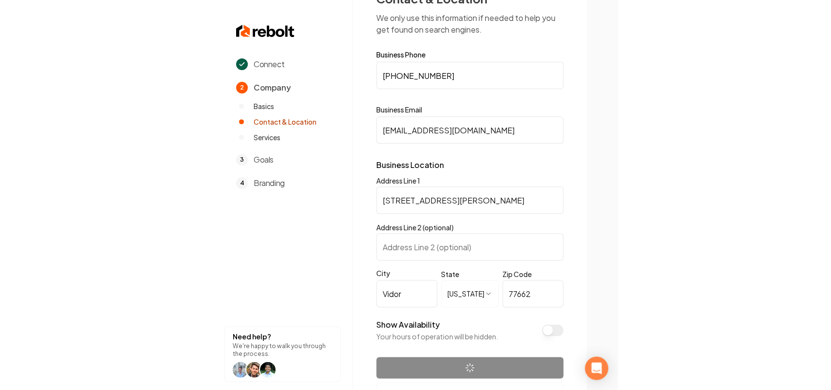
scroll to position [0, 0]
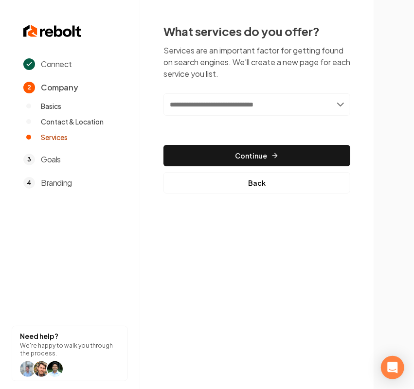
click at [201, 108] on input "text" at bounding box center [257, 104] width 187 height 22
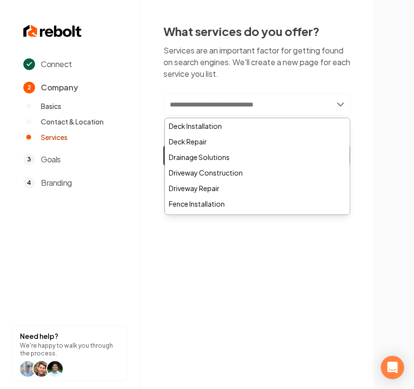
paste input "**********"
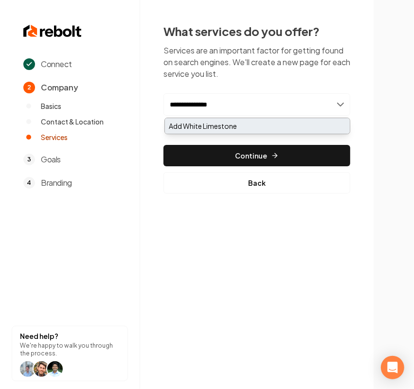
type input "**********"
click at [194, 124] on div "Add White Limestone" at bounding box center [257, 126] width 185 height 16
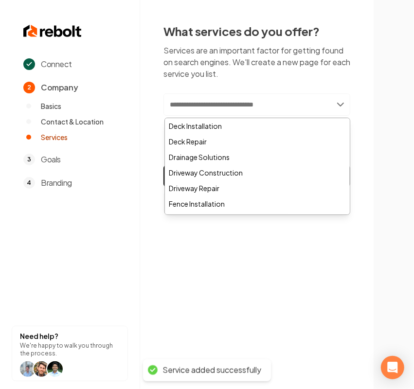
click at [200, 102] on input "text" at bounding box center [257, 104] width 187 height 22
paste input "*********"
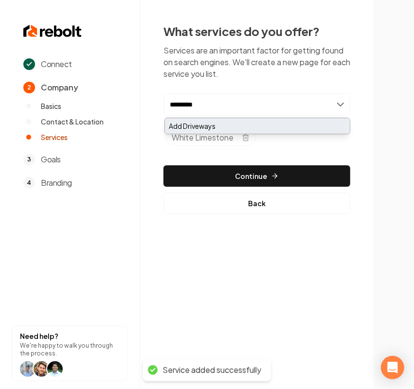
type input "*********"
click at [198, 120] on div "Add Driveways" at bounding box center [257, 126] width 185 height 16
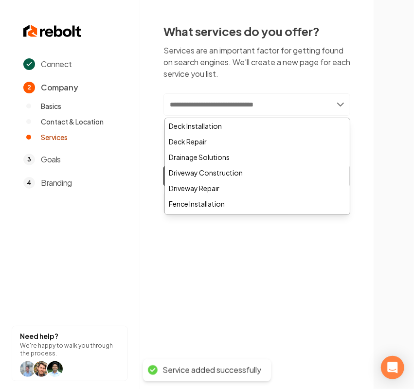
click at [212, 105] on input "text" at bounding box center [257, 104] width 187 height 22
paste input "********"
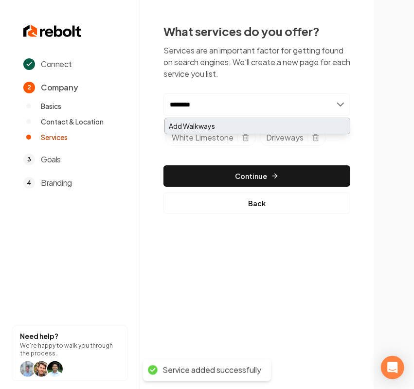
type input "********"
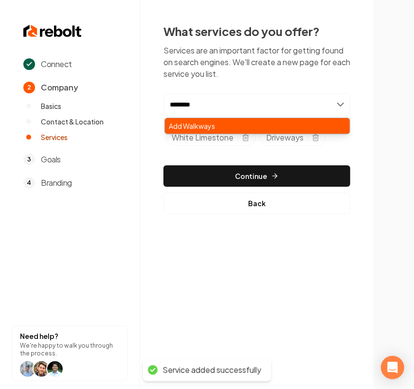
click at [203, 125] on div "Add Walkways" at bounding box center [257, 126] width 185 height 16
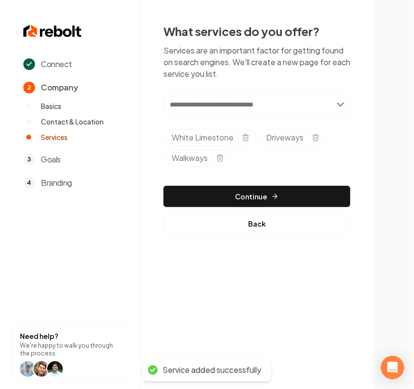
click at [240, 106] on input "text" at bounding box center [257, 104] width 187 height 22
paste input "**********"
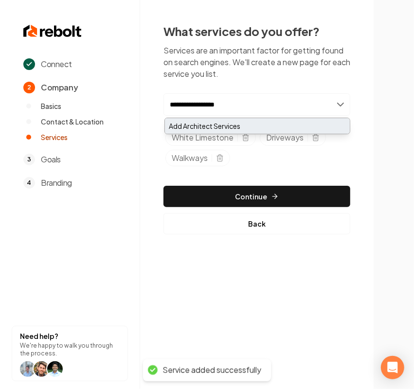
type input "**********"
click at [216, 123] on div "Add Architect Services" at bounding box center [257, 126] width 185 height 16
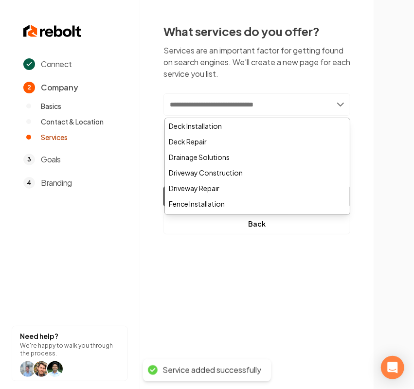
click at [220, 110] on input "text" at bounding box center [257, 104] width 187 height 22
paste input "*********"
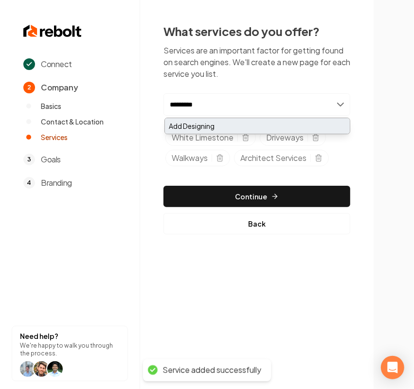
type input "*********"
click at [215, 124] on div "Add Designing" at bounding box center [257, 126] width 185 height 16
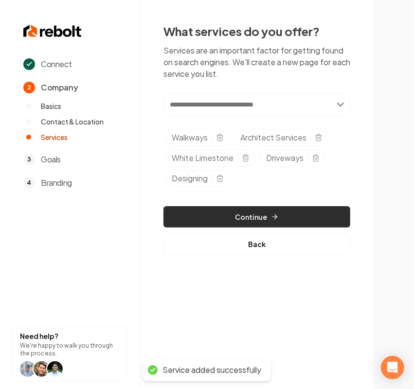
click at [203, 220] on button "Continue" at bounding box center [257, 216] width 187 height 21
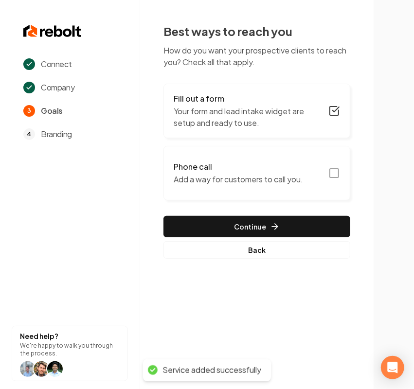
click at [234, 99] on h3 "Fill out a form" at bounding box center [248, 99] width 149 height 12
click at [319, 100] on h3 "Fill out a form" at bounding box center [248, 99] width 149 height 12
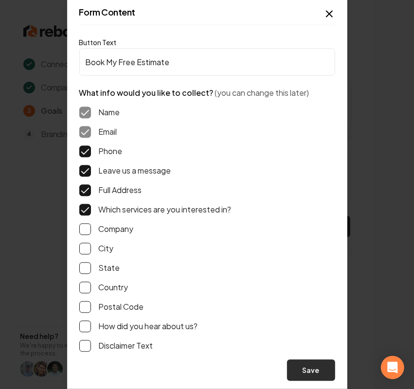
click at [327, 376] on button "Save" at bounding box center [311, 370] width 48 height 21
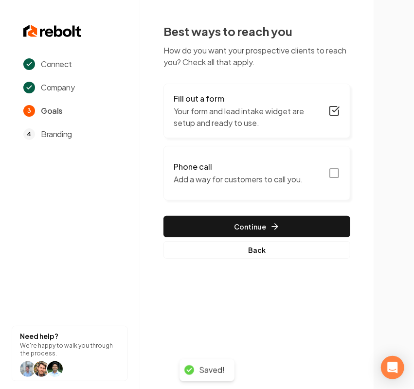
click at [308, 193] on button "Phone call Add a way for customers to call you." at bounding box center [257, 173] width 187 height 55
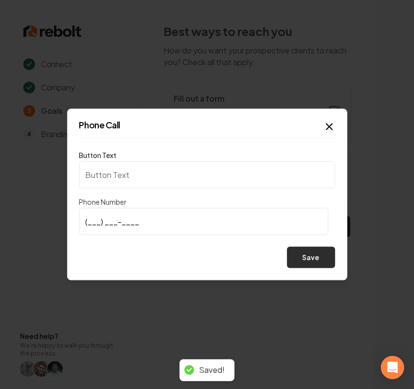
type input "Call us"
type input "(409) 553-3129"
click at [319, 252] on button "Save" at bounding box center [311, 257] width 48 height 21
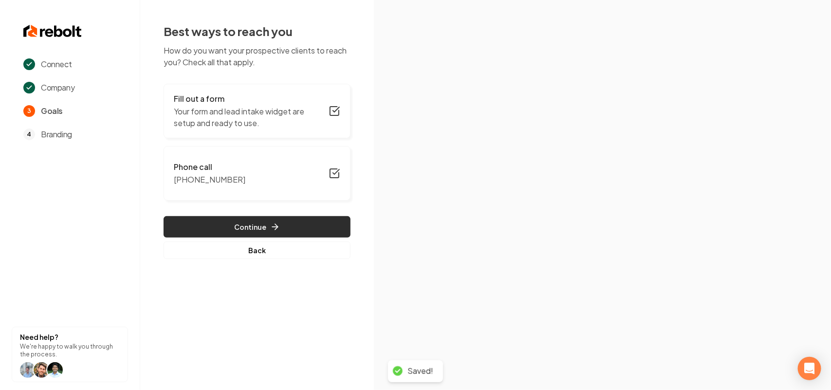
click at [313, 227] on button "Continue" at bounding box center [257, 226] width 187 height 21
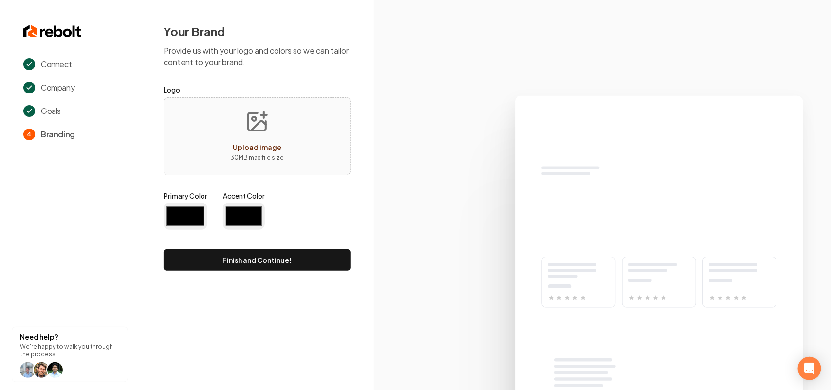
type input "#194d33"
type input "#70be00"
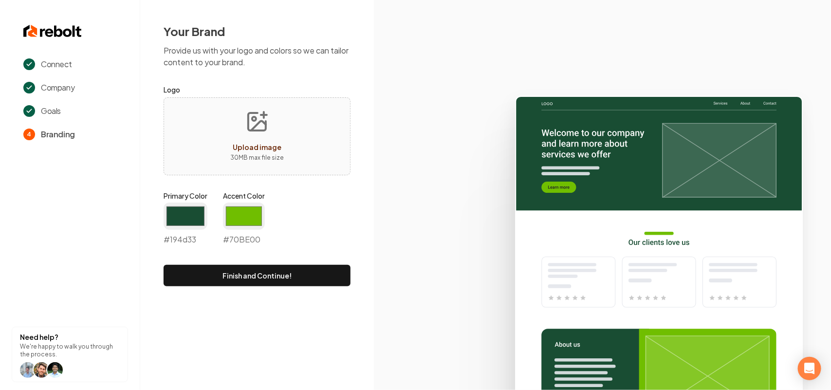
click at [142, 100] on div "Your Brand Provide us with your logo and colors so we can tailor content to you…" at bounding box center [257, 155] width 234 height 310
click at [220, 120] on div "Upload image 30 MB max file size" at bounding box center [257, 136] width 187 height 78
type input "**********"
click at [195, 212] on input "#194d33" at bounding box center [186, 216] width 44 height 27
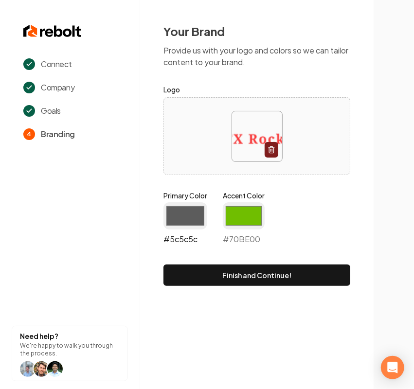
click at [190, 225] on input "#5c5c5c" at bounding box center [186, 216] width 44 height 27
type input "#484f5b"
click at [251, 212] on input "#70be00" at bounding box center [244, 216] width 42 height 27
type input "#f94645"
click at [333, 205] on div "Primary Color #484f5b #484f5b Accent Color #f94645 #f94645" at bounding box center [257, 220] width 187 height 58
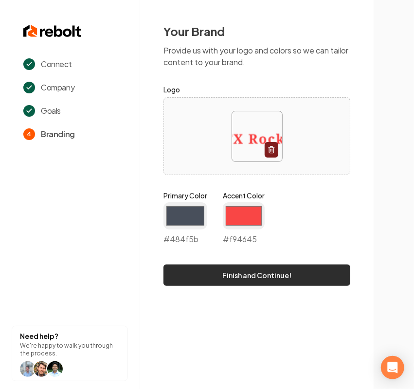
click at [269, 284] on button "Finish and Continue!" at bounding box center [257, 275] width 187 height 21
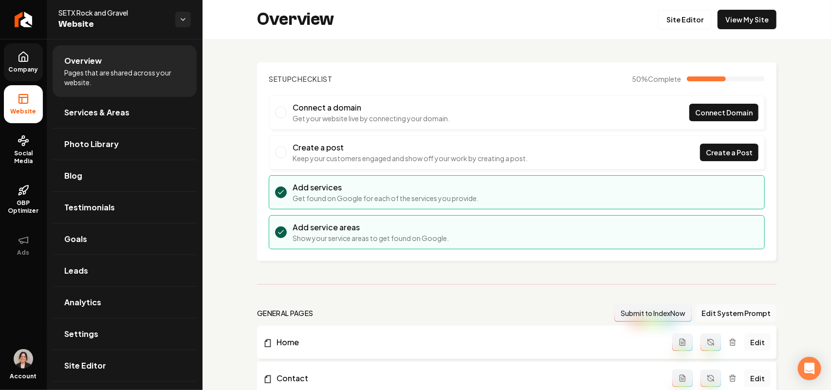
click at [22, 68] on span "Company" at bounding box center [23, 70] width 37 height 8
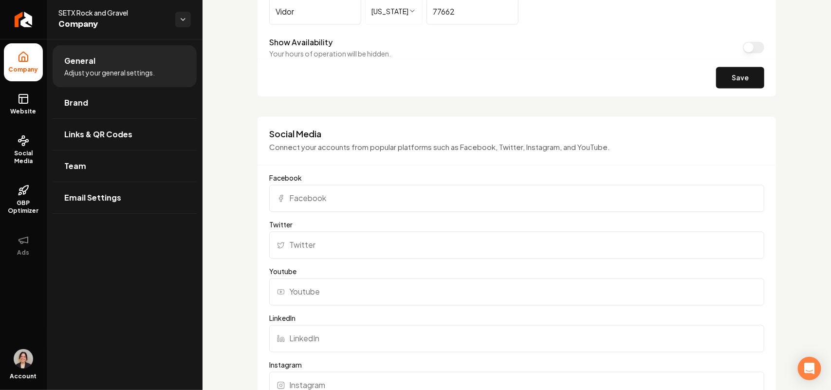
scroll to position [852, 0]
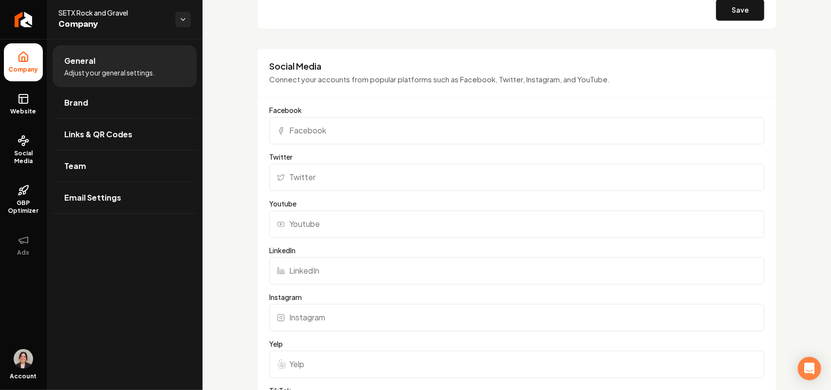
click at [319, 140] on input "Facebook" at bounding box center [516, 130] width 495 height 27
paste input "https://www.facebook.com/southeastexasrockandgravel"
type input "https://www.facebook.com/southeastexasrockandgravel"
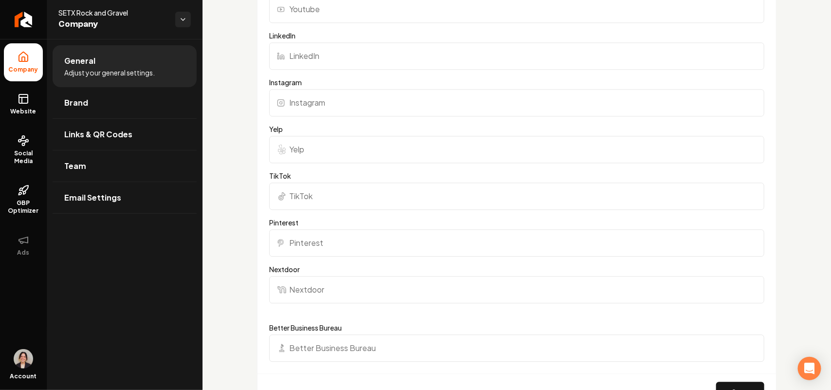
scroll to position [1095, 0]
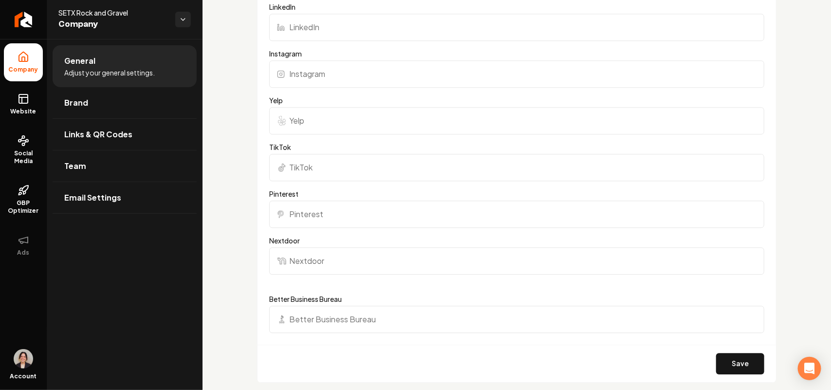
click at [303, 120] on input "Yelp" at bounding box center [516, 120] width 495 height 27
paste input "https://www.yelp.com/biz/setx-rock-and-gravel-vidor"
type input "https://www.yelp.com/biz/setx-rock-and-gravel-vidor"
click at [405, 365] on button "Save" at bounding box center [740, 363] width 48 height 21
click at [104, 101] on link "Brand" at bounding box center [125, 102] width 144 height 31
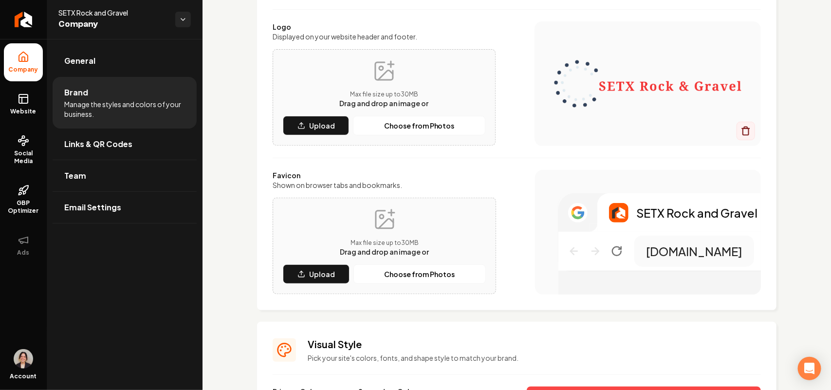
scroll to position [89, 0]
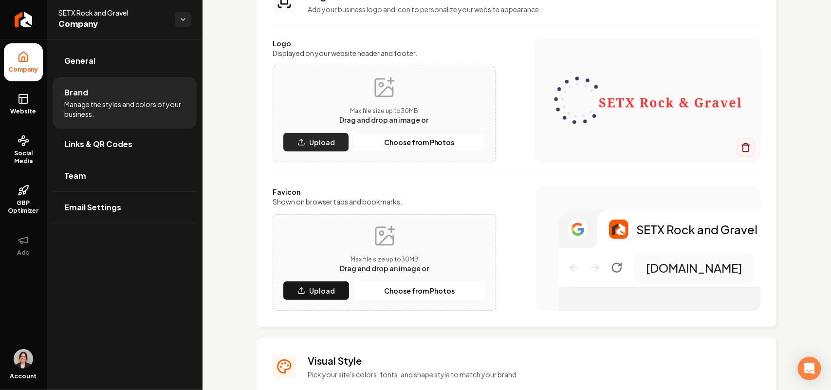
click at [314, 143] on p "Upload" at bounding box center [322, 142] width 26 height 10
click at [311, 286] on p "Upload" at bounding box center [322, 291] width 26 height 10
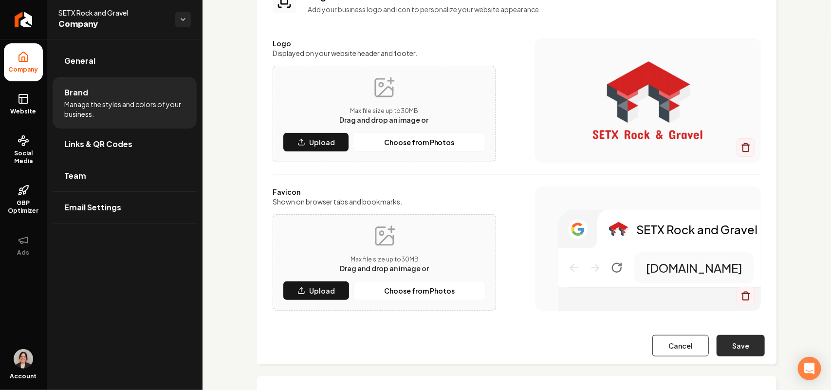
click at [405, 346] on button "Save" at bounding box center [741, 345] width 48 height 21
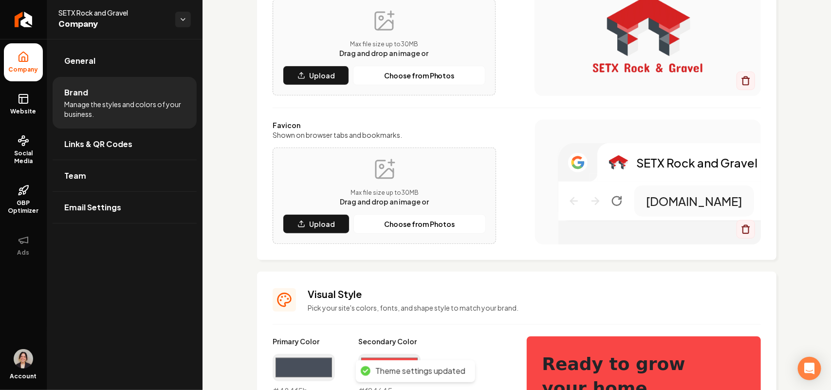
scroll to position [161, 0]
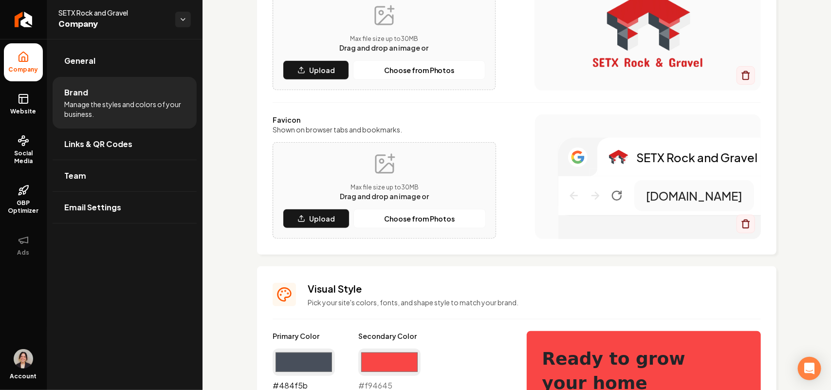
click at [273, 364] on input "#484f5b" at bounding box center [304, 362] width 62 height 27
type input "#3c464e"
click at [388, 358] on input "#f94645" at bounding box center [389, 362] width 62 height 27
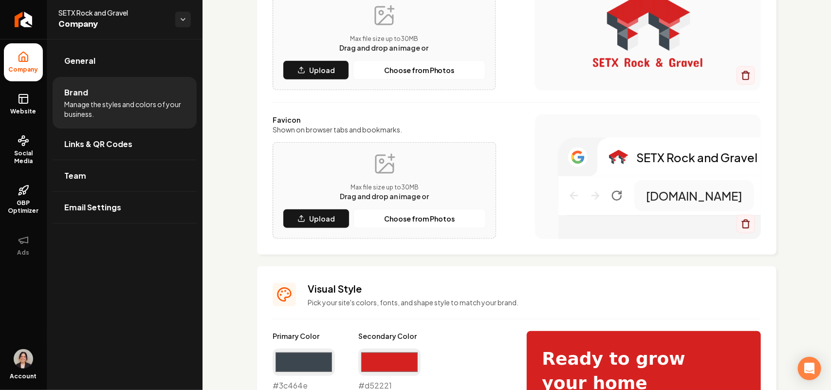
type input "#d52221"
click at [405, 222] on div "SETX Rock and Gravel setx-rock-and-gravel-xi9t.builtright.app" at bounding box center [671, 200] width 226 height 125
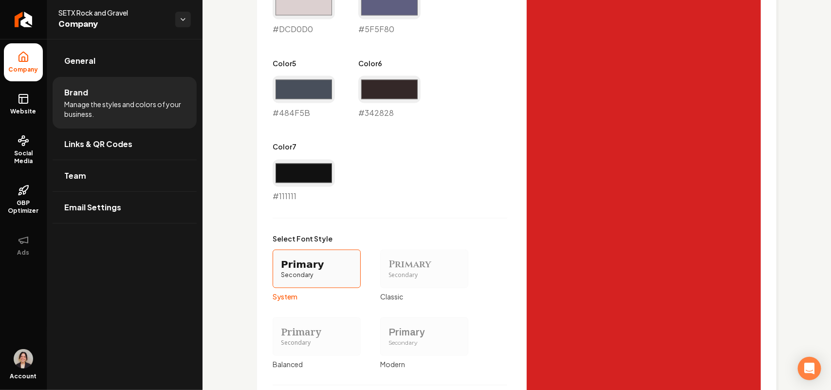
scroll to position [465, 0]
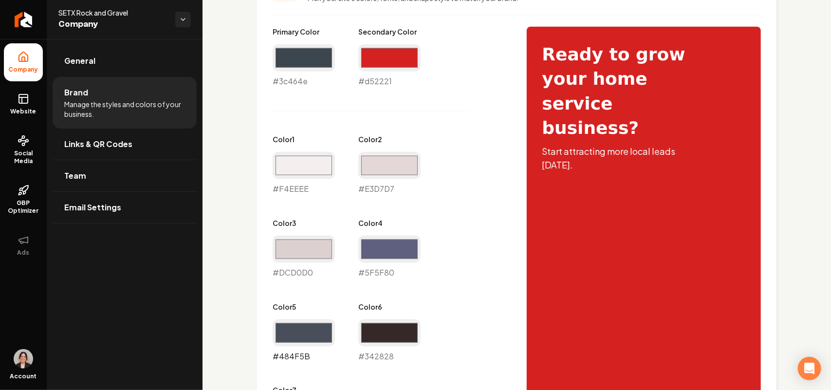
click at [315, 329] on input "#484f5b" at bounding box center [304, 332] width 62 height 27
type input "#3c464e"
click at [393, 245] on input "#5f5f80" at bounding box center [389, 249] width 62 height 27
type input "#52606b"
click at [316, 251] on input "#dcd0d0" at bounding box center [304, 249] width 62 height 27
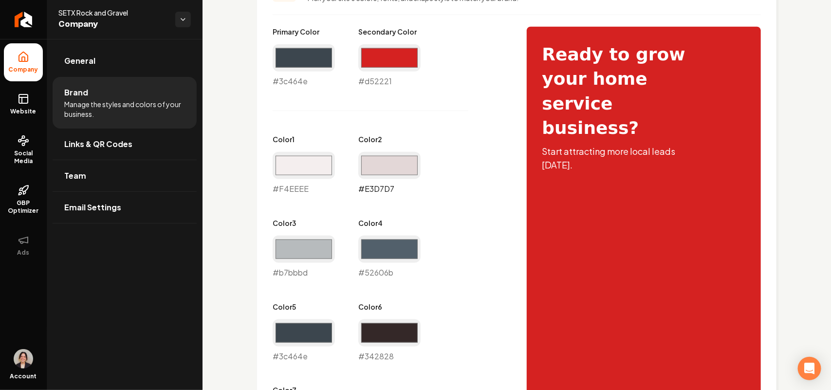
type input "#b7bbbd"
click at [385, 168] on input "#e3d7d7" at bounding box center [389, 165] width 62 height 27
type input "#c7cdd1"
drag, startPoint x: 317, startPoint y: 159, endPoint x: 314, endPoint y: 168, distance: 9.6
click at [317, 159] on input "#f4eeee" at bounding box center [304, 165] width 62 height 27
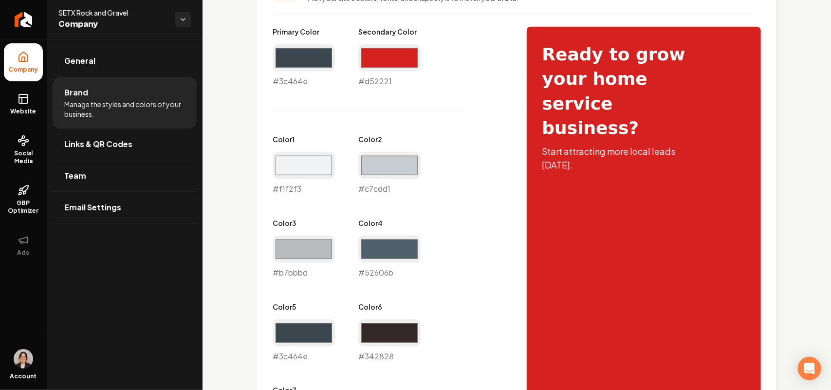
type input "#f1f2f3"
click at [405, 127] on div "Primary Color #3c464e #3c464e Secondary Color #d52221 #d52221 Color 1 #f1f2f3 #…" at bounding box center [390, 236] width 235 height 419
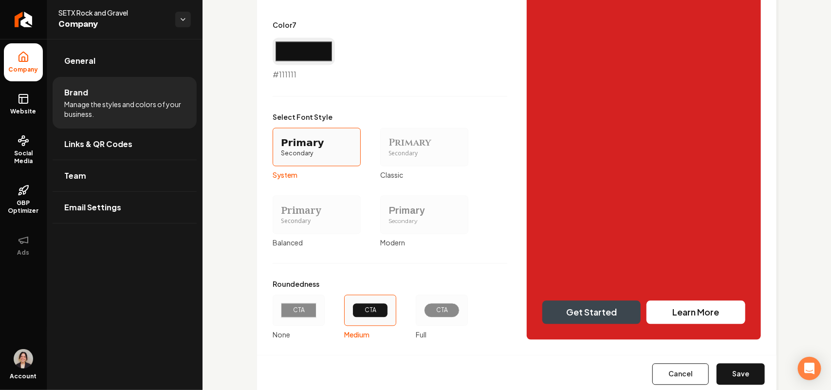
scroll to position [857, 0]
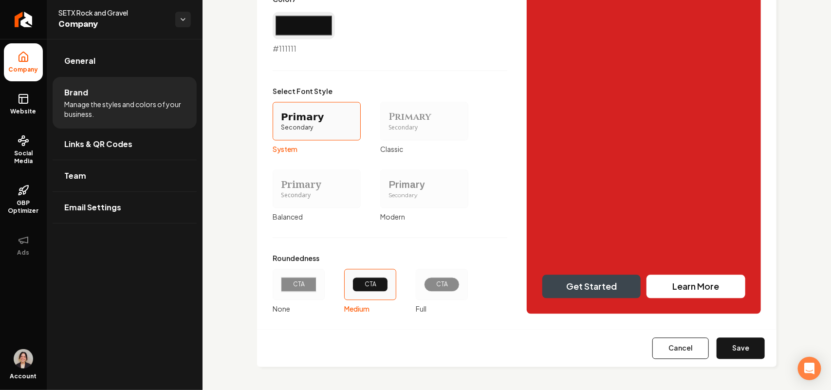
click at [405, 208] on label "Primary Secondary Modern" at bounding box center [424, 195] width 88 height 52
click at [388, 192] on button "Primary Secondary Modern" at bounding box center [384, 189] width 8 height 8
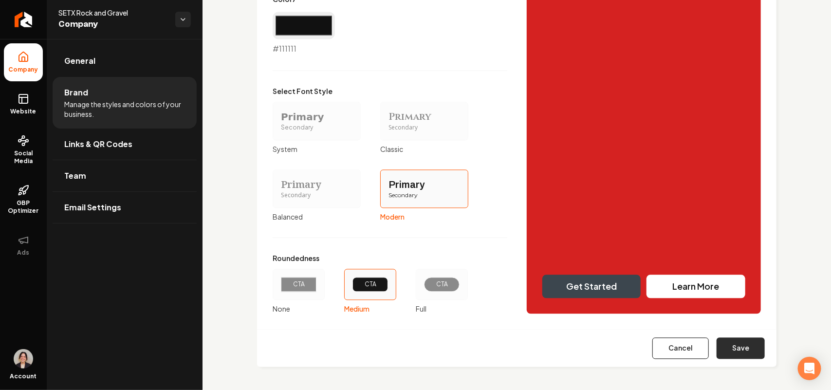
click at [405, 346] on button "Save" at bounding box center [741, 347] width 48 height 21
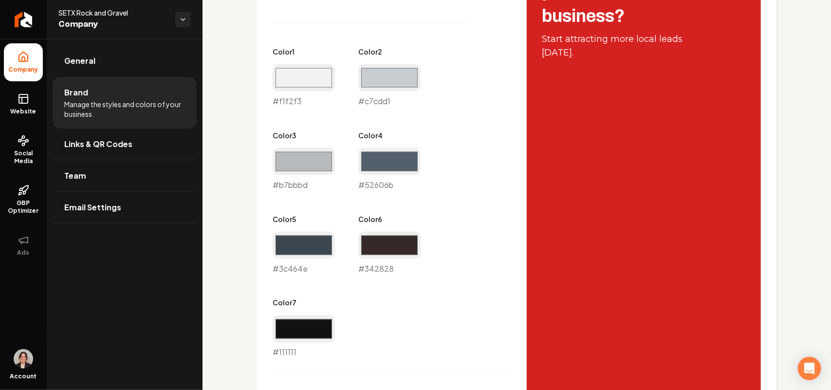
scroll to position [249, 0]
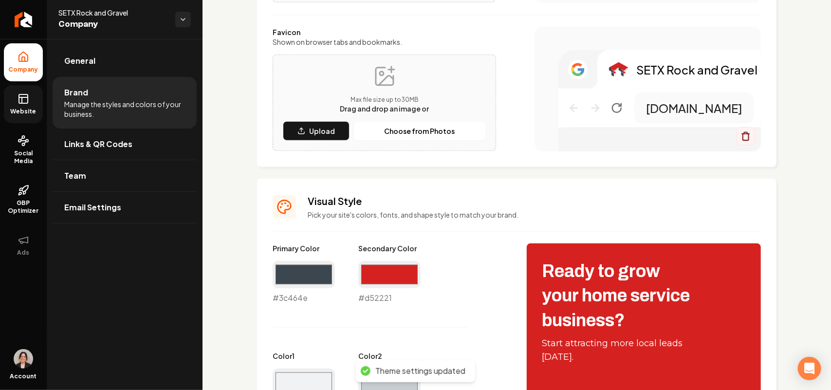
click at [28, 101] on rect at bounding box center [23, 98] width 9 height 9
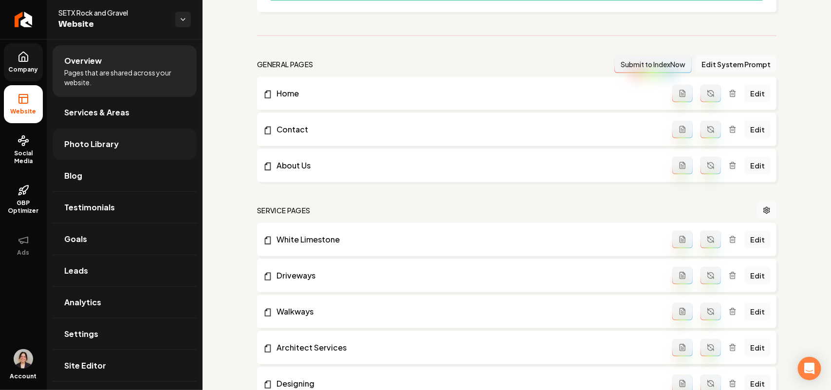
click at [134, 152] on link "Photo Library" at bounding box center [125, 144] width 144 height 31
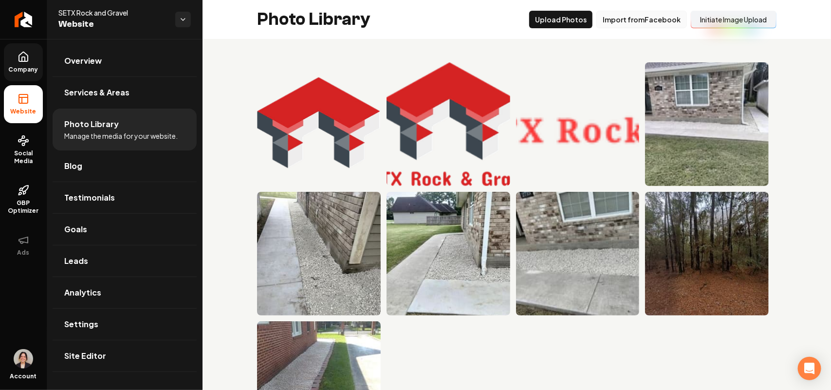
click at [405, 11] on button "Import from Facebook" at bounding box center [641, 20] width 91 height 18
click at [130, 47] on link "Overview" at bounding box center [125, 60] width 144 height 31
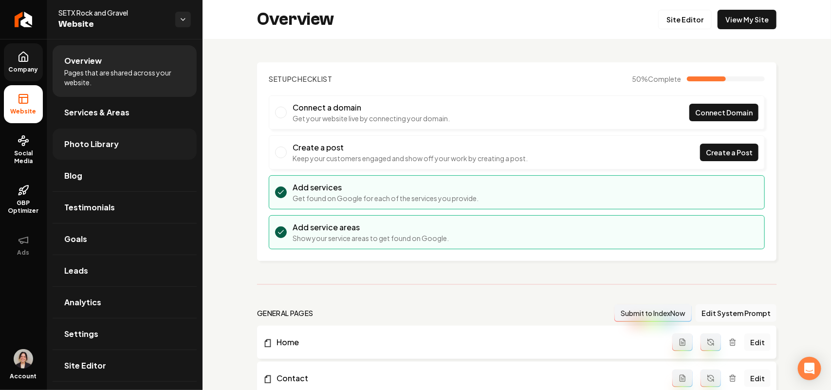
click at [122, 146] on link "Photo Library" at bounding box center [125, 144] width 144 height 31
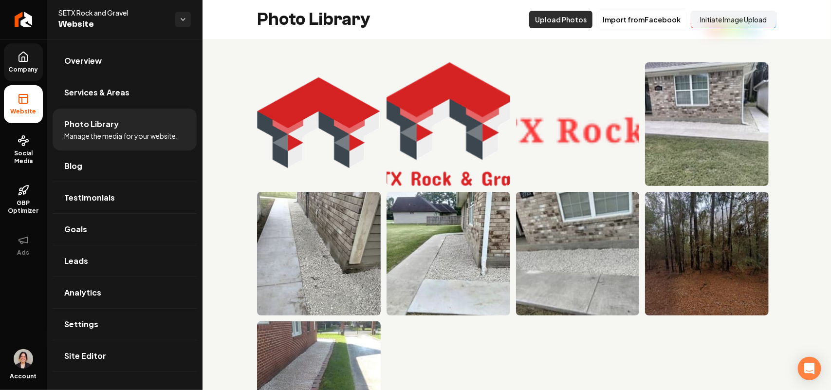
click at [405, 16] on button "Upload Photos" at bounding box center [560, 20] width 63 height 18
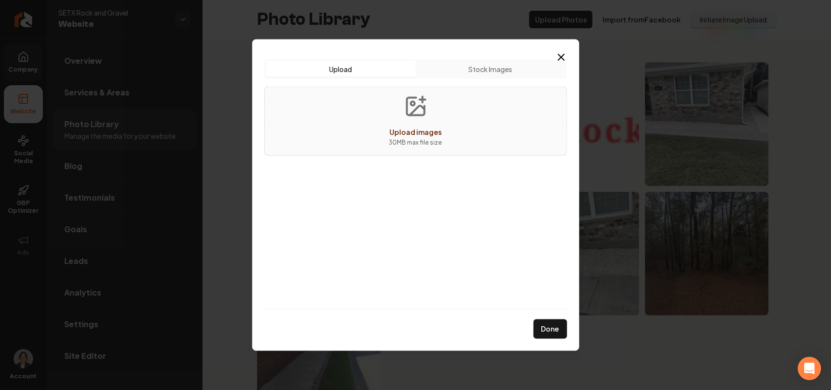
click at [405, 106] on div "Upload images 30 MB max file size" at bounding box center [415, 120] width 303 height 69
type input "**********"
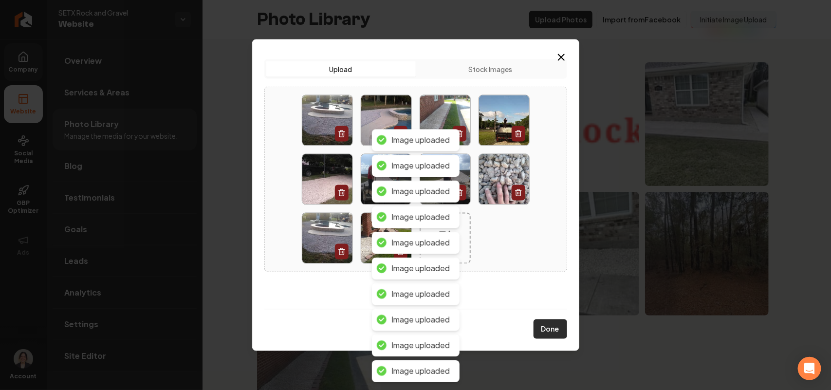
click at [405, 327] on button "Done" at bounding box center [551, 328] width 34 height 19
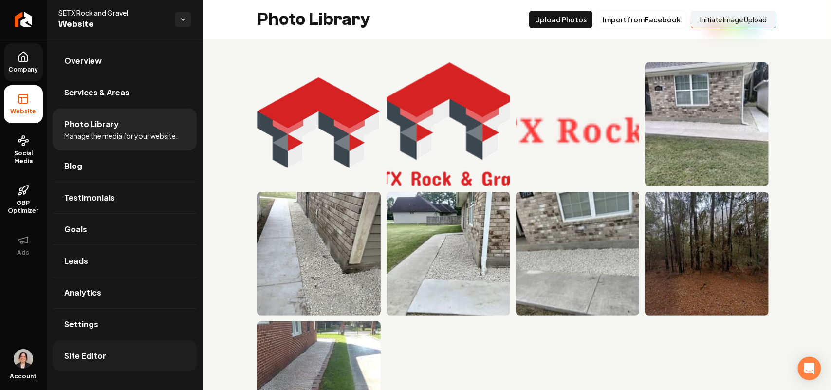
click at [87, 351] on span "Site Editor" at bounding box center [85, 356] width 42 height 12
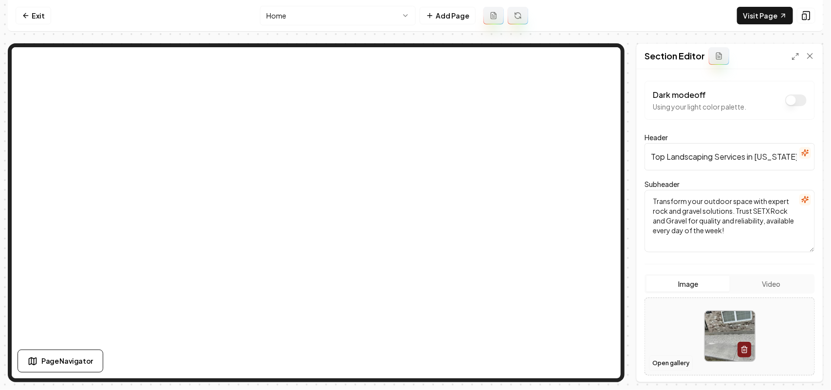
click at [405, 361] on button "Open gallery" at bounding box center [671, 363] width 44 height 16
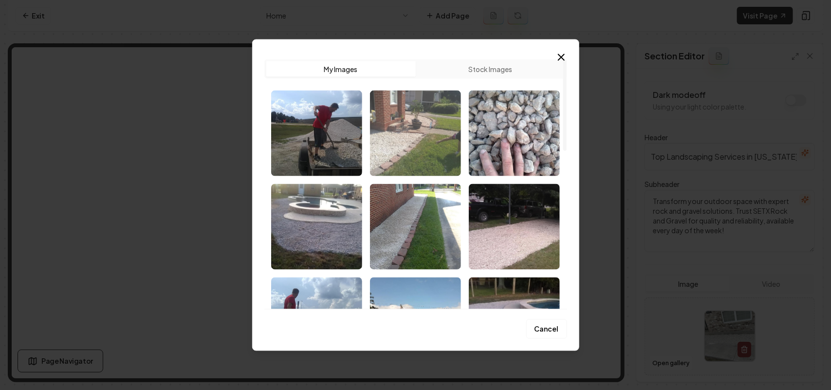
click at [405, 137] on img "Select image image_68caf4bc5c7cd75eb84e8c52.jpg" at bounding box center [415, 133] width 91 height 86
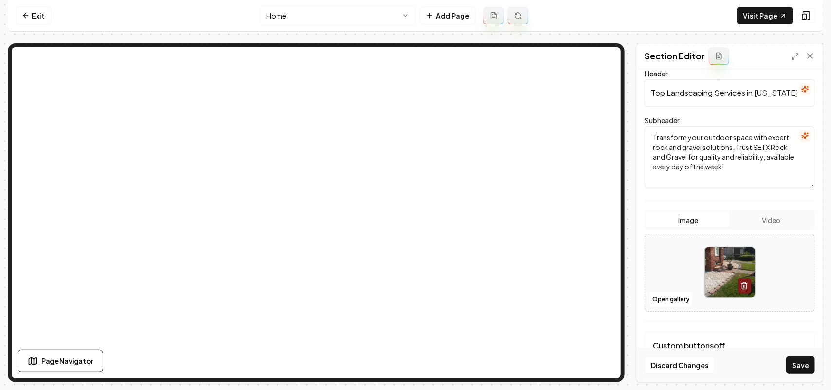
scroll to position [113, 0]
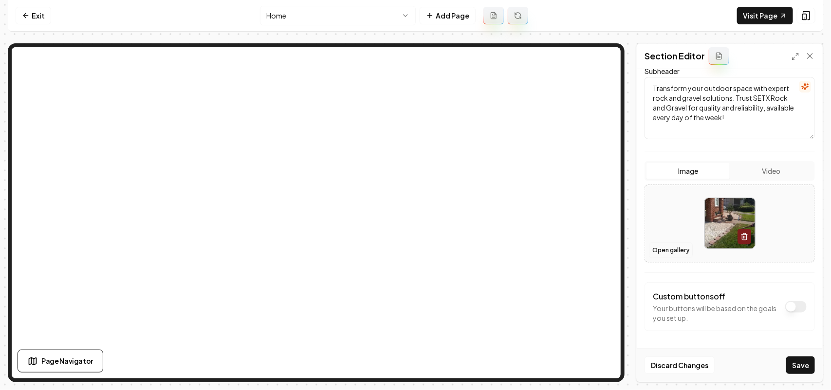
click at [405, 252] on button "Open gallery" at bounding box center [671, 250] width 44 height 16
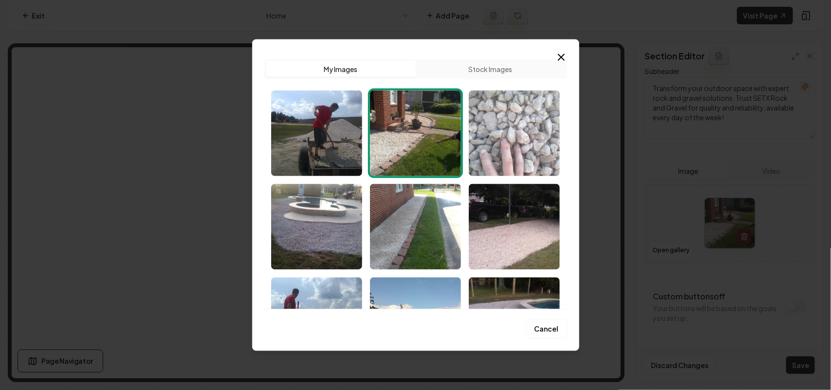
click at [405, 157] on img "Select image image_68caf4bc5c7cd75eb84e8c81.jpg" at bounding box center [514, 133] width 91 height 86
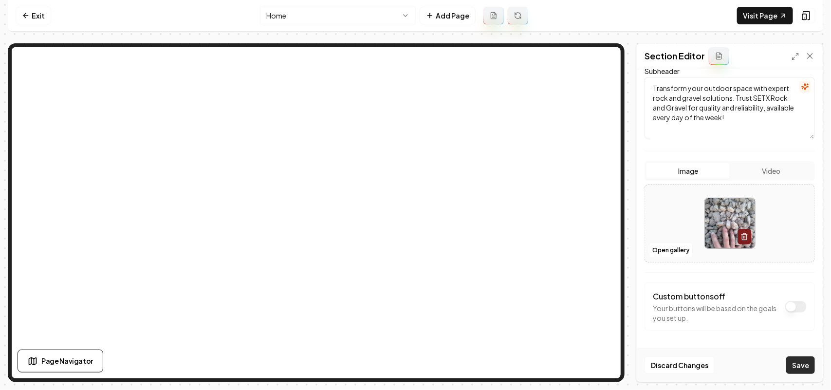
click at [405, 368] on button "Save" at bounding box center [800, 365] width 29 height 18
click at [405, 250] on button "Open gallery" at bounding box center [671, 250] width 44 height 16
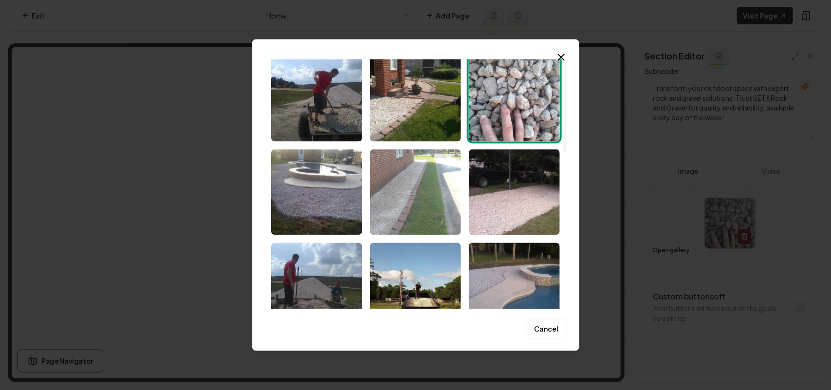
scroll to position [0, 0]
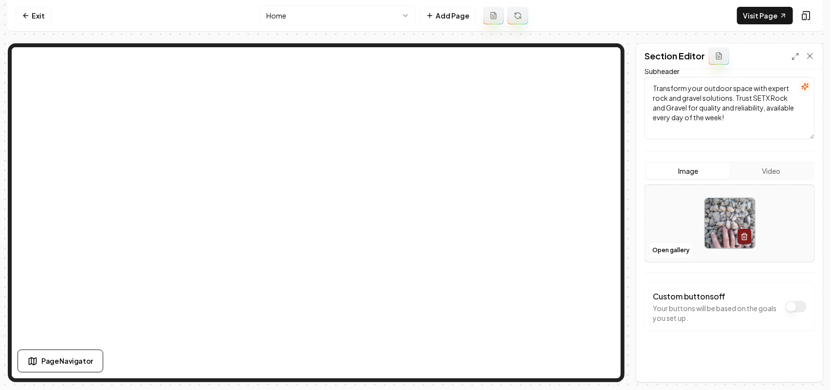
click at [405, 110] on textarea "Transform your outdoor space with expert rock and gravel solutions. Trust SETX …" at bounding box center [730, 108] width 170 height 62
click at [405, 301] on div "Dark mode off Using your light color palette. Header Top Landscaping Services i…" at bounding box center [730, 225] width 186 height 313
click at [405, 361] on button "Save" at bounding box center [800, 365] width 29 height 18
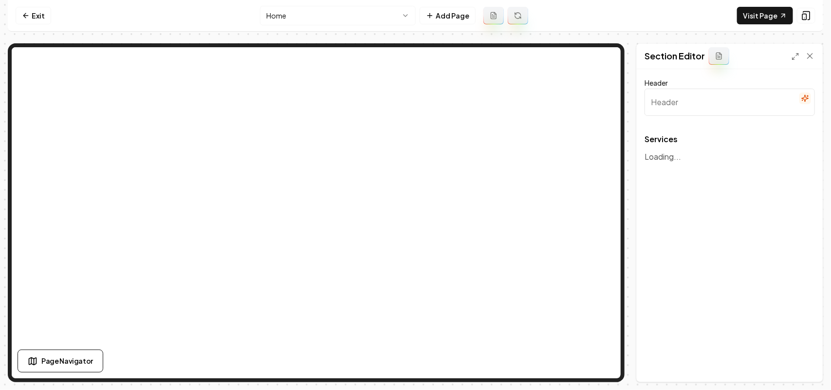
type input "Our Landscaping Services"
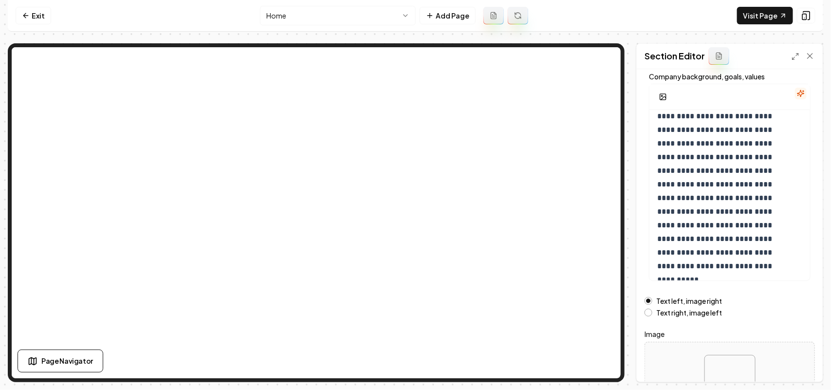
scroll to position [136, 0]
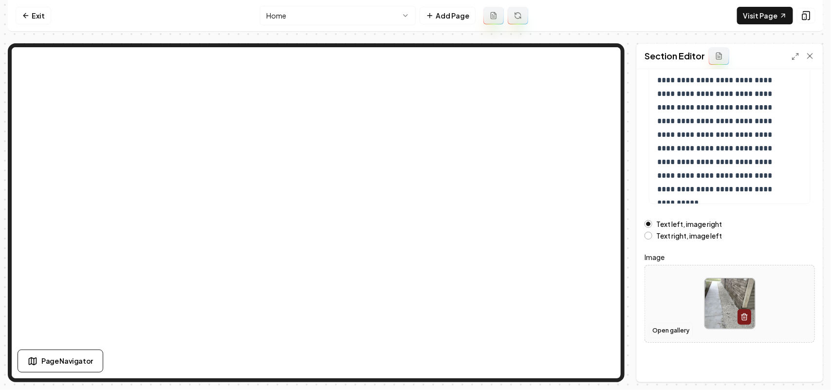
click at [405, 325] on button "Open gallery" at bounding box center [671, 331] width 44 height 16
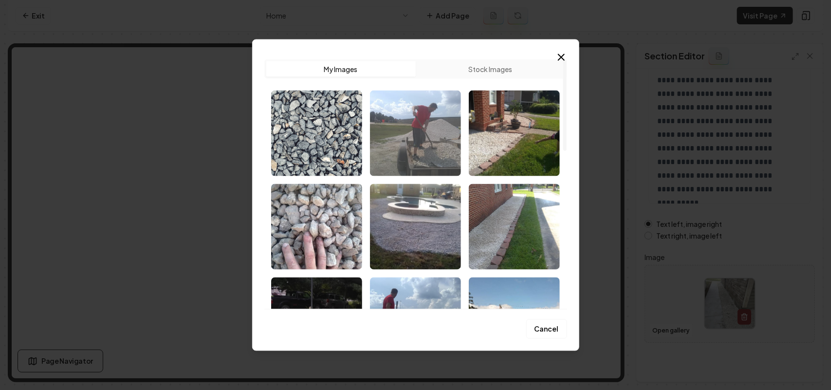
click at [405, 139] on img "Select image image_68caf4bc5c7cd75eb84e8c1d.jpg" at bounding box center [415, 133] width 91 height 86
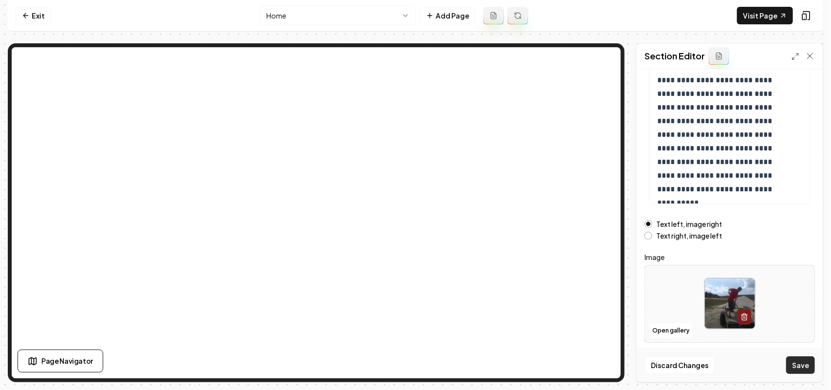
click at [405, 366] on button "Save" at bounding box center [800, 365] width 29 height 18
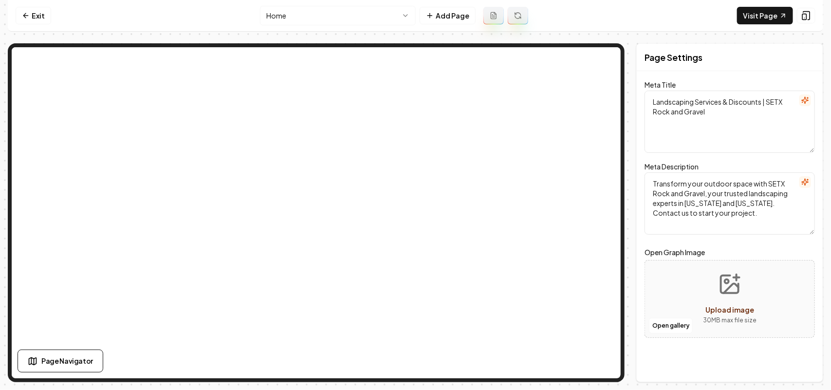
scroll to position [0, 0]
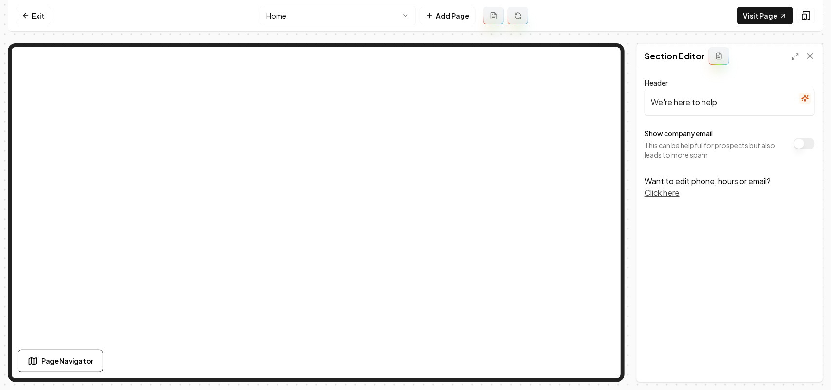
click at [405, 143] on button "Show company email" at bounding box center [804, 144] width 21 height 12
click at [405, 366] on button "Save" at bounding box center [800, 365] width 29 height 18
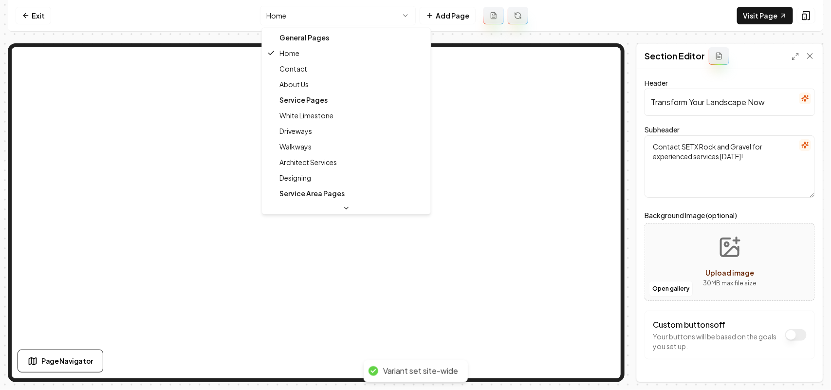
click at [341, 5] on html "Computer Required This feature is only available on a computer. Please switch t…" at bounding box center [415, 195] width 831 height 390
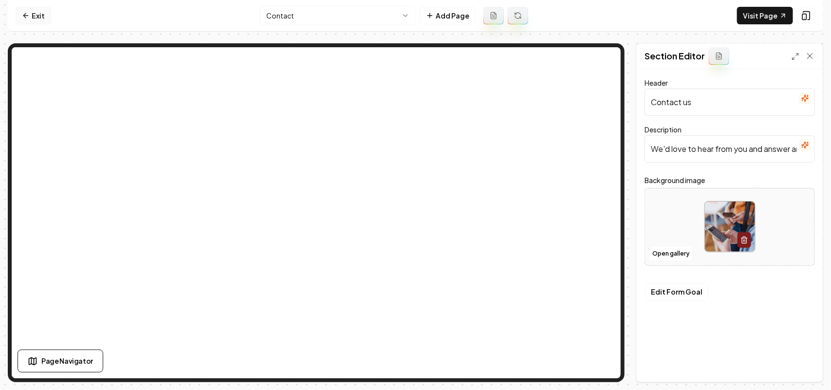
click at [47, 22] on link "Exit" at bounding box center [34, 16] width 36 height 18
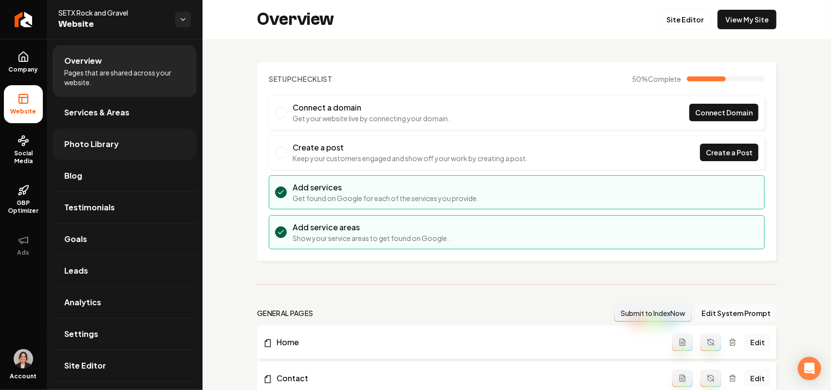
click at [114, 147] on span "Photo Library" at bounding box center [91, 144] width 55 height 12
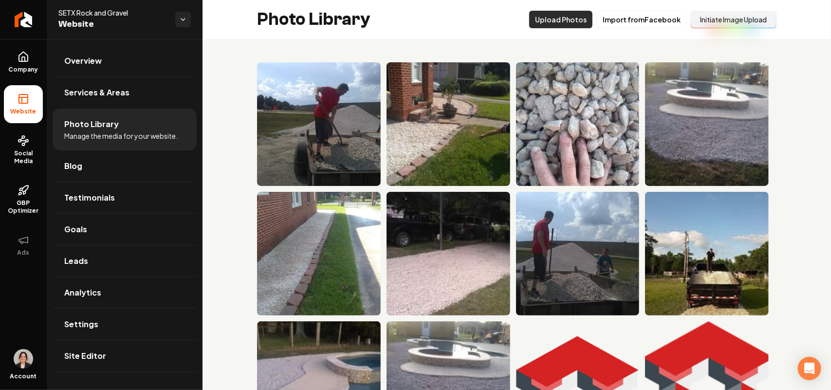
click at [405, 21] on button "Upload Photos" at bounding box center [560, 20] width 63 height 18
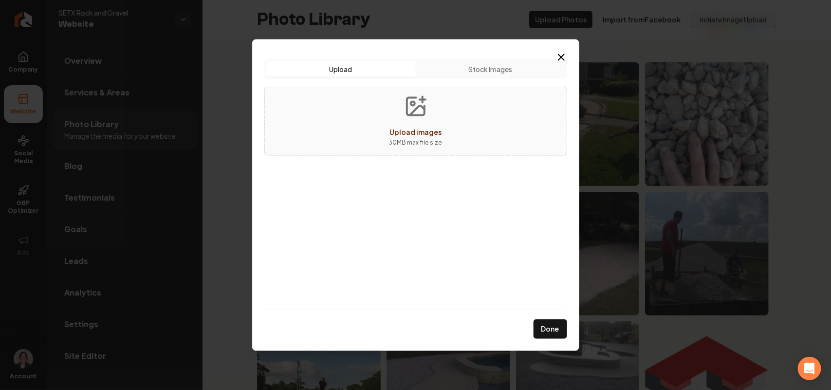
click at [405, 119] on button "Upload images 30 MB max file size" at bounding box center [415, 121] width 69 height 68
type input "**********"
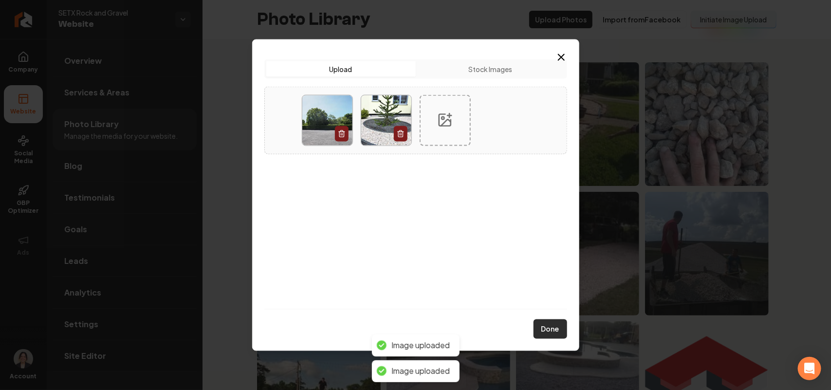
click at [405, 335] on button "Done" at bounding box center [551, 328] width 34 height 19
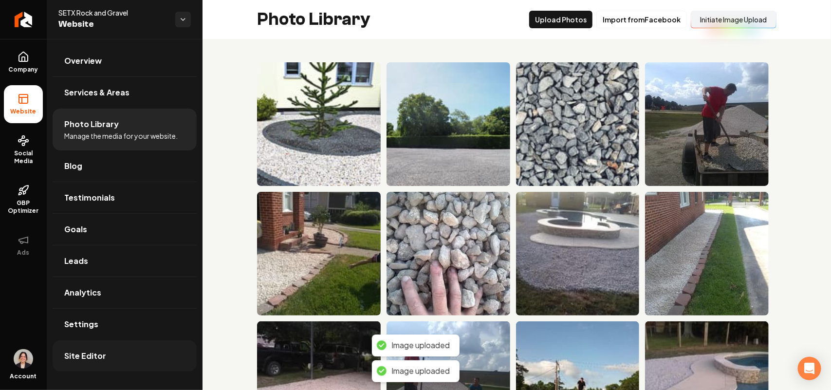
click at [83, 366] on link "Site Editor" at bounding box center [125, 355] width 144 height 31
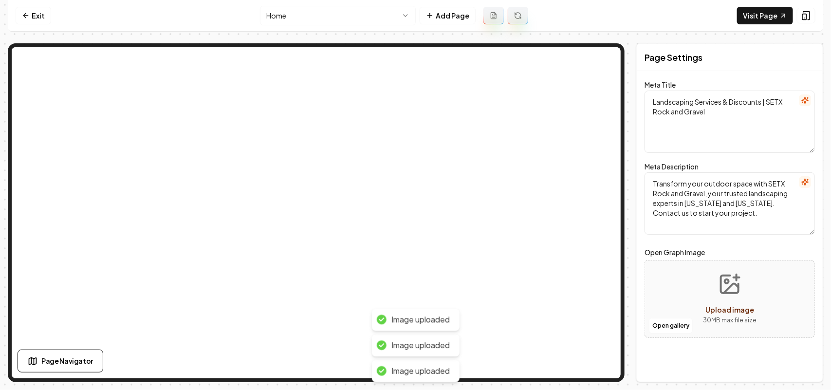
click at [344, 5] on nav "Exit Home Add Page Visit Page" at bounding box center [415, 16] width 815 height 32
click at [344, 11] on html "Computer Required This feature is only available on a computer. Please switch t…" at bounding box center [415, 195] width 831 height 390
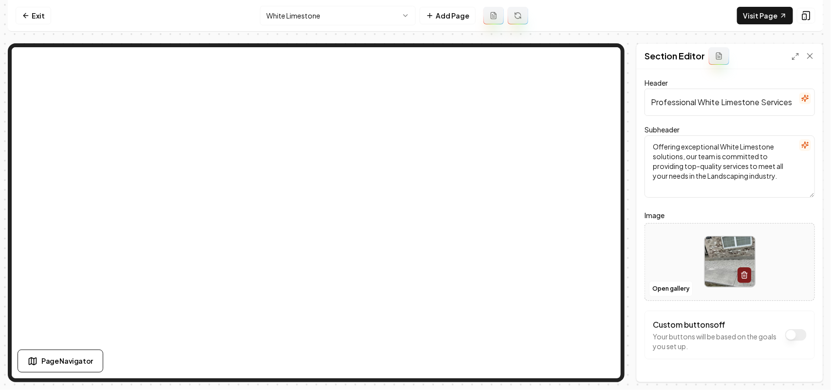
drag, startPoint x: 700, startPoint y: 103, endPoint x: 760, endPoint y: 100, distance: 59.9
click at [405, 100] on input "Professional White Limestone Services" at bounding box center [730, 102] width 170 height 27
click at [405, 213] on label "Image" at bounding box center [730, 215] width 170 height 12
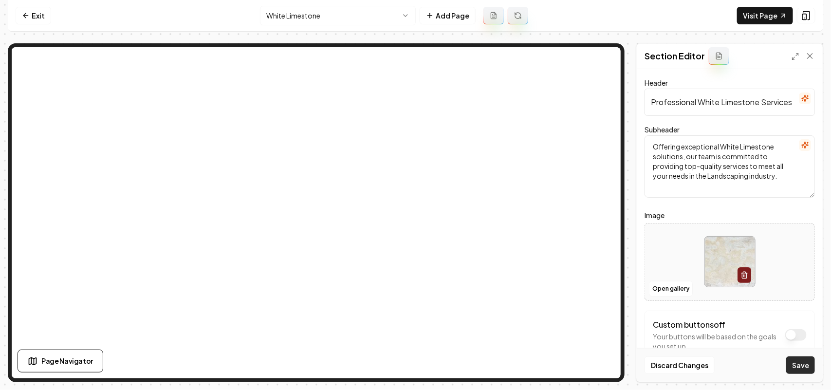
click at [405, 364] on button "Save" at bounding box center [800, 365] width 29 height 18
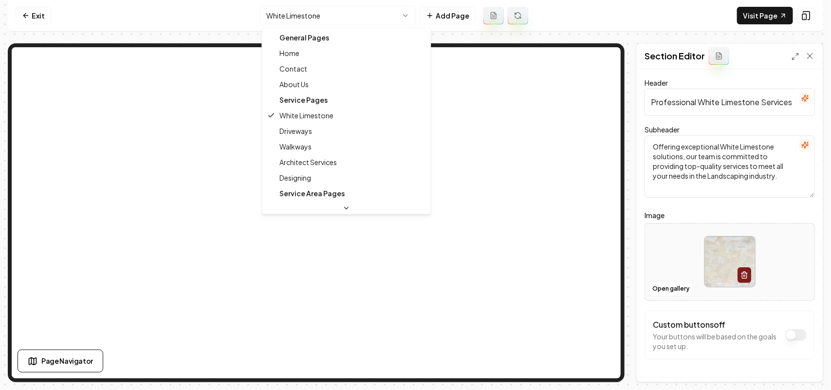
click at [359, 10] on html "Computer Required This feature is only available on a computer. Please switch t…" at bounding box center [415, 195] width 831 height 390
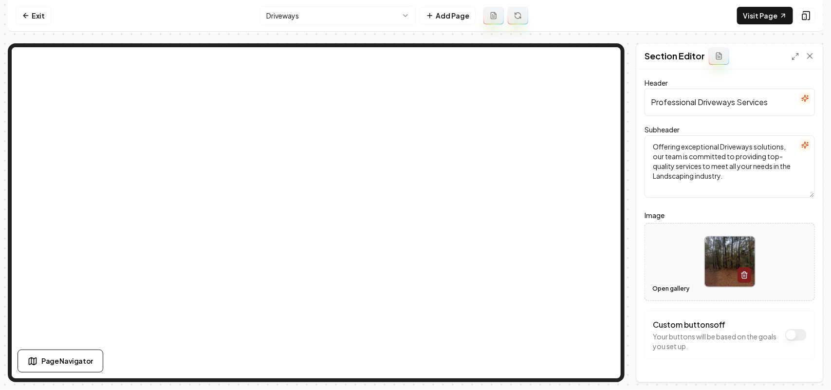
click at [405, 290] on button "Open gallery" at bounding box center [671, 289] width 44 height 16
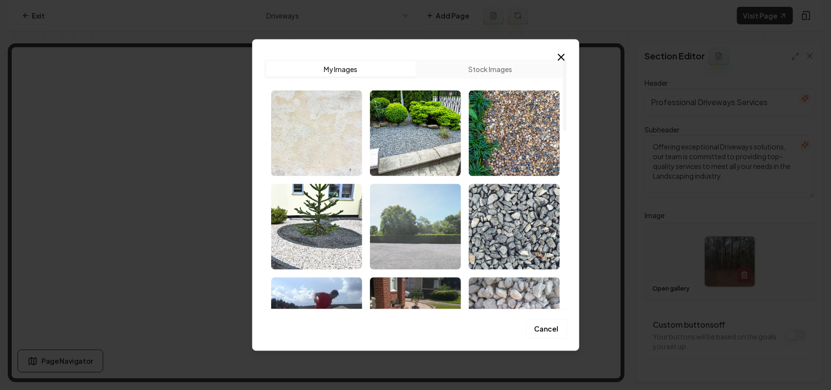
click at [405, 235] on img "Select image image_68caf58c5c7cd75eb85396fe.jpeg" at bounding box center [415, 227] width 91 height 86
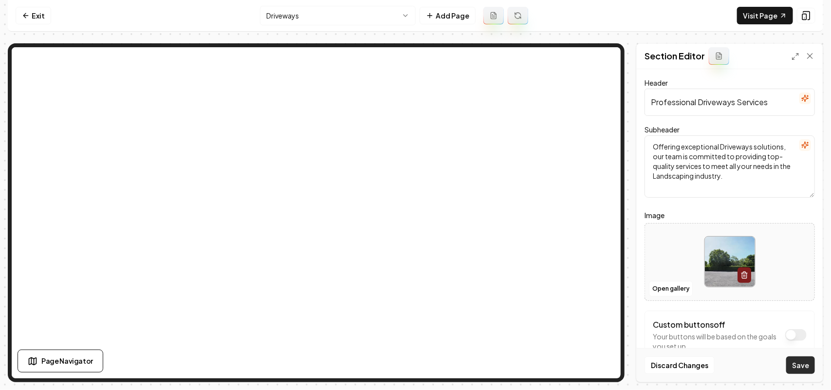
click at [405, 362] on button "Save" at bounding box center [800, 365] width 29 height 18
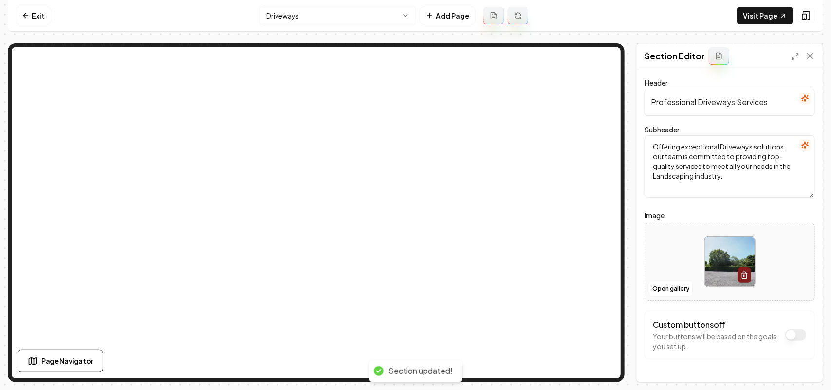
click at [371, 16] on html "Computer Required This feature is only available on a computer. Please switch t…" at bounding box center [415, 195] width 831 height 390
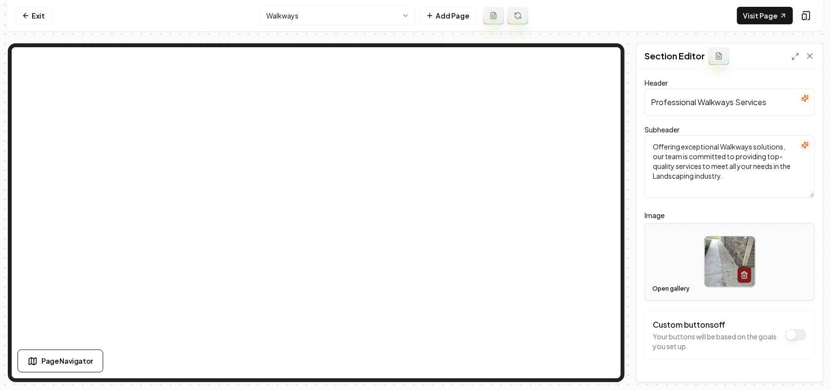
click at [405, 285] on button "Open gallery" at bounding box center [671, 289] width 44 height 16
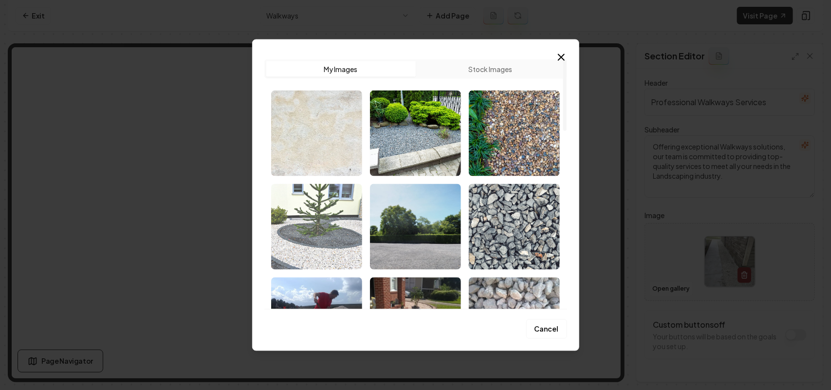
click at [326, 234] on img "Select image image_68caf58c5c7cd75eb8539baa.jpeg" at bounding box center [316, 227] width 91 height 86
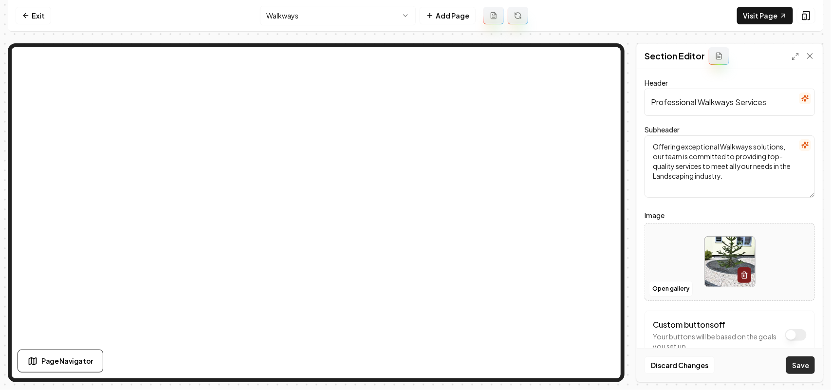
click at [405, 370] on button "Save" at bounding box center [800, 365] width 29 height 18
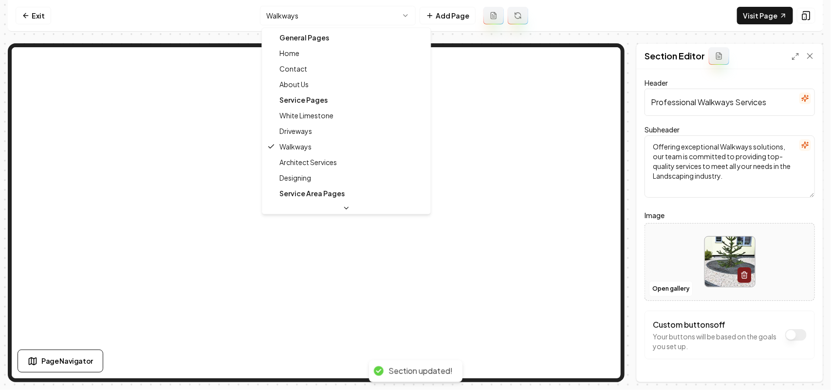
click at [307, 20] on html "Computer Required This feature is only available on a computer. Please switch t…" at bounding box center [415, 195] width 831 height 390
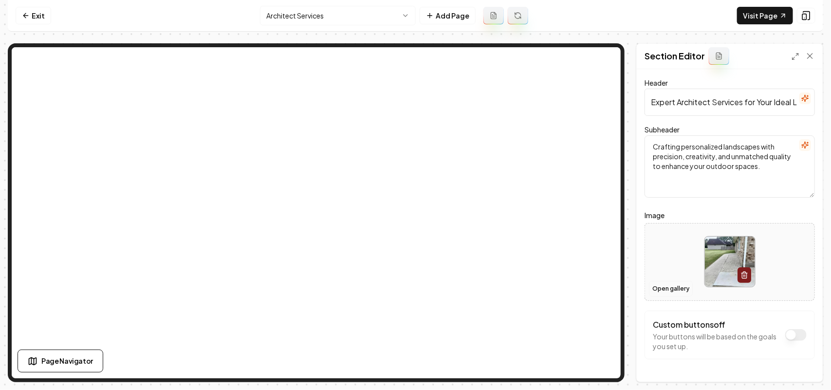
click at [405, 285] on button "Open gallery" at bounding box center [671, 289] width 44 height 16
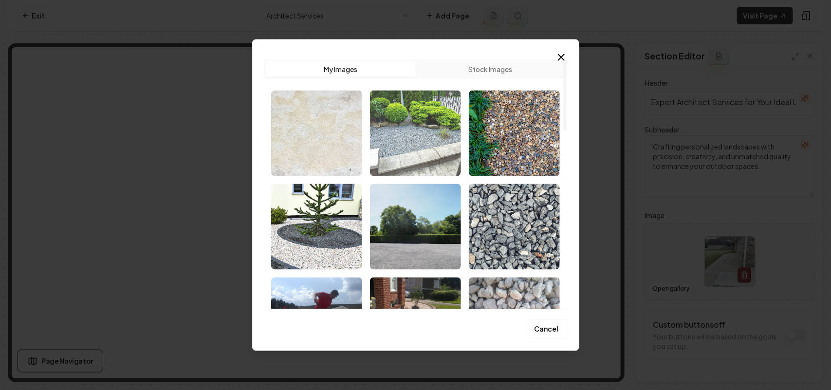
click at [405, 153] on img "Select image image_68caf58e5c7cd75eb853a582.jpeg" at bounding box center [415, 133] width 91 height 86
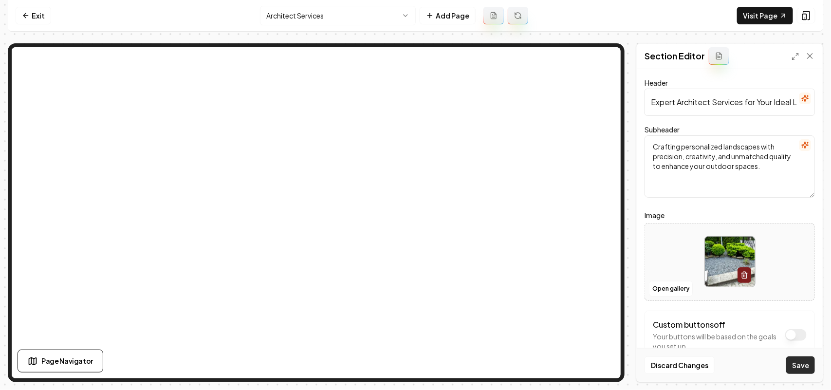
click at [405, 365] on button "Save" at bounding box center [800, 365] width 29 height 18
click at [347, 10] on html "Computer Required This feature is only available on a computer. Please switch t…" at bounding box center [415, 195] width 831 height 390
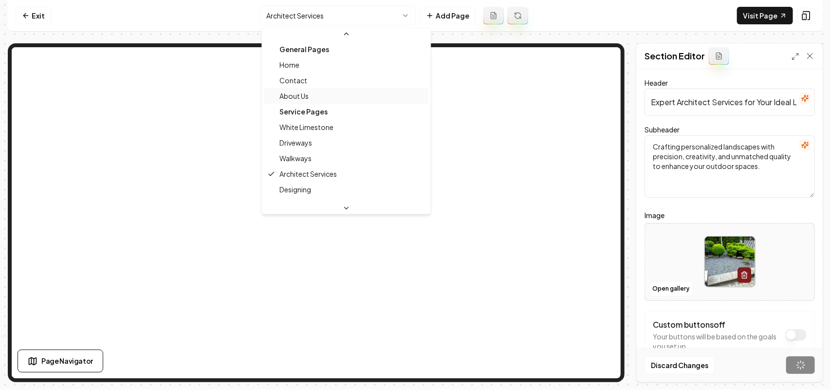
scroll to position [17, 0]
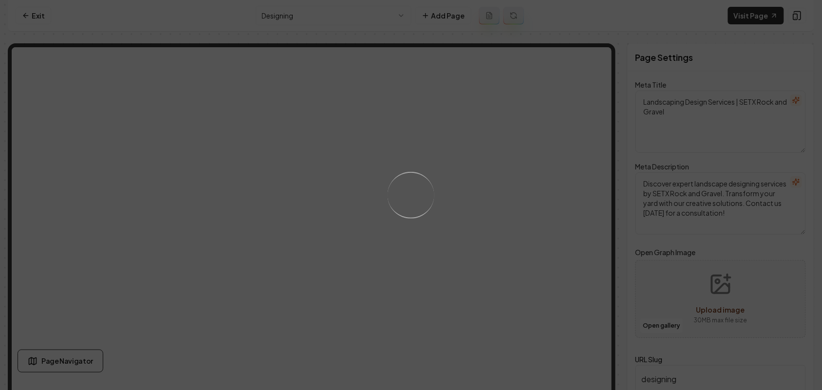
click at [405, 300] on div "Loading..." at bounding box center [411, 195] width 822 height 390
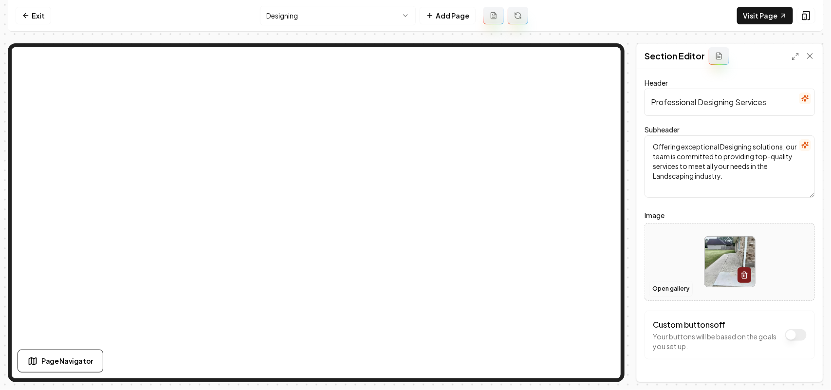
click at [405, 291] on button "Open gallery" at bounding box center [671, 289] width 44 height 16
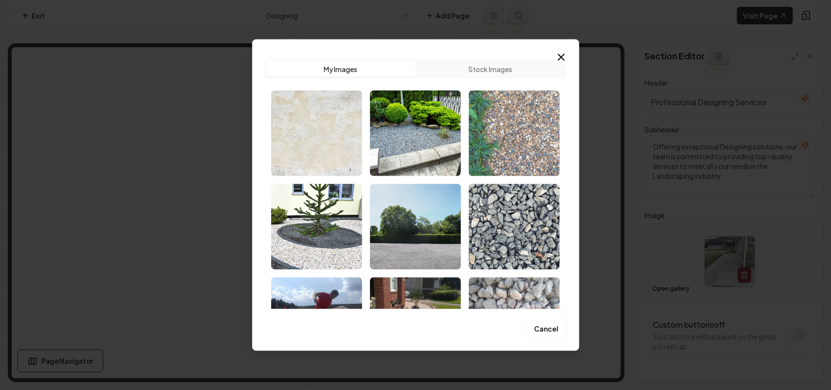
click at [405, 135] on img "Select image image_68caf58d5c7cd75eb8539ffa.jpeg" at bounding box center [514, 133] width 91 height 86
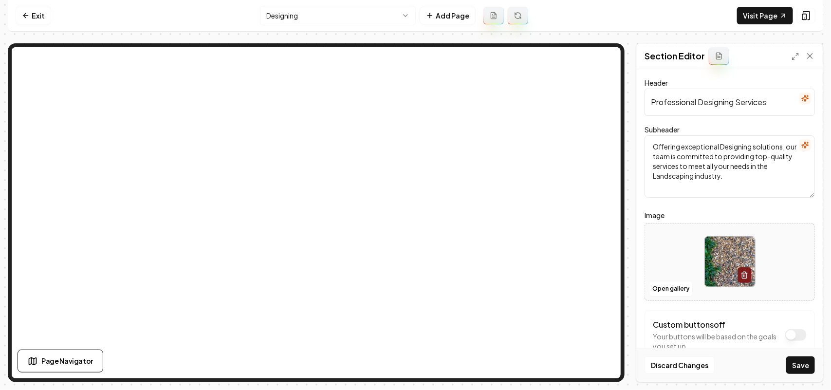
click at [405, 366] on button "Save" at bounding box center [800, 365] width 29 height 18
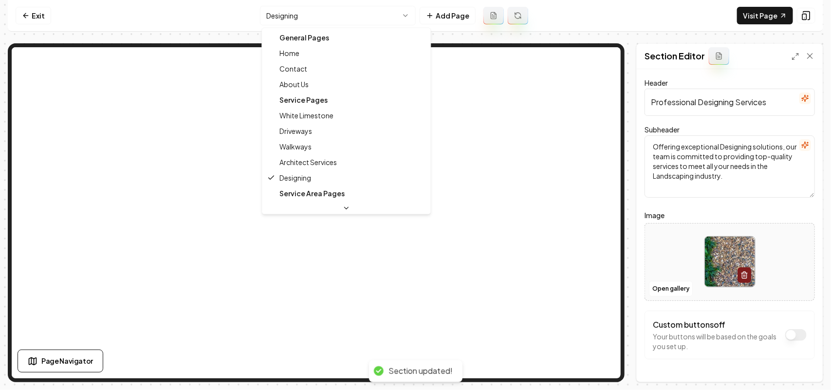
click at [337, 11] on html "Computer Required This feature is only available on a computer. Please switch t…" at bounding box center [415, 195] width 831 height 390
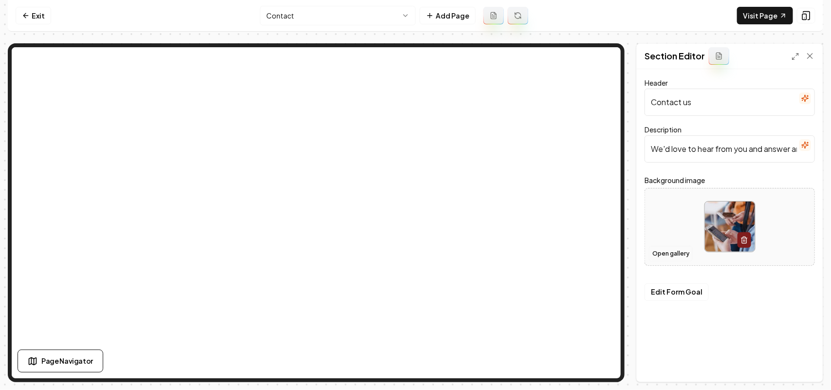
click at [405, 250] on button "Open gallery" at bounding box center [671, 254] width 44 height 16
click at [405, 235] on div "Loading..." at bounding box center [729, 226] width 169 height 67
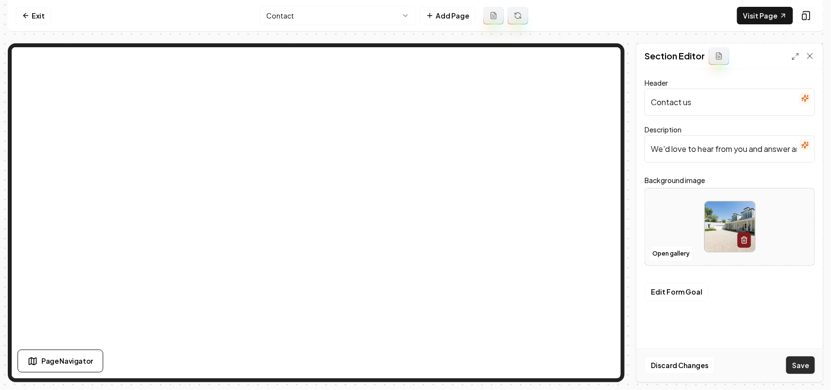
click at [405, 363] on button "Save" at bounding box center [800, 365] width 29 height 18
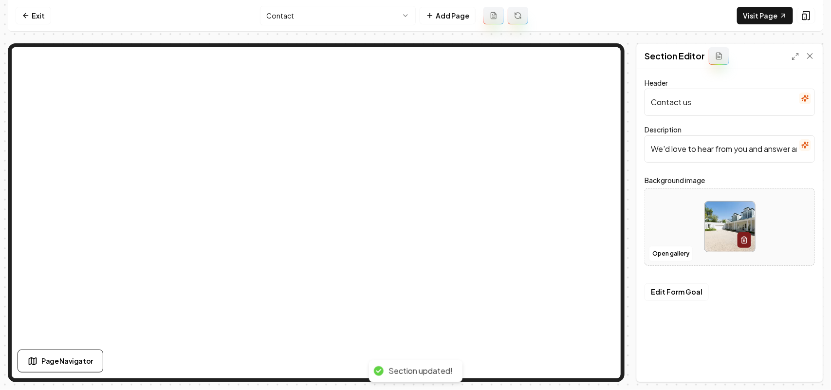
click at [371, 16] on html "Computer Required This feature is only available on a computer. Please switch t…" at bounding box center [415, 195] width 831 height 390
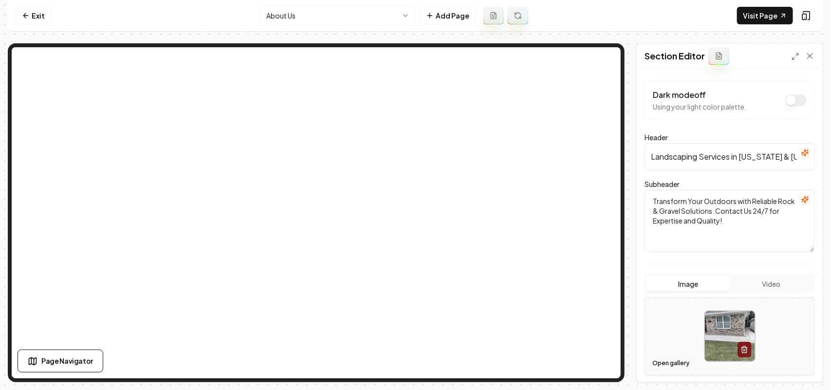
click at [405, 363] on button "Open gallery" at bounding box center [671, 363] width 44 height 16
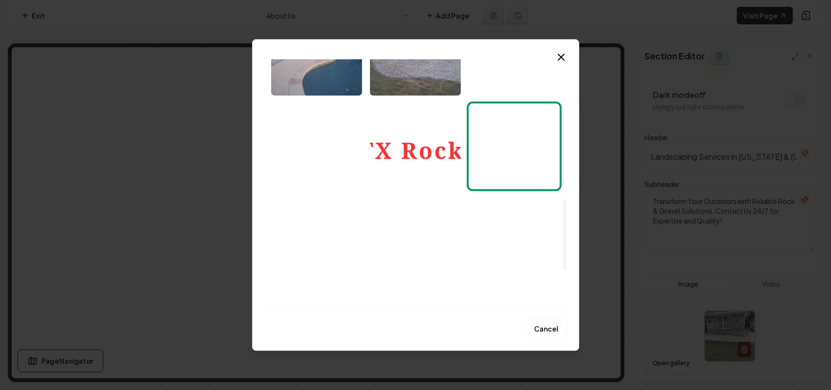
scroll to position [304, 0]
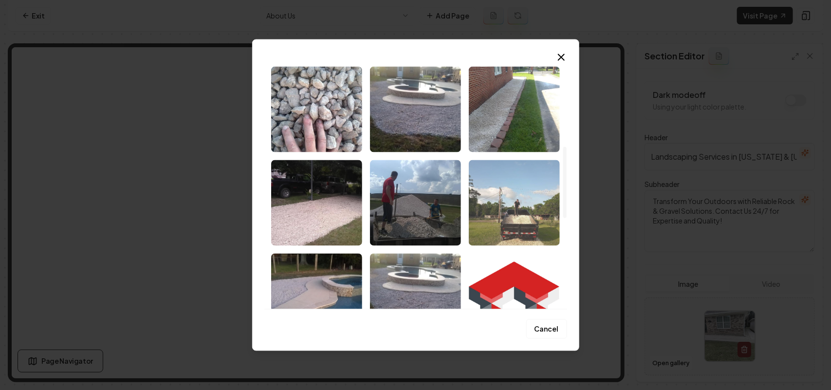
click at [405, 229] on img "Select image image_68caf4bc5c7cd75eb84e8afa.jpg" at bounding box center [514, 203] width 91 height 86
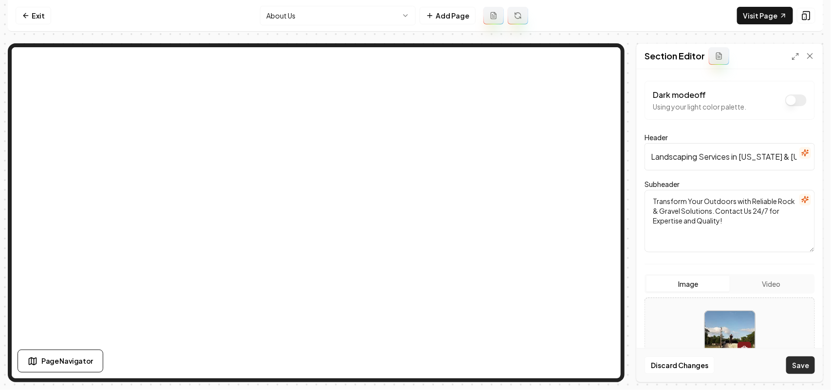
click at [405, 368] on button "Save" at bounding box center [800, 365] width 29 height 18
click at [405, 359] on button "Open gallery" at bounding box center [671, 363] width 44 height 16
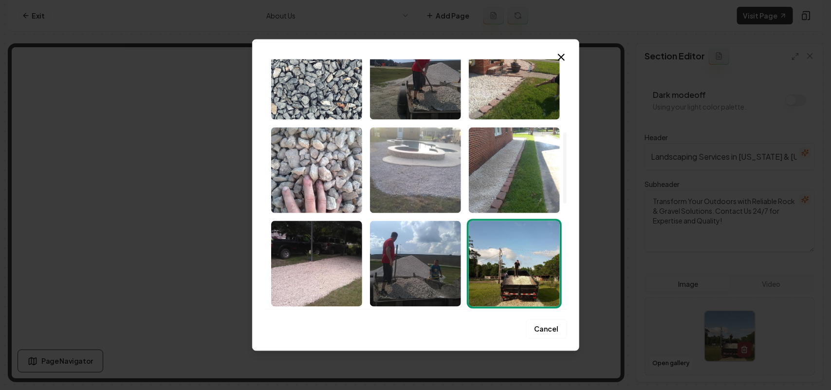
scroll to position [365, 0]
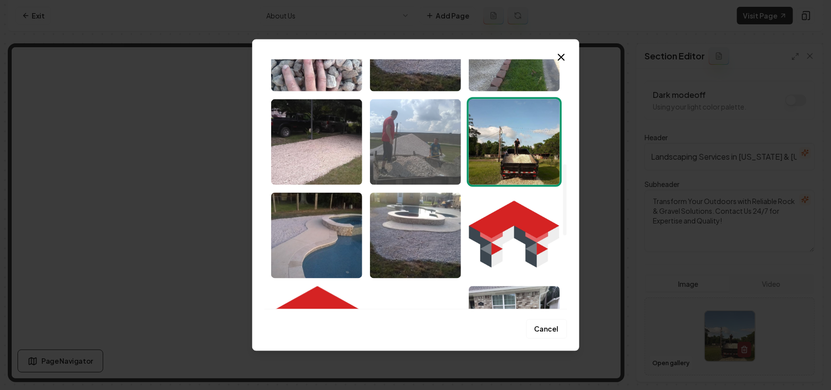
click at [405, 171] on img "Select image image_68caf4bc5c7cd75eb84e8b47.jpg" at bounding box center [415, 142] width 91 height 86
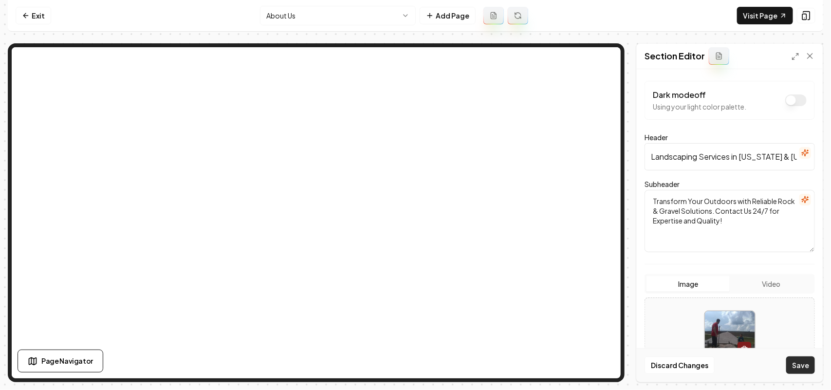
click at [405, 363] on button "Save" at bounding box center [800, 365] width 29 height 18
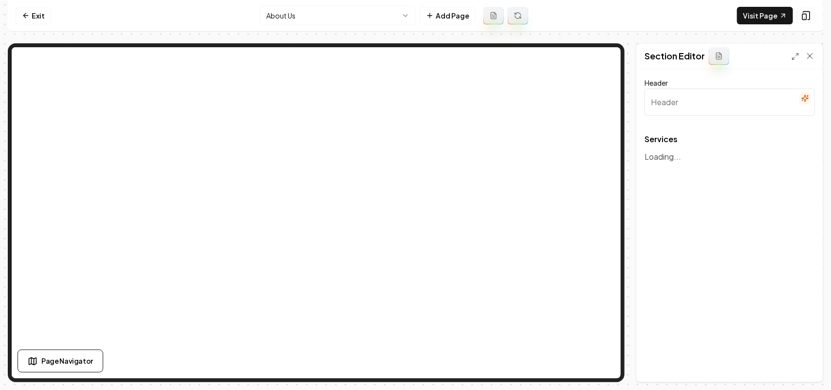
type input "Our Expert Landscaping Services"
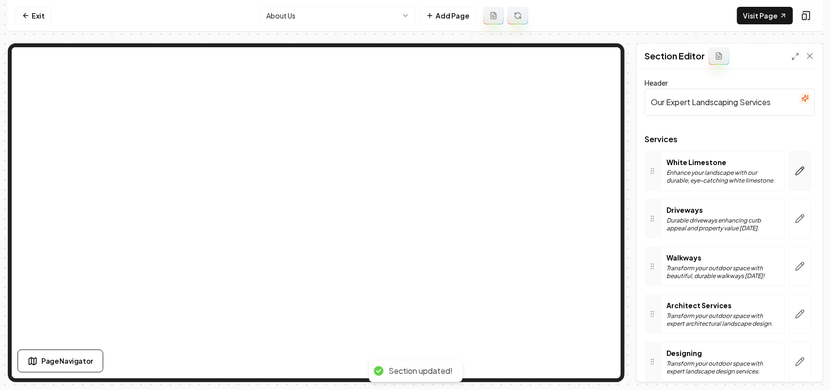
click at [405, 185] on button "button" at bounding box center [800, 171] width 22 height 40
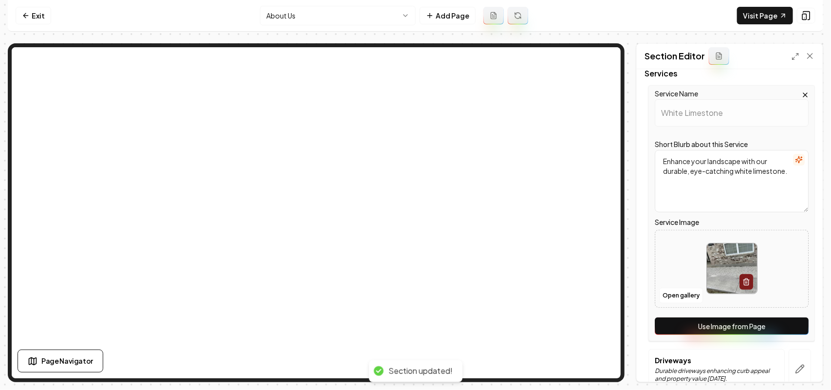
scroll to position [183, 0]
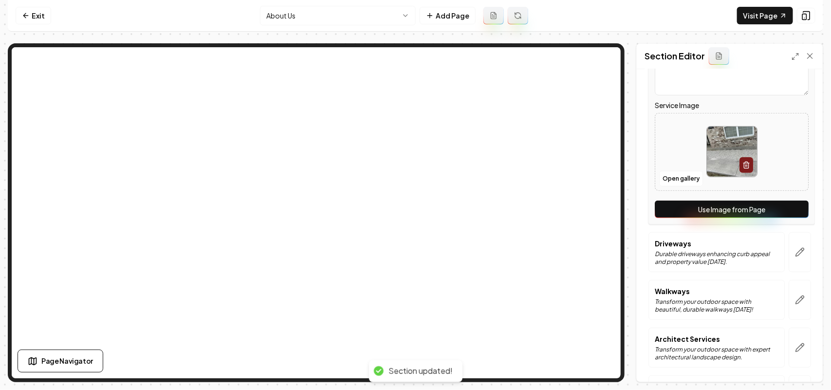
click at [405, 217] on button "Use Image from Page" at bounding box center [732, 210] width 154 height 18
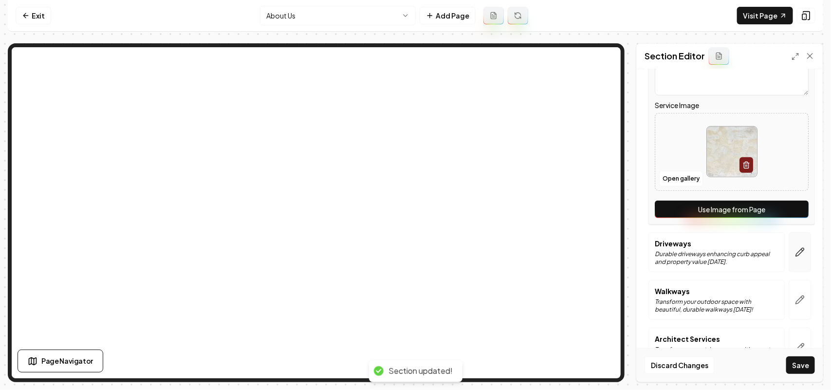
click at [405, 252] on icon "button" at bounding box center [800, 252] width 10 height 10
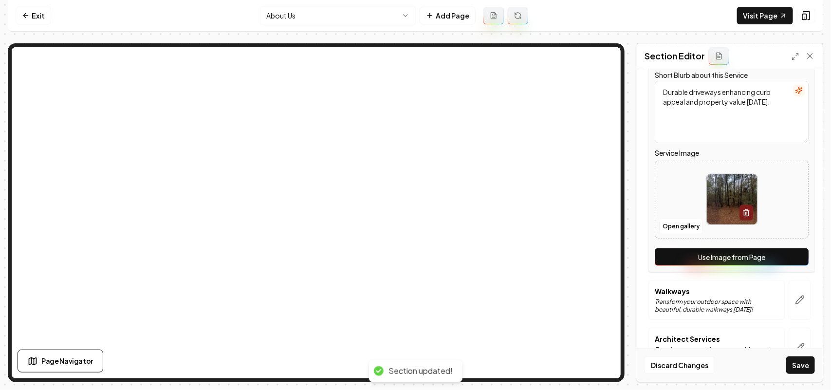
click at [405, 255] on button "Use Image from Page" at bounding box center [732, 257] width 154 height 18
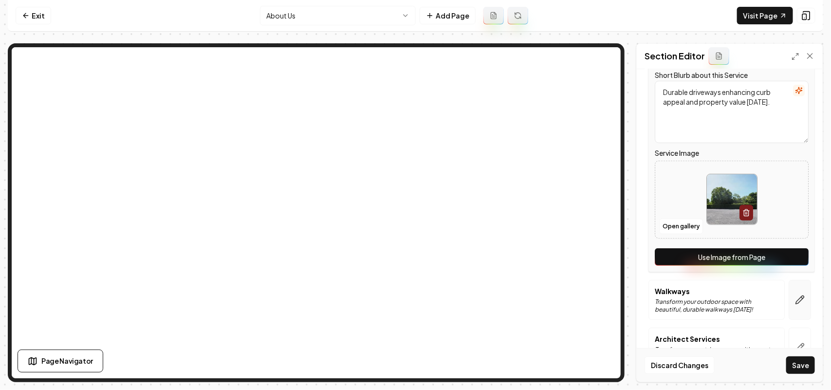
click at [405, 300] on icon "button" at bounding box center [800, 299] width 8 height 8
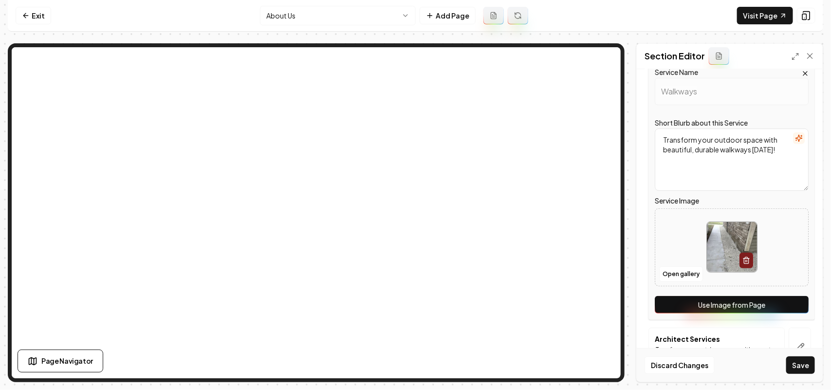
click at [405, 300] on button "Use Image from Page" at bounding box center [732, 305] width 154 height 18
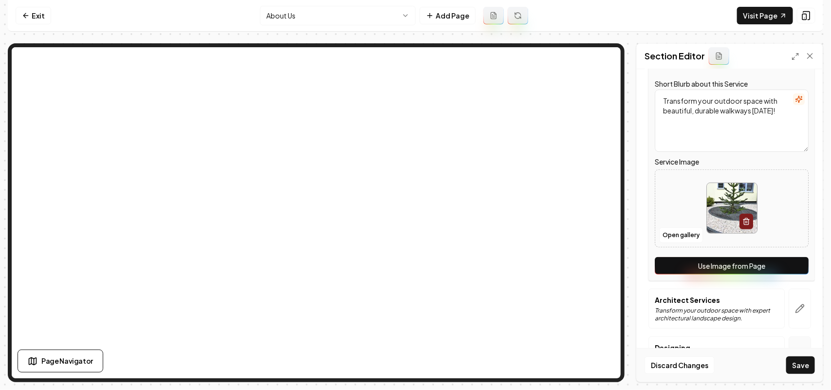
scroll to position [261, 0]
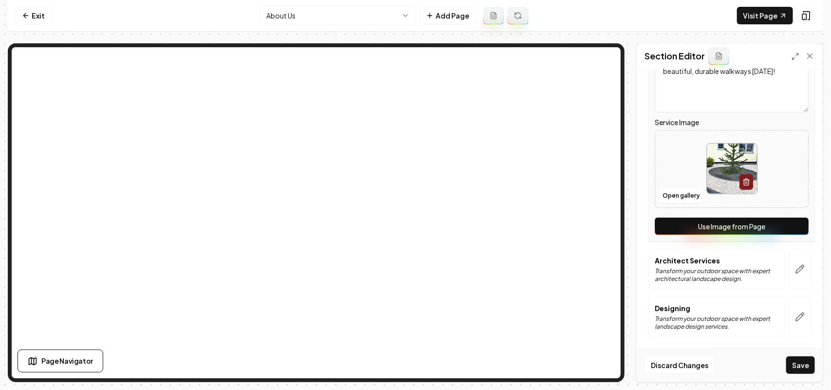
click at [405, 282] on button "button" at bounding box center [800, 269] width 22 height 40
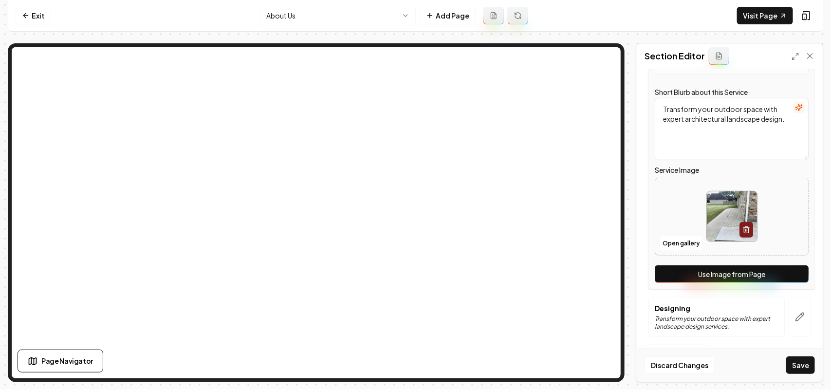
click at [405, 277] on button "Use Image from Page" at bounding box center [732, 274] width 154 height 18
click at [405, 305] on button "button" at bounding box center [800, 317] width 22 height 40
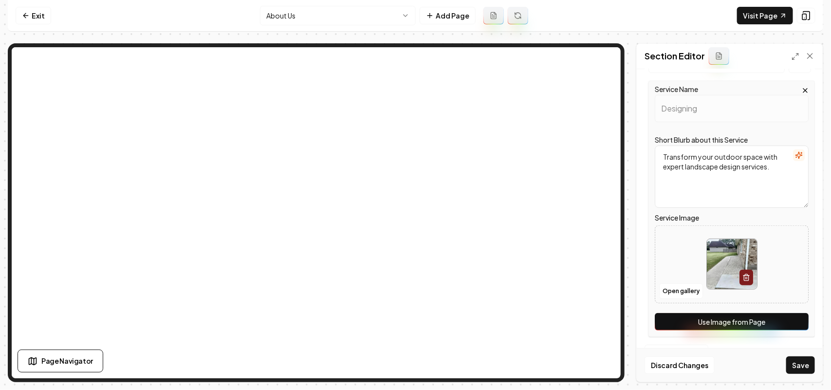
click at [405, 314] on button "Use Image from Page" at bounding box center [732, 322] width 154 height 18
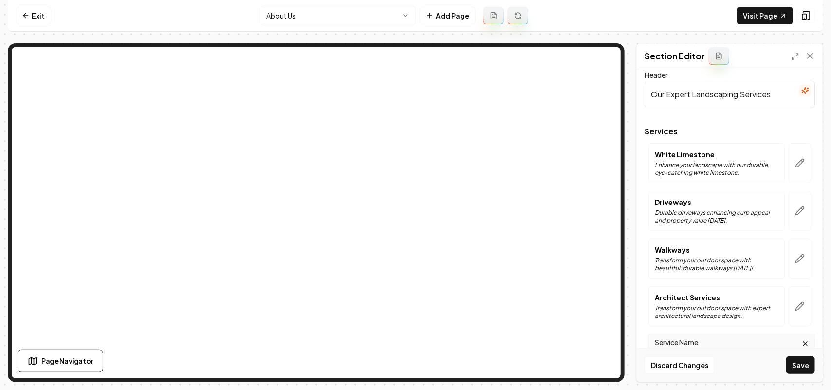
scroll to position [0, 0]
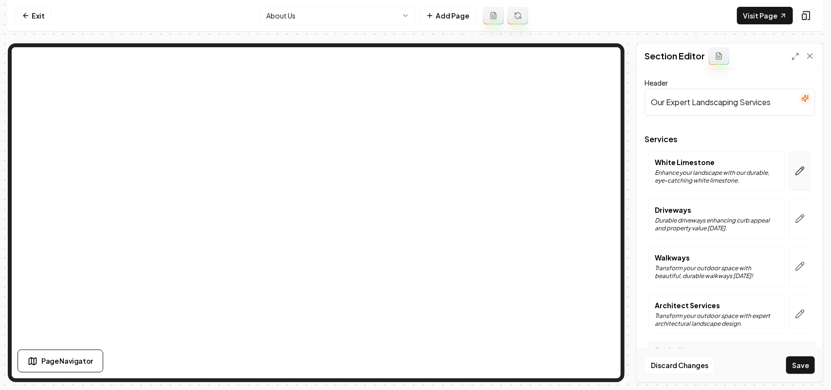
click at [405, 167] on icon "button" at bounding box center [800, 170] width 8 height 8
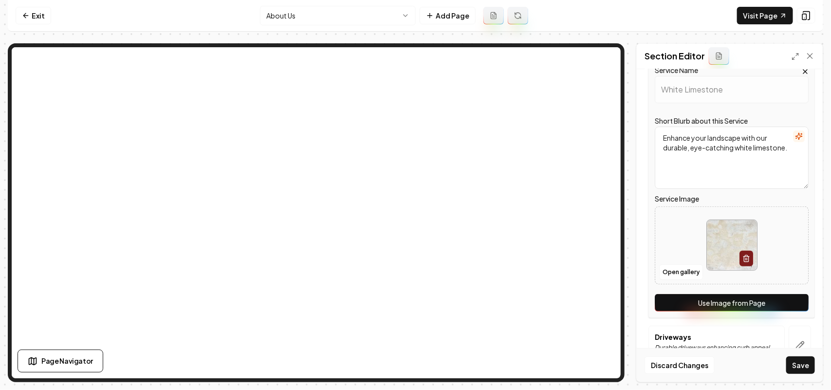
scroll to position [183, 0]
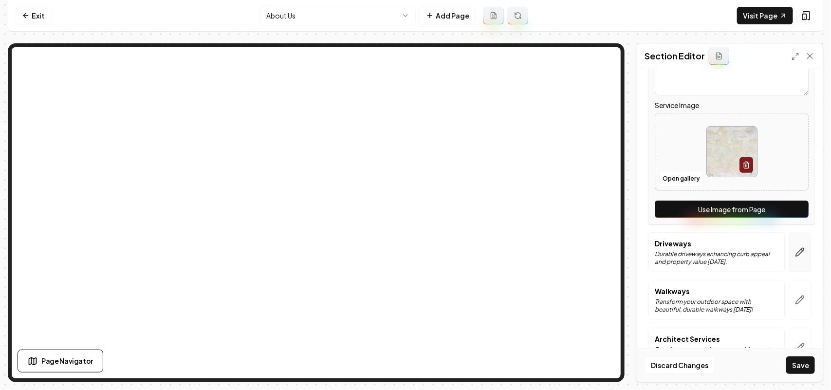
click at [405, 254] on icon "button" at bounding box center [800, 252] width 8 height 8
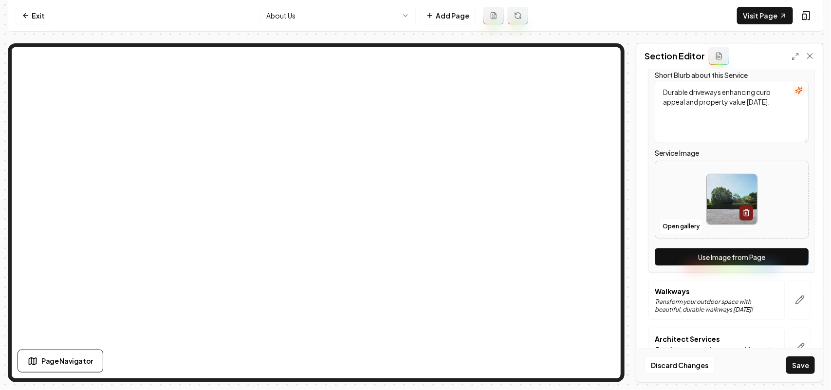
click at [405, 254] on button "Use Image from Page" at bounding box center [732, 257] width 154 height 18
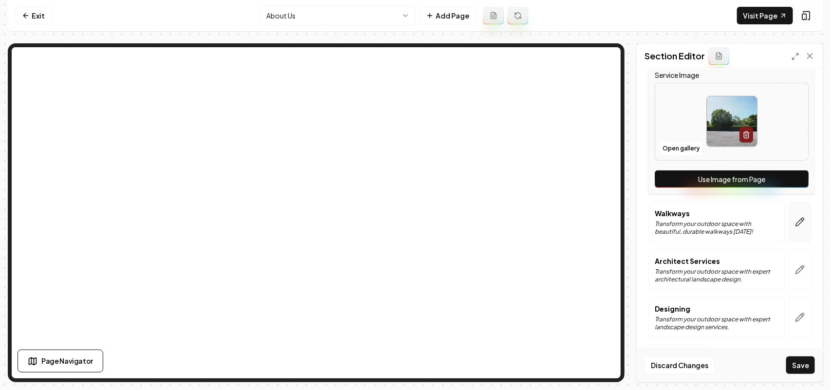
scroll to position [261, 0]
click at [405, 222] on icon "button" at bounding box center [800, 222] width 10 height 10
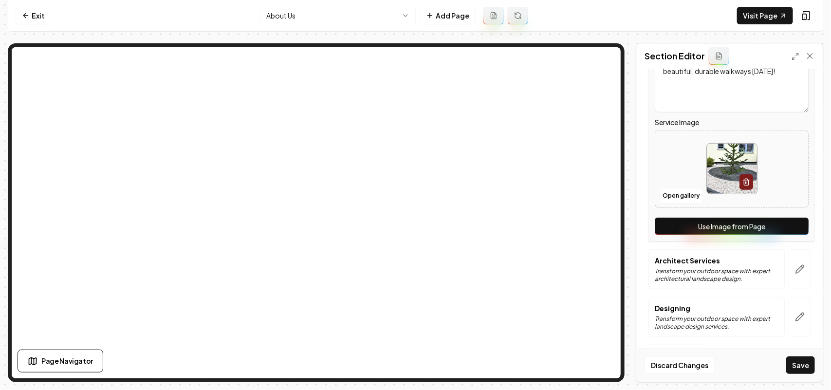
click at [405, 234] on button "Use Image from Page" at bounding box center [732, 227] width 154 height 18
click at [405, 273] on icon "button" at bounding box center [800, 269] width 10 height 10
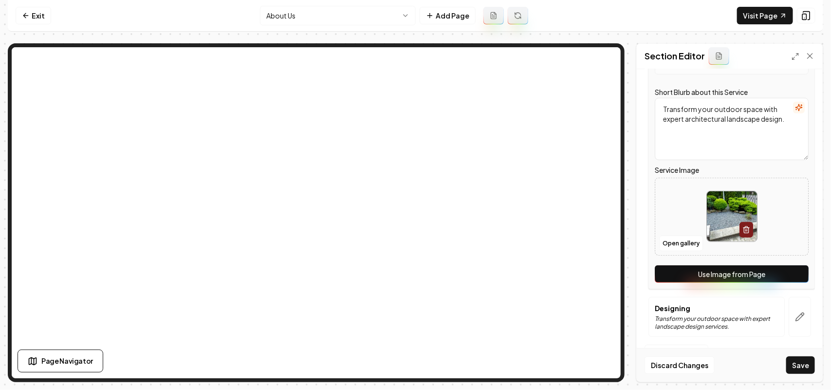
click at [405, 273] on button "Use Image from Page" at bounding box center [732, 274] width 154 height 18
click at [405, 372] on button "Save" at bounding box center [800, 365] width 29 height 18
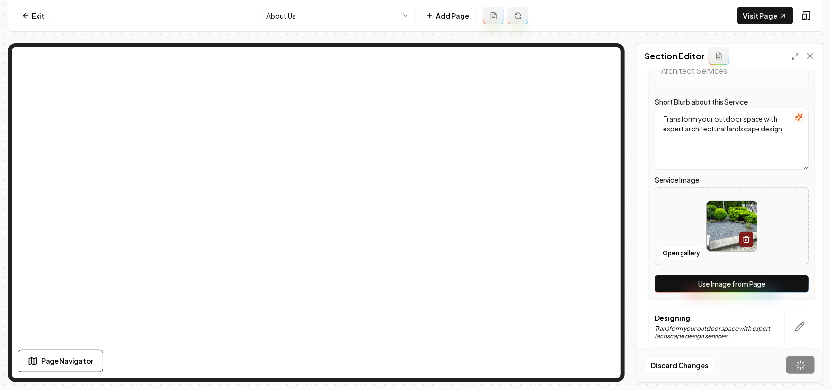
click at [405, 366] on div "Discard Changes Save" at bounding box center [730, 365] width 186 height 34
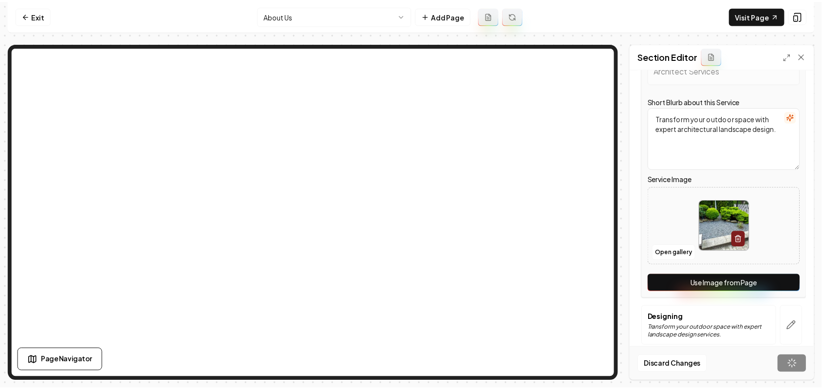
scroll to position [45, 0]
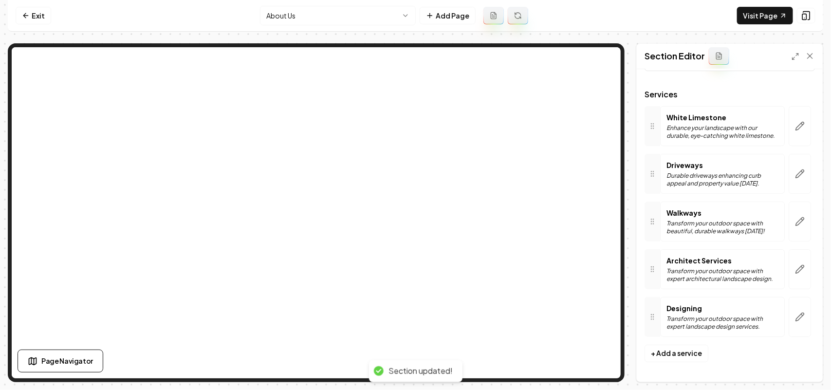
click at [349, 12] on html "Computer Required This feature is only available on a computer. Please switch t…" at bounding box center [415, 195] width 831 height 390
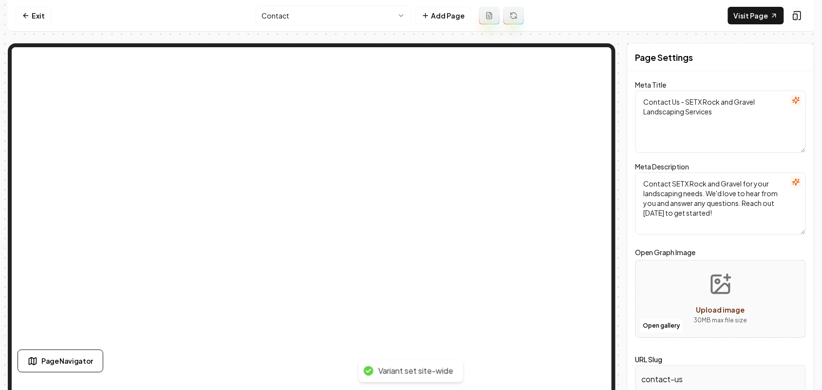
click at [311, 15] on html "Computer Required This feature is only available on a computer. Please switch t…" at bounding box center [411, 195] width 822 height 390
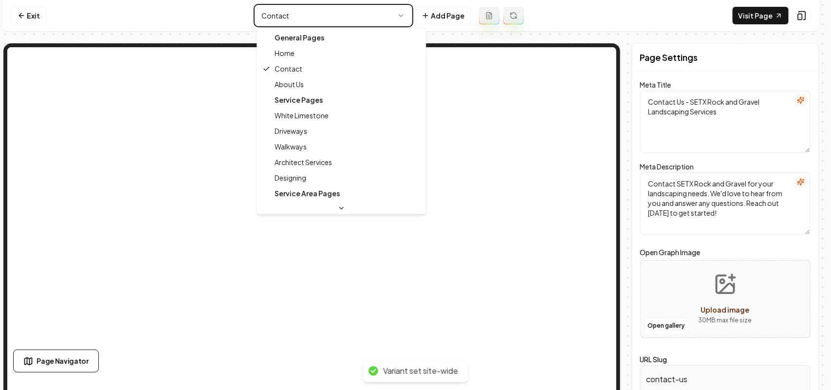
type textarea "Landscaping Services & Discounts | SETX Rock and Gravel"
type textarea "Transform your outdoor space with SETX Rock and Gravel, your trusted landscapin…"
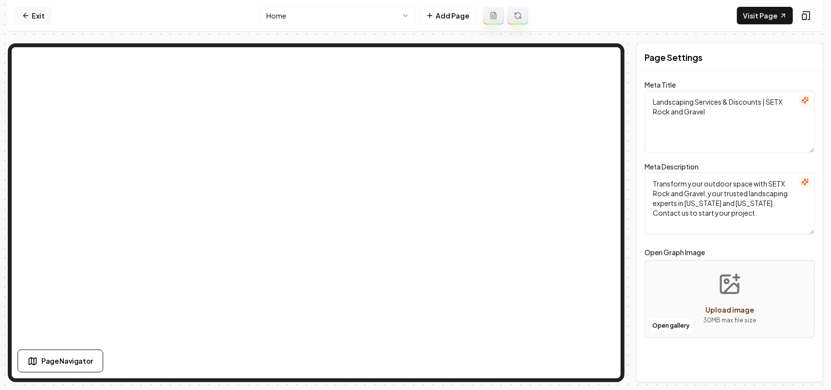
click at [37, 17] on link "Exit" at bounding box center [34, 16] width 36 height 18
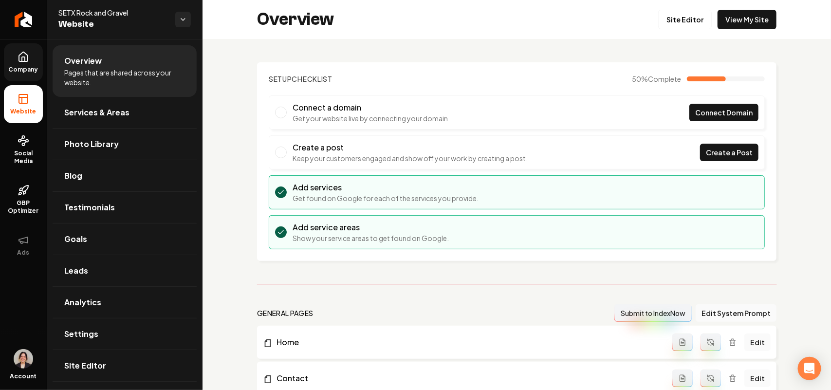
click at [32, 53] on link "Company" at bounding box center [23, 62] width 39 height 38
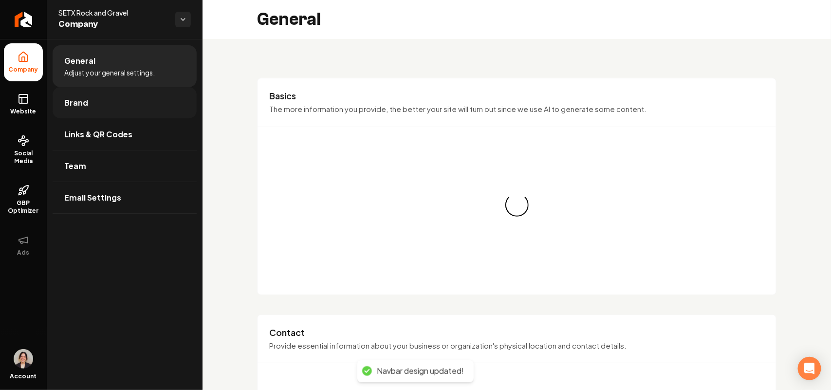
click at [81, 97] on span "Brand" at bounding box center [76, 103] width 24 height 12
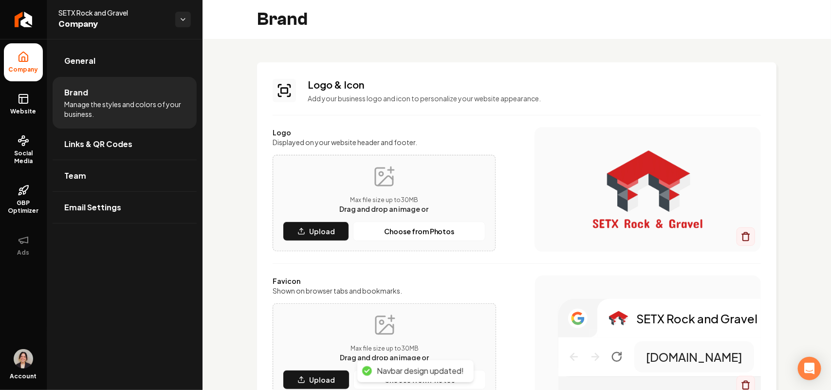
scroll to position [243, 0]
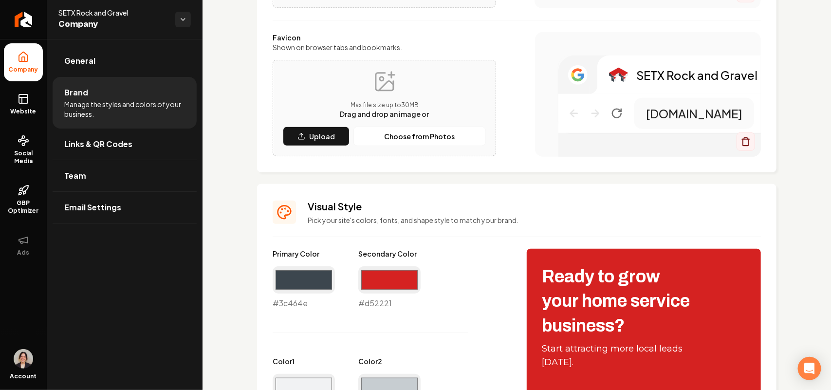
click at [386, 303] on div "#d52221 #d52221" at bounding box center [389, 287] width 62 height 43
copy div "#d52221"
click at [23, 105] on link "Website" at bounding box center [23, 104] width 39 height 38
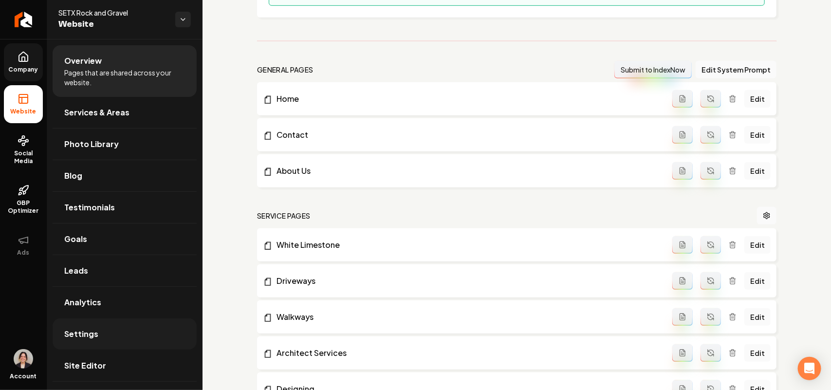
click at [101, 346] on link "Settings" at bounding box center [125, 333] width 144 height 31
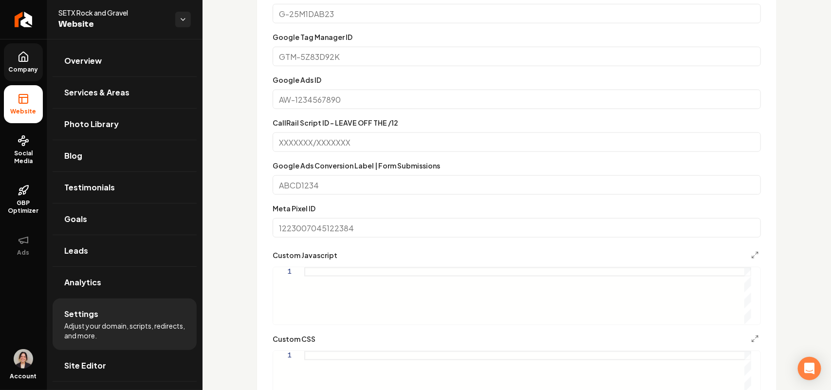
scroll to position [548, 0]
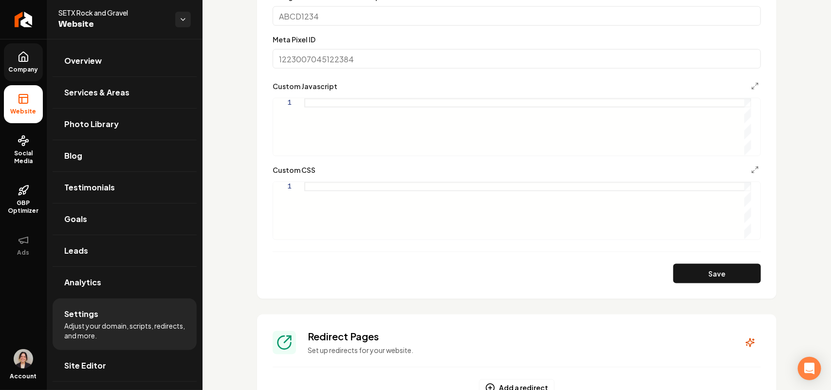
click at [362, 213] on div "Main content area" at bounding box center [527, 210] width 447 height 57
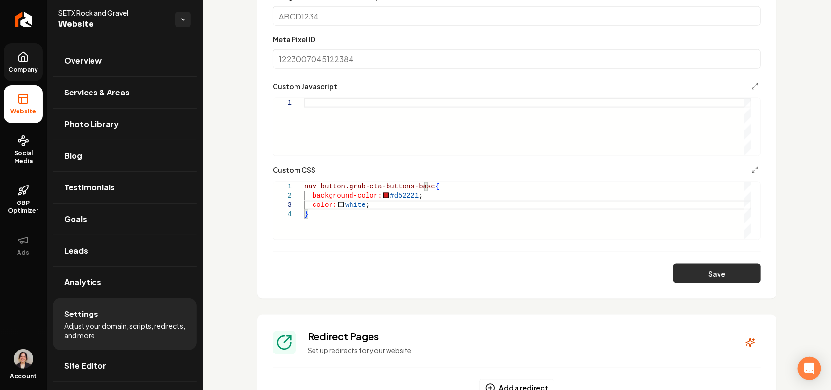
click at [405, 281] on button "Save" at bounding box center [717, 273] width 88 height 19
type textarea "**********"
click at [132, 367] on link "Site Editor" at bounding box center [125, 365] width 144 height 31
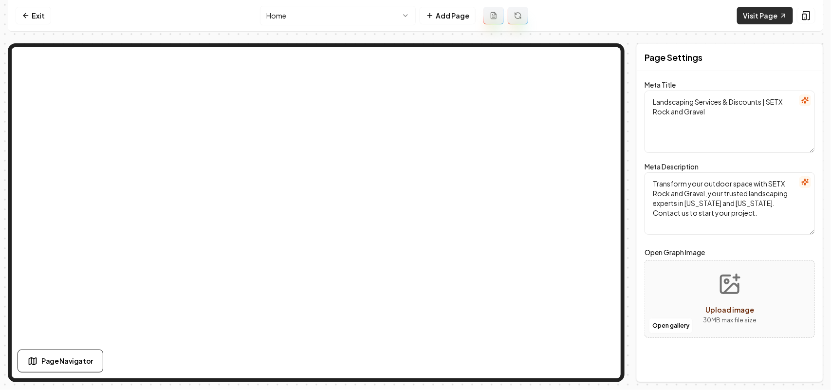
click at [405, 8] on nav "Exit Home Add Page Visit Page" at bounding box center [415, 16] width 815 height 32
click at [405, 10] on link "Visit Page" at bounding box center [765, 16] width 56 height 18
click at [35, 13] on link "Exit" at bounding box center [34, 16] width 36 height 18
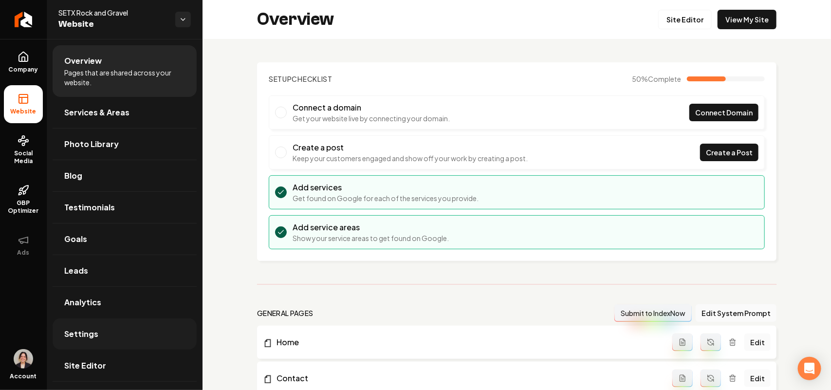
click at [86, 324] on link "Settings" at bounding box center [125, 333] width 144 height 31
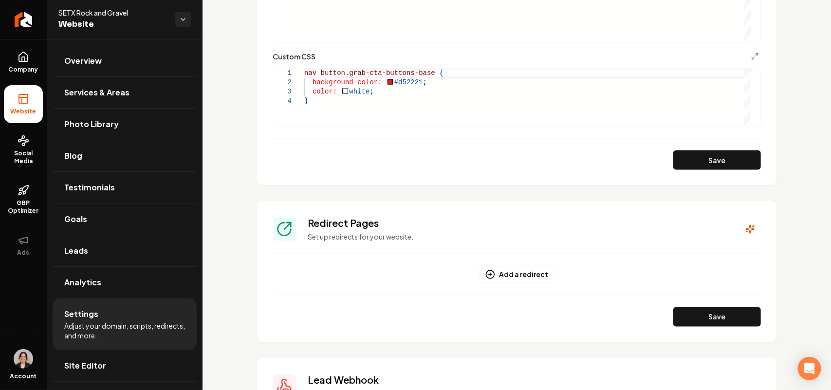
scroll to position [609, 0]
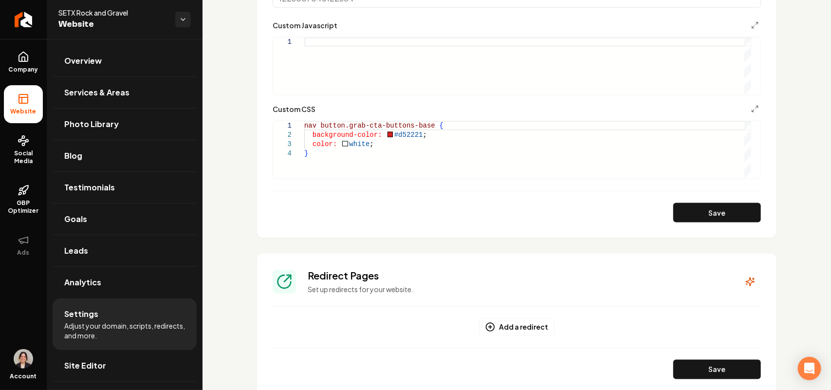
click at [320, 153] on div "nav button.grab-cta-buttons-base { background-color: #d52221 ; color: white ; }" at bounding box center [527, 149] width 447 height 57
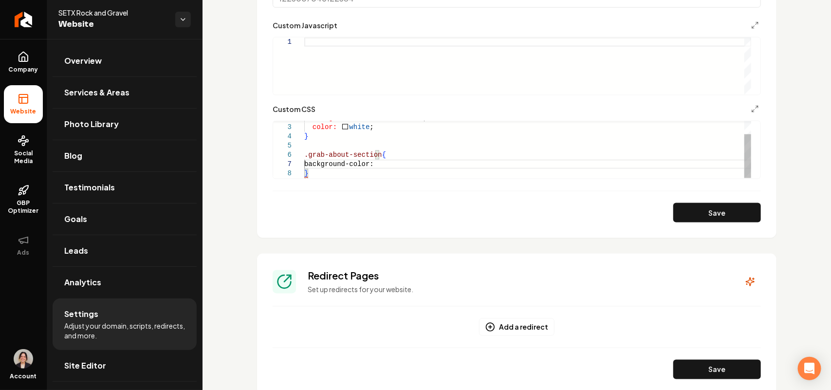
scroll to position [56, 74]
click at [405, 215] on button "Save" at bounding box center [717, 212] width 88 height 19
type textarea "**********"
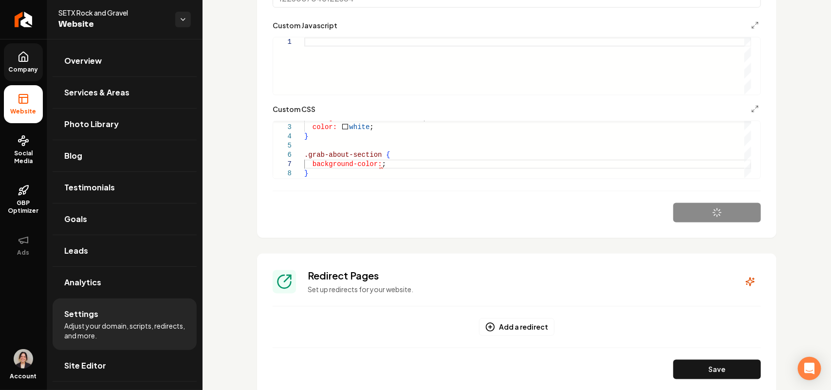
click at [25, 56] on icon at bounding box center [24, 57] width 12 height 12
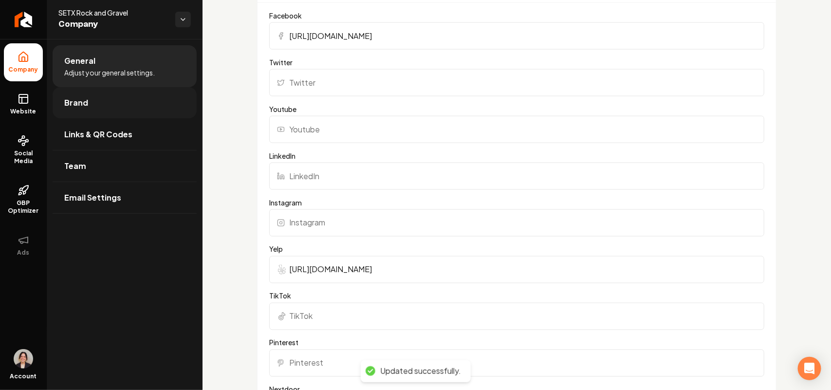
click at [81, 100] on span "Brand" at bounding box center [76, 103] width 24 height 12
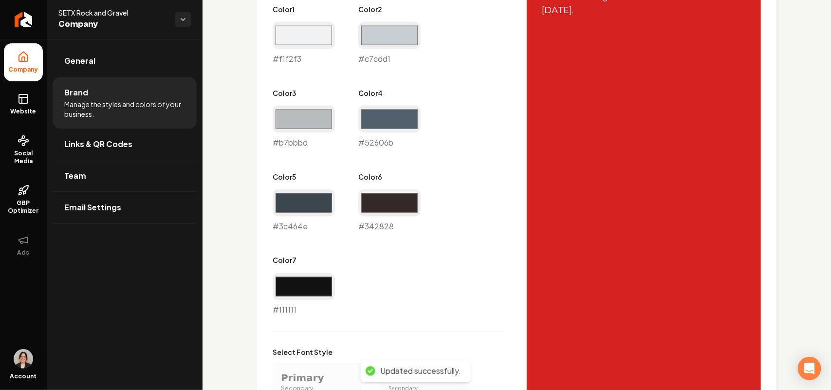
scroll to position [422, 0]
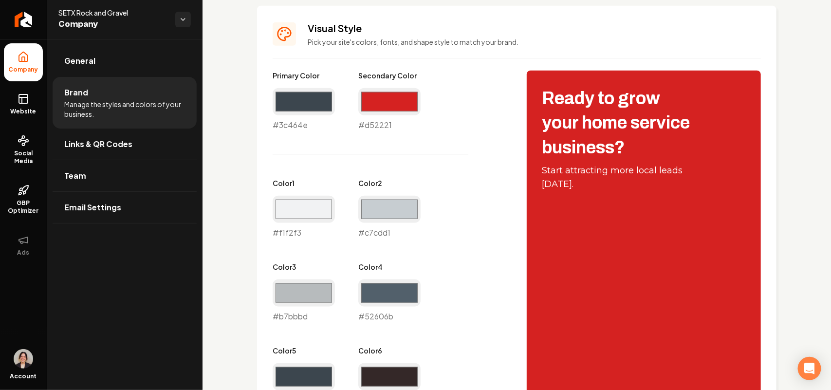
click at [293, 126] on div "#3c464e #3c464e" at bounding box center [304, 109] width 62 height 43
copy div "#3c464e"
click at [8, 105] on link "Website" at bounding box center [23, 104] width 39 height 38
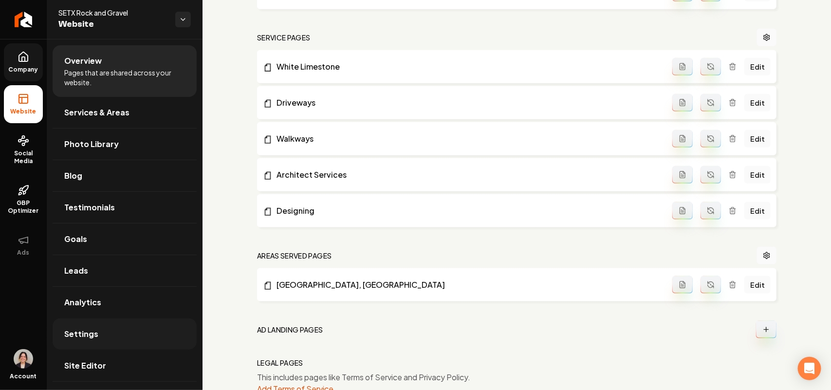
click at [111, 341] on link "Settings" at bounding box center [125, 333] width 144 height 31
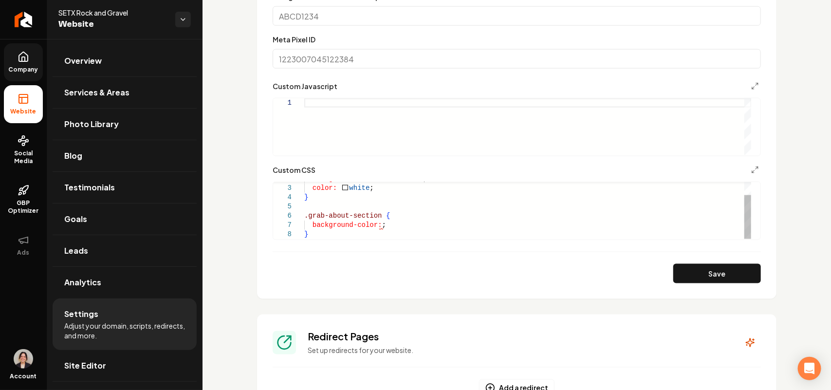
scroll to position [609, 0]
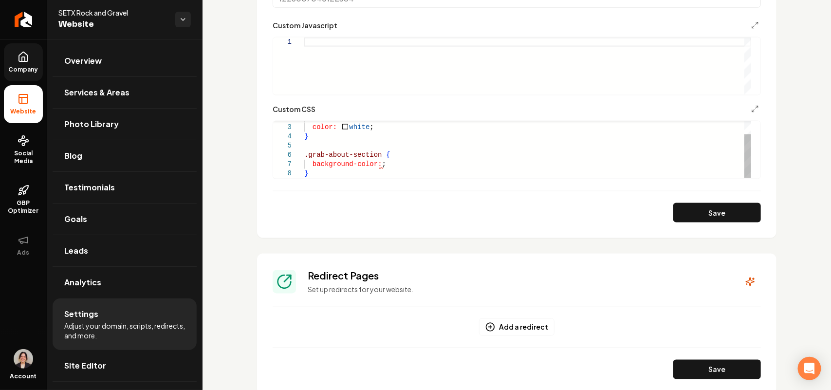
click at [378, 163] on div "background-color: #d52221 ; color: white ; } .grab-about-section { background-c…" at bounding box center [527, 141] width 447 height 74
type textarea "**********"
click at [405, 211] on button "Save" at bounding box center [717, 212] width 88 height 19
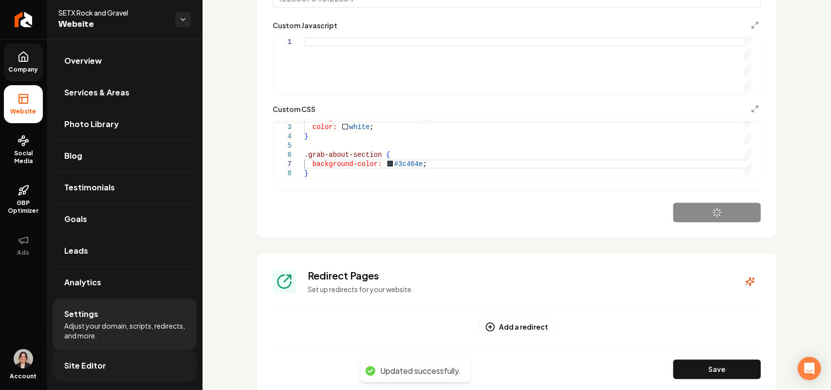
click at [113, 358] on link "Site Editor" at bounding box center [125, 365] width 144 height 31
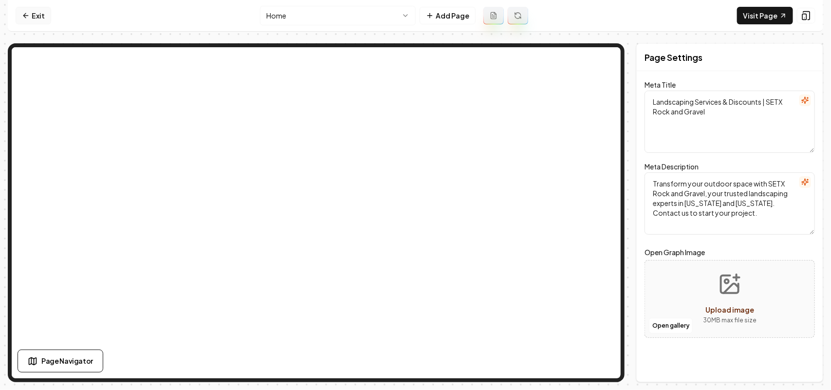
click at [47, 21] on link "Exit" at bounding box center [34, 16] width 36 height 18
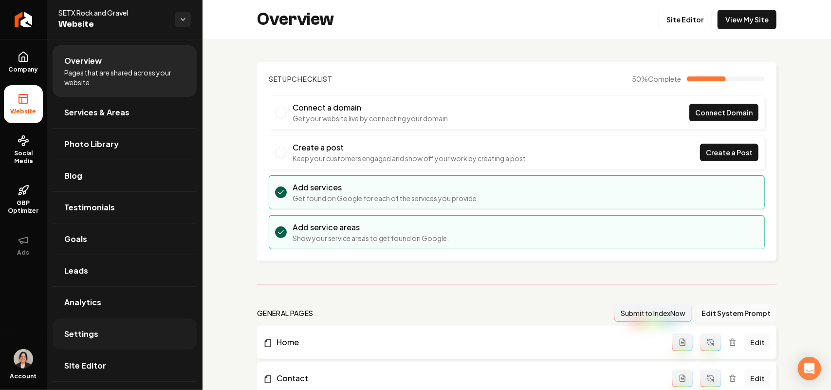
click at [85, 338] on span "Settings" at bounding box center [81, 334] width 34 height 12
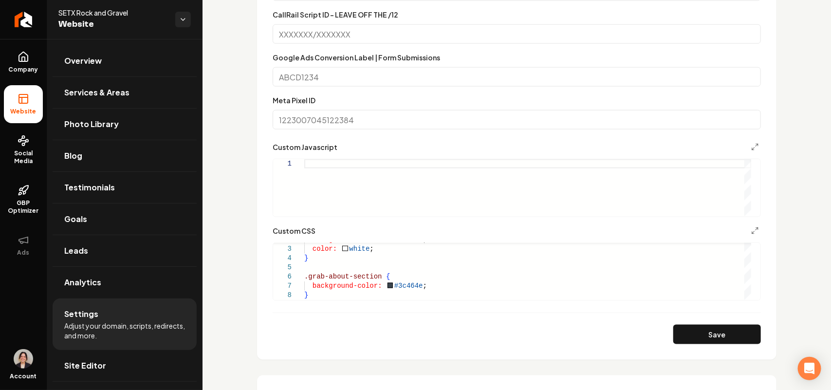
scroll to position [548, 0]
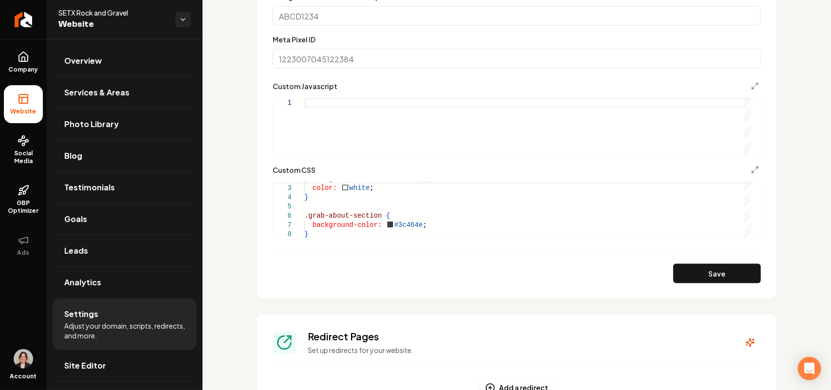
click at [330, 241] on form "**********" at bounding box center [517, 51] width 488 height 464
click at [330, 224] on div "background-color: #d52221 ; color: white ; } .grab-about-section { background-c…" at bounding box center [527, 202] width 447 height 74
click at [318, 232] on div "background-color: #d52221 ; color: white ; } .grab-about-section { background-c…" at bounding box center [527, 202] width 447 height 74
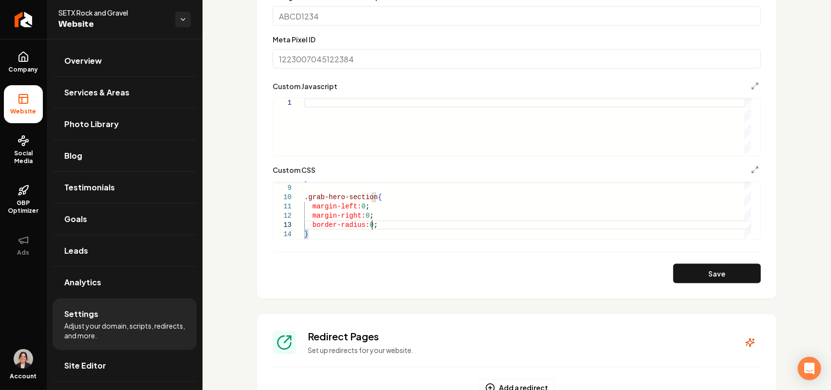
click at [405, 277] on button "Save" at bounding box center [717, 273] width 88 height 19
type textarea "**********"
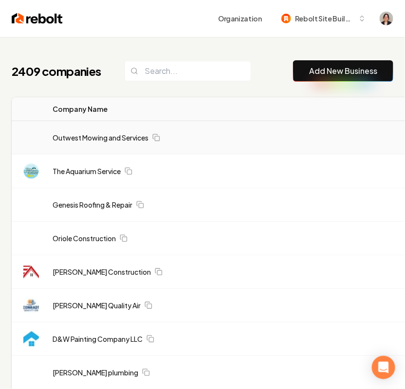
click at [318, 67] on link "Add New Business" at bounding box center [343, 71] width 68 height 12
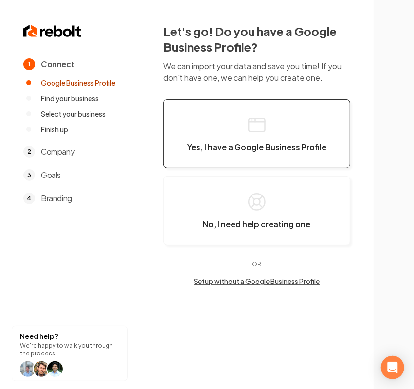
click at [294, 149] on span "Yes, I have a Google Business Profile" at bounding box center [256, 148] width 139 height 10
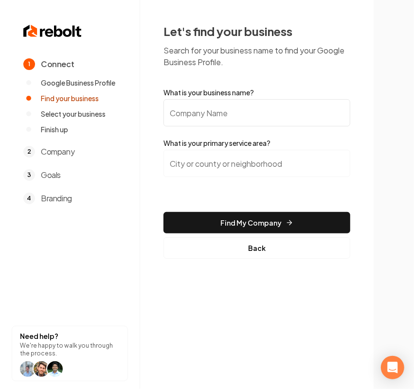
click at [250, 115] on input "What is your business name?" at bounding box center [257, 112] width 187 height 27
paste input "Free Flow Plumbing & Drain"
type input "Free Flow Plumbing & Drain"
click at [184, 163] on input "search" at bounding box center [257, 163] width 187 height 27
paste input "Lincoln County,"
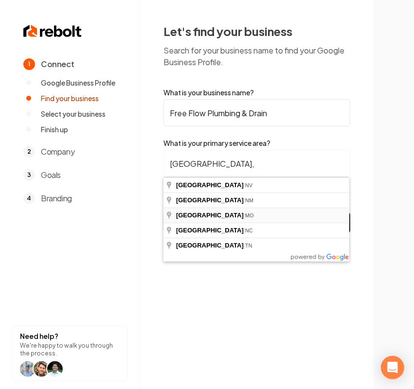
type input "Lincoln County, MO"
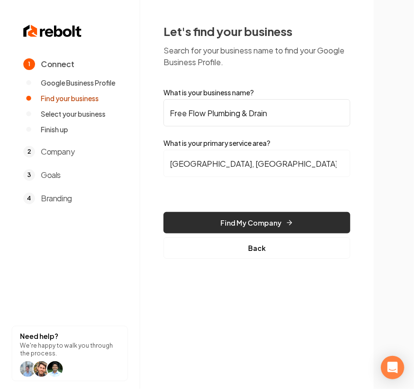
click at [229, 220] on button "Find My Company" at bounding box center [257, 222] width 187 height 21
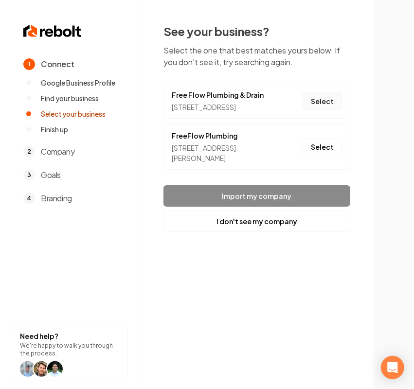
click at [320, 101] on button "Select" at bounding box center [322, 101] width 39 height 18
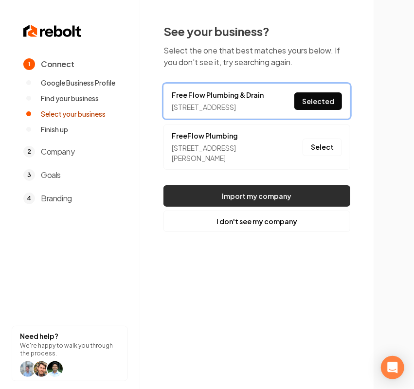
click at [266, 185] on button "Import my company" at bounding box center [257, 195] width 187 height 21
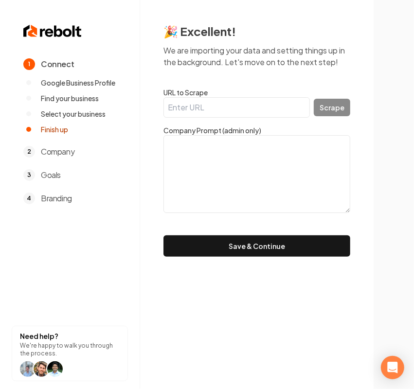
click at [214, 103] on input "URL to Scrape" at bounding box center [237, 107] width 147 height 20
paste input "https://freeflowplumbingmo.com/"
type input "https://freeflowplumbingmo.com/"
click at [333, 103] on button "Scrape" at bounding box center [332, 108] width 37 height 18
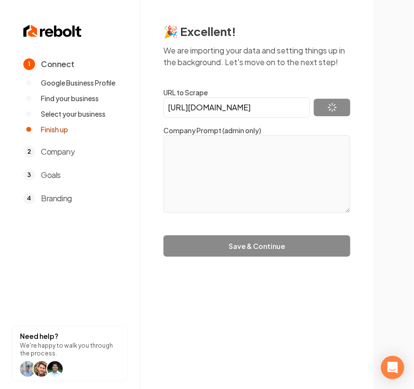
type textarea "Free Flow Plumbing & Drain is the local area’s top choice for quality plumbing …"
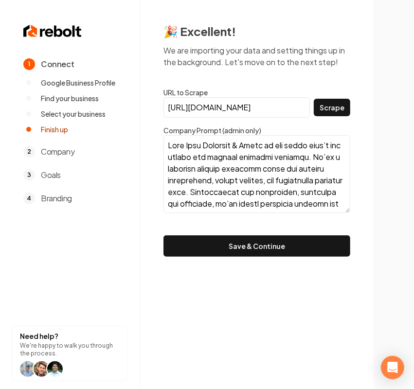
click at [301, 244] on button "Save & Continue" at bounding box center [257, 246] width 187 height 21
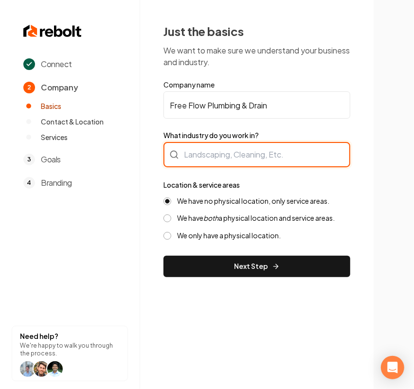
click at [245, 155] on div at bounding box center [257, 154] width 187 height 25
type input "Plumbing"
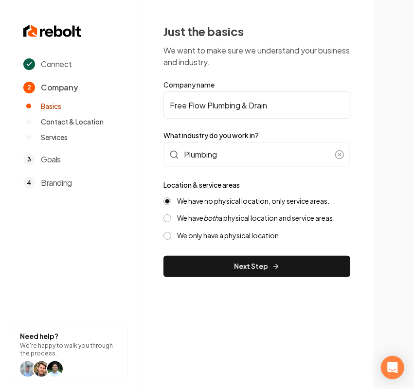
click at [195, 220] on label "We have both a physical location and service areas." at bounding box center [256, 218] width 158 height 9
click at [171, 220] on button "We have both a physical location and service areas." at bounding box center [168, 219] width 8 height 8
click at [202, 263] on button "Next Step" at bounding box center [257, 266] width 187 height 21
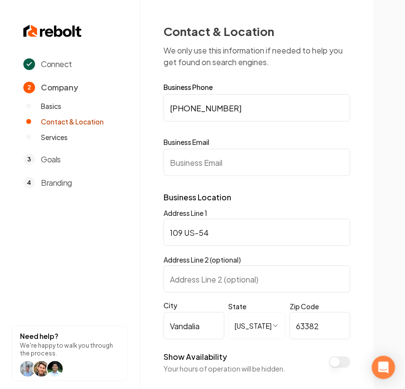
click at [229, 160] on input "Business Email" at bounding box center [257, 162] width 187 height 27
paste input "Freeflowplumbingmo@gmail.com"
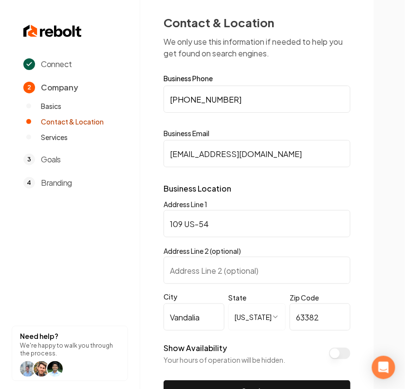
type input "Freeflowplumbingmo@gmail.com"
click at [332, 352] on button "Show Availability" at bounding box center [339, 354] width 21 height 12
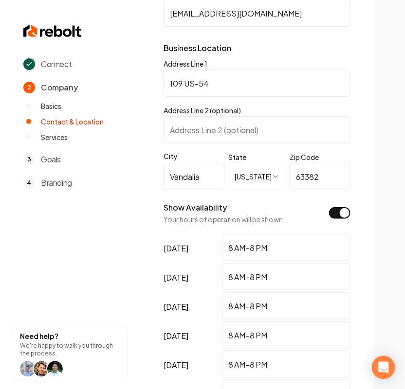
scroll to position [252, 0]
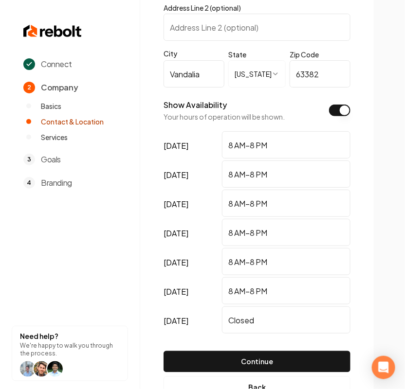
drag, startPoint x: 203, startPoint y: 319, endPoint x: 124, endPoint y: 324, distance: 79.5
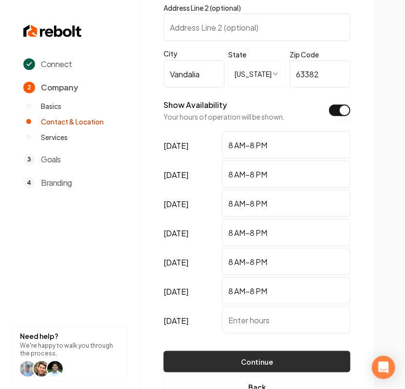
click at [278, 357] on button "Continue" at bounding box center [257, 361] width 187 height 21
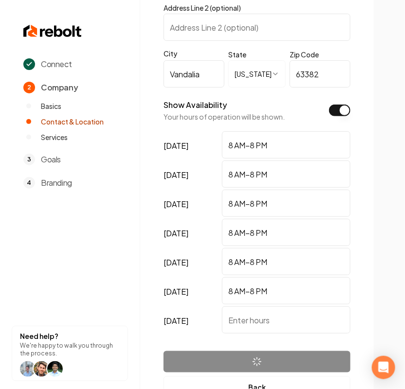
scroll to position [0, 0]
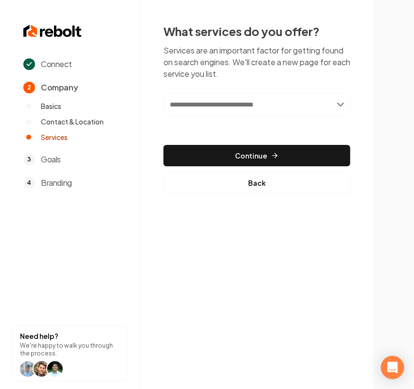
click at [200, 112] on input "text" at bounding box center [257, 104] width 187 height 22
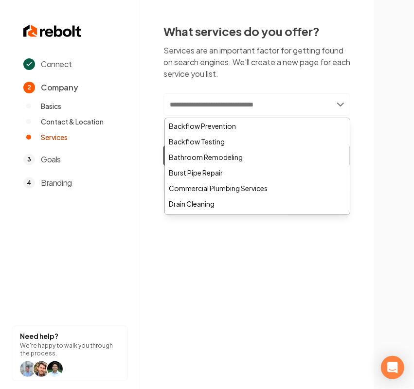
paste input "**********"
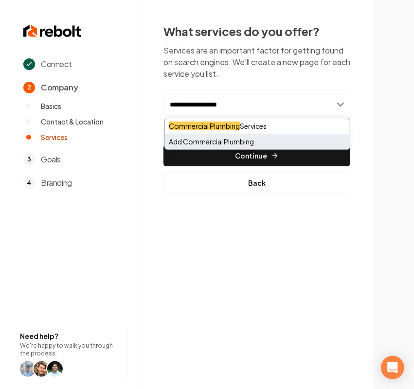
type input "**********"
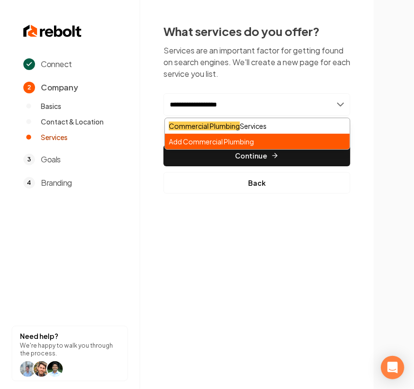
click at [214, 135] on div "Add Commercial Plumbing" at bounding box center [257, 142] width 185 height 16
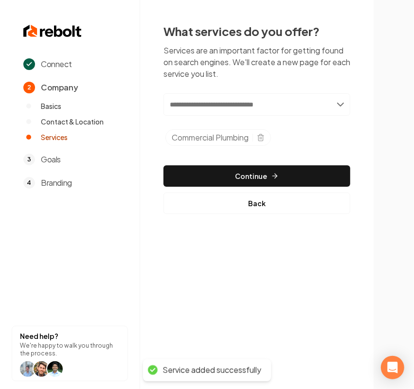
click at [190, 105] on input "text" at bounding box center [257, 104] width 187 height 22
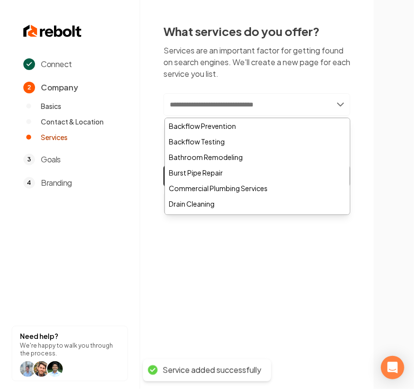
paste input "**********"
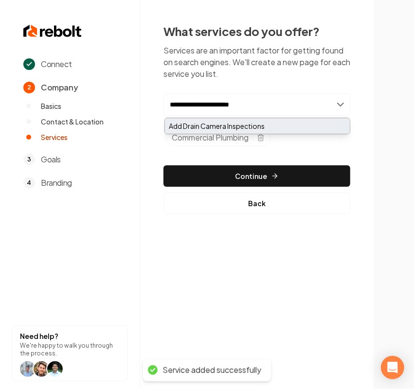
type input "**********"
click at [190, 123] on div "Add Drain Camera Inspections" at bounding box center [257, 126] width 185 height 16
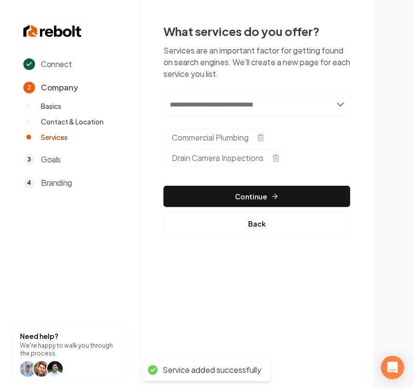
click at [219, 105] on input "text" at bounding box center [257, 104] width 187 height 22
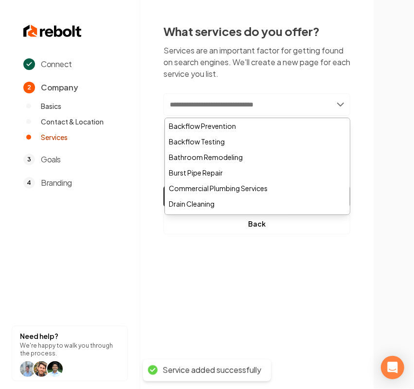
paste input "**********"
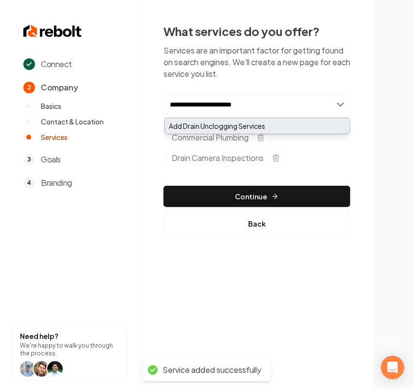
type input "**********"
click at [217, 123] on div "Add Drain Unclogging Services" at bounding box center [257, 126] width 185 height 16
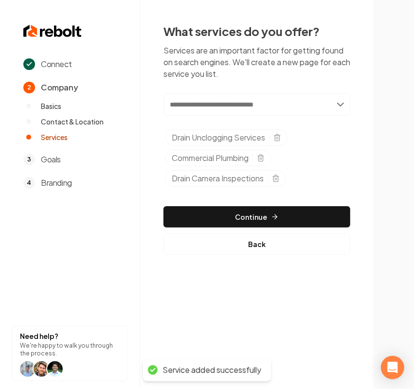
click at [203, 104] on input "text" at bounding box center [257, 104] width 187 height 22
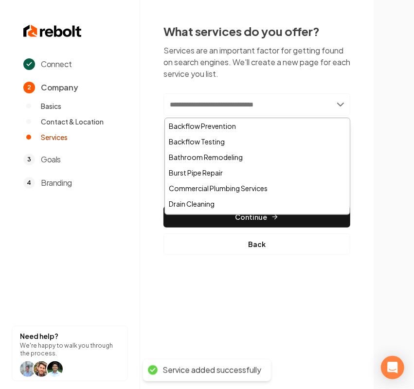
paste input "**********"
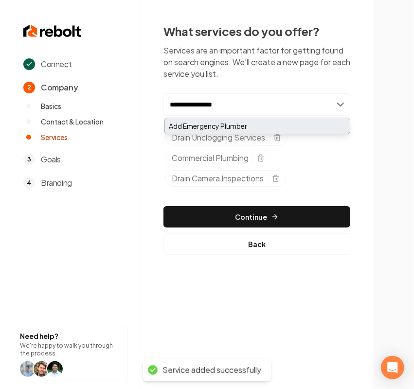
type input "**********"
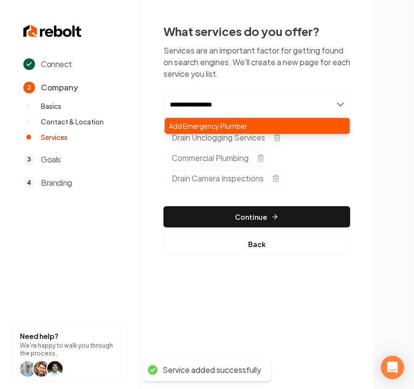
click at [198, 121] on div "Add Emergency Plumber" at bounding box center [257, 126] width 185 height 16
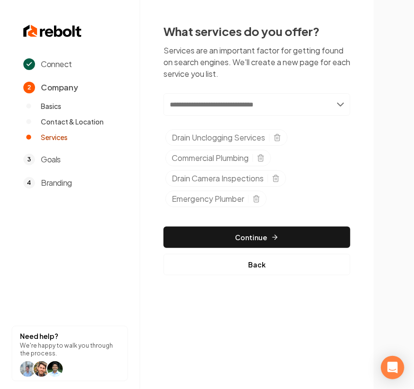
click at [193, 101] on input "text" at bounding box center [257, 104] width 187 height 22
paste input "**********"
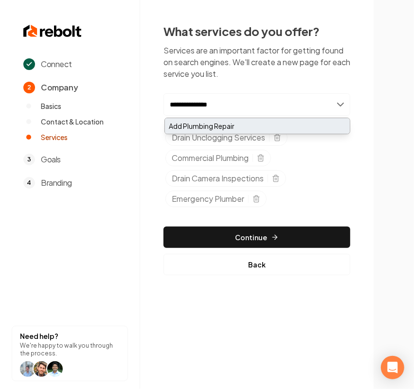
type input "**********"
click at [201, 128] on div "Add Plumbing Repair" at bounding box center [257, 126] width 185 height 16
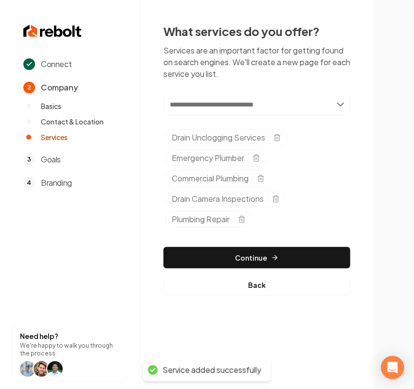
click at [217, 89] on div "What services do you offer? Services are an important factor for getting found …" at bounding box center [257, 159] width 187 height 273
click at [208, 104] on input "text" at bounding box center [257, 104] width 187 height 22
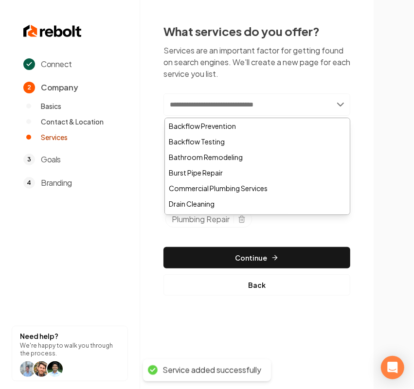
paste input "**********"
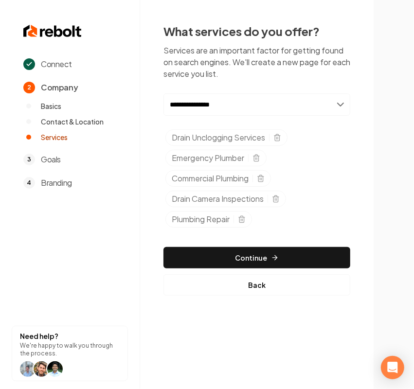
drag, startPoint x: 271, startPoint y: 102, endPoint x: -25, endPoint y: 110, distance: 296.6
click at [0, 110] on html "**********" at bounding box center [207, 194] width 414 height 389
paste input "******"
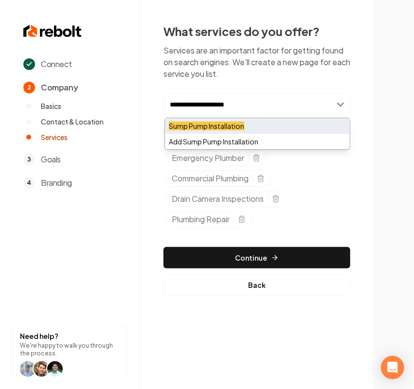
type input "**********"
click at [198, 127] on mark "Sump Pump Installation" at bounding box center [206, 126] width 75 height 9
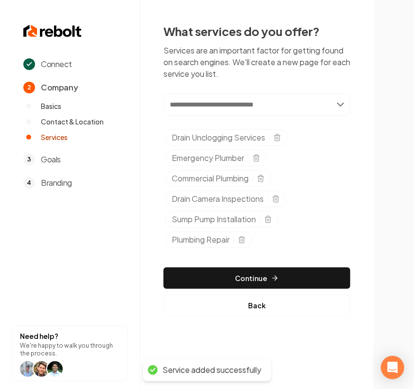
click at [264, 101] on input "text" at bounding box center [257, 104] width 187 height 22
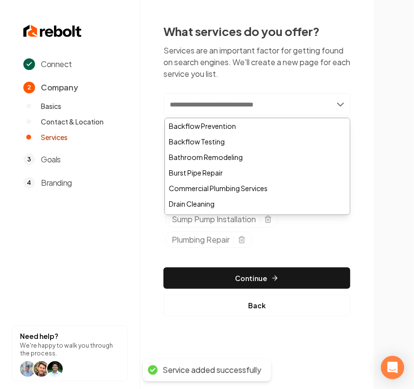
paste input "**********"
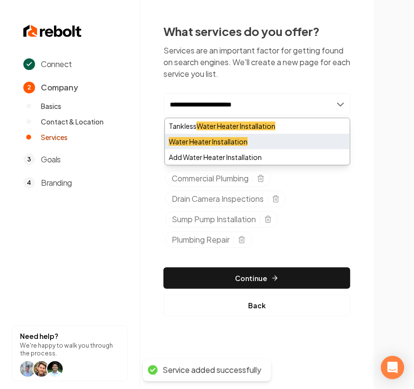
type input "**********"
click at [195, 141] on mark "Water Heater Installation" at bounding box center [208, 141] width 79 height 9
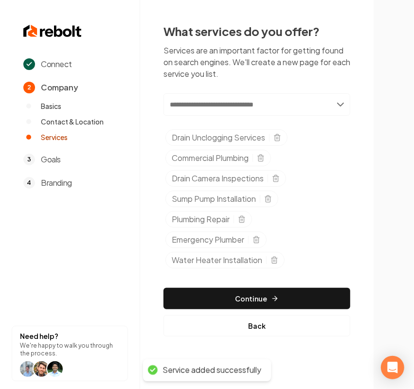
click at [226, 105] on input "text" at bounding box center [257, 104] width 187 height 22
paste input "**********"
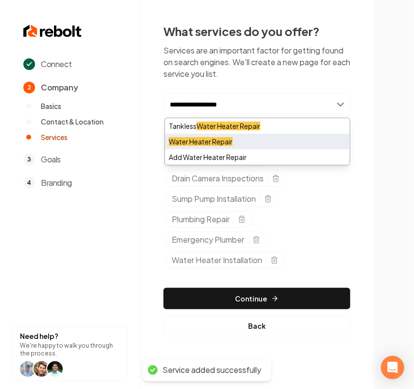
type input "**********"
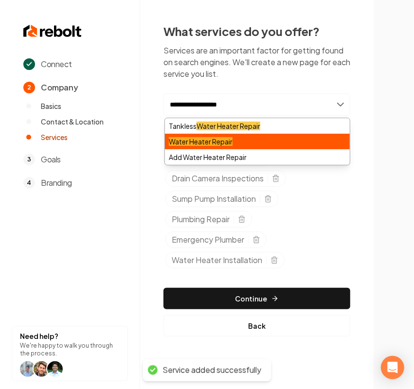
click at [198, 148] on div "Water Heater Repair" at bounding box center [257, 142] width 185 height 16
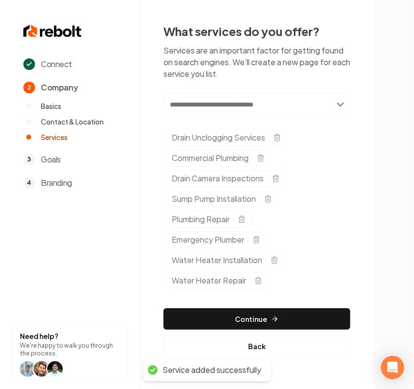
click at [207, 104] on input "text" at bounding box center [257, 104] width 187 height 22
paste input "**********"
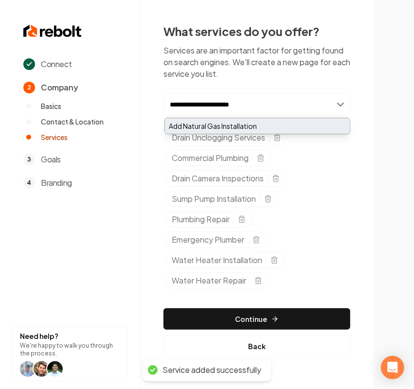
type input "**********"
click at [208, 127] on div "Add Natural Gas Installation" at bounding box center [257, 126] width 185 height 16
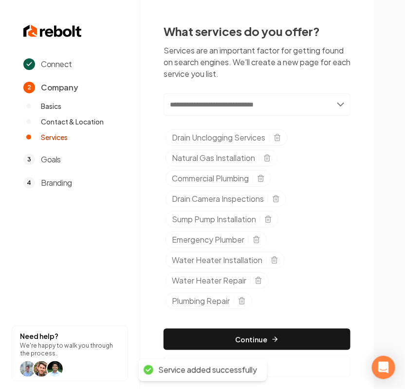
click at [203, 105] on input "text" at bounding box center [257, 104] width 187 height 22
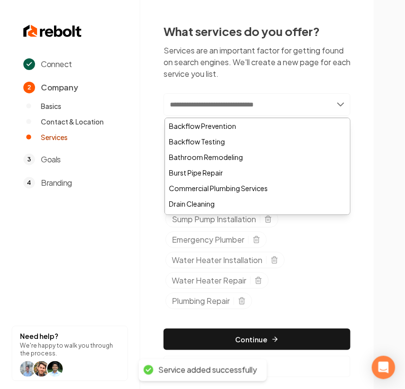
paste input "**********"
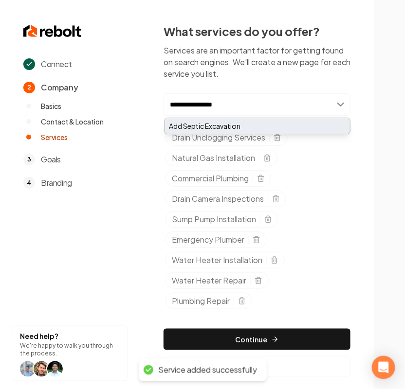
type input "**********"
click at [195, 127] on div "Add Septic Excavation" at bounding box center [257, 126] width 185 height 16
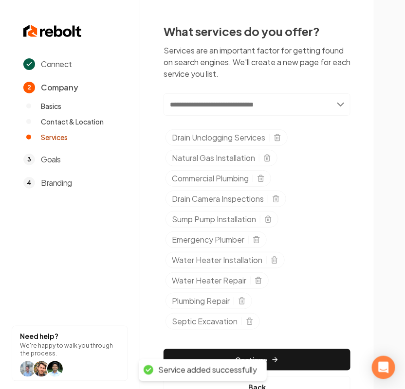
click at [212, 103] on input "text" at bounding box center [257, 104] width 187 height 22
paste input "**********"
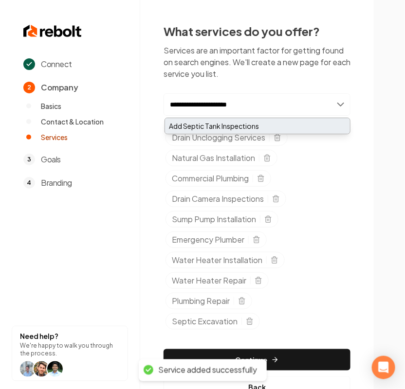
type input "**********"
click at [207, 127] on div "Add Septic Tank Inspections" at bounding box center [257, 126] width 185 height 16
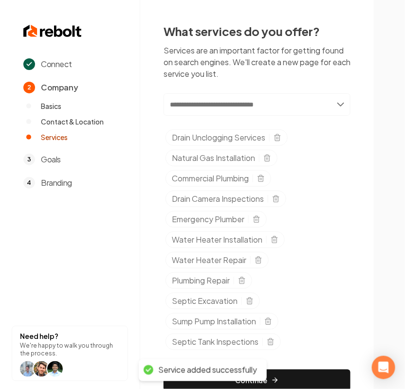
click at [206, 108] on input "text" at bounding box center [257, 104] width 187 height 22
paste input "**********"
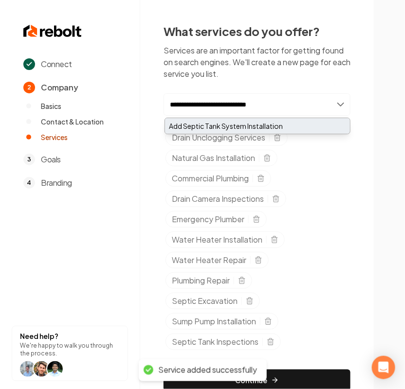
type input "**********"
click at [209, 130] on div "Add Septic Tank System Installation" at bounding box center [257, 126] width 185 height 16
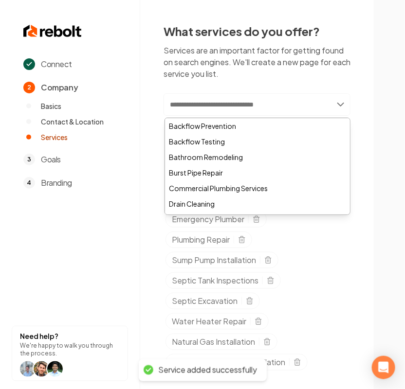
click at [203, 108] on input "text" at bounding box center [257, 104] width 187 height 22
paste input "**********"
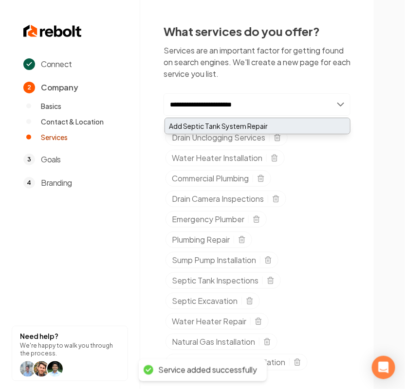
type input "**********"
click at [195, 125] on div "Add Septic Tank System Repair" at bounding box center [257, 126] width 185 height 16
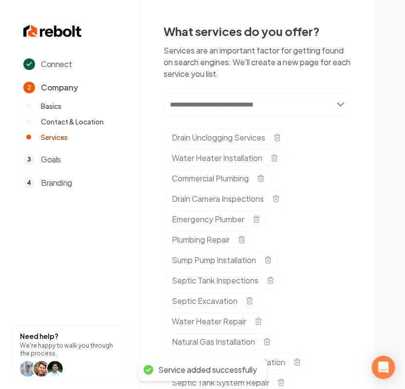
click at [229, 108] on input "text" at bounding box center [257, 104] width 187 height 22
paste input "**********"
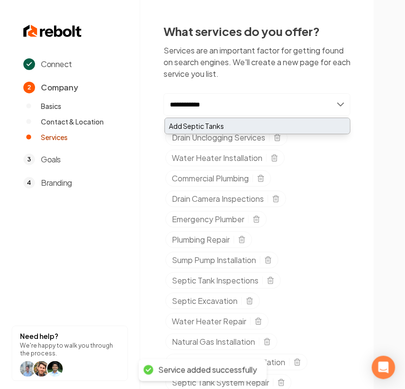
type input "**********"
click at [228, 123] on div "Add Septic Tanks" at bounding box center [257, 126] width 185 height 16
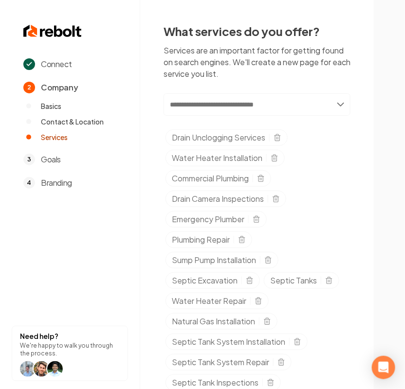
click at [204, 110] on input "text" at bounding box center [257, 104] width 187 height 22
paste input "**********"
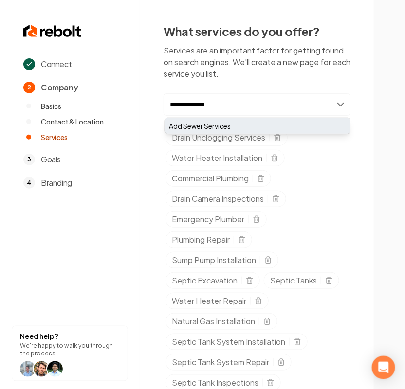
type input "**********"
click at [220, 123] on div "Add Sewer Services" at bounding box center [257, 126] width 185 height 16
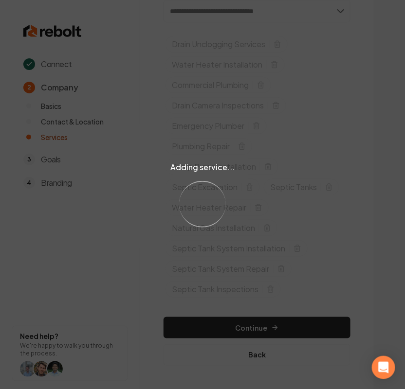
scroll to position [96, 0]
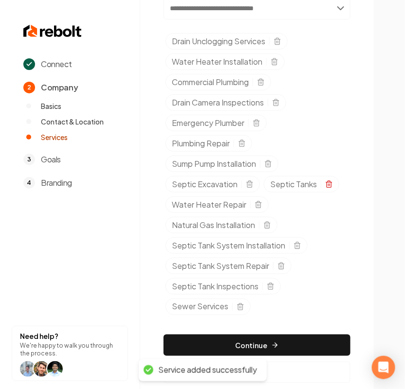
click at [330, 188] on icon "Selected tags" at bounding box center [329, 185] width 8 height 8
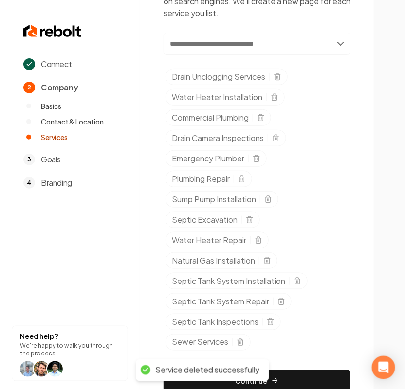
scroll to position [117, 0]
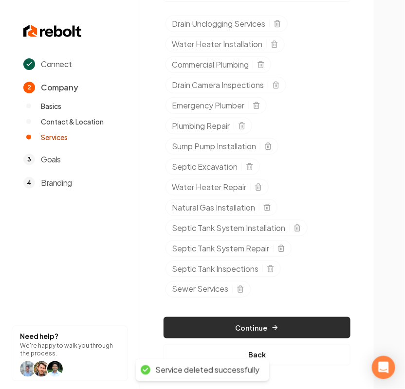
click at [252, 326] on button "Continue" at bounding box center [257, 327] width 187 height 21
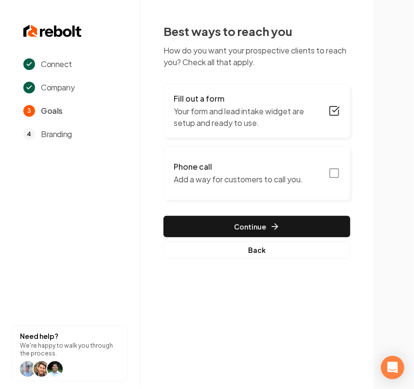
click at [252, 161] on h3 "Phone call" at bounding box center [238, 167] width 129 height 12
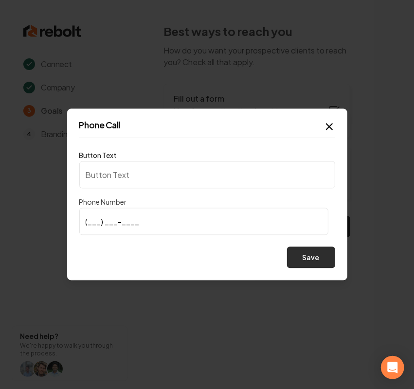
type input "Call us"
type input "(573) 200-4005"
click at [310, 259] on button "Save" at bounding box center [311, 257] width 48 height 21
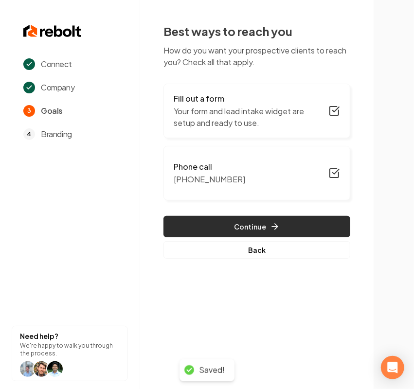
click at [322, 228] on button "Continue" at bounding box center [257, 226] width 187 height 21
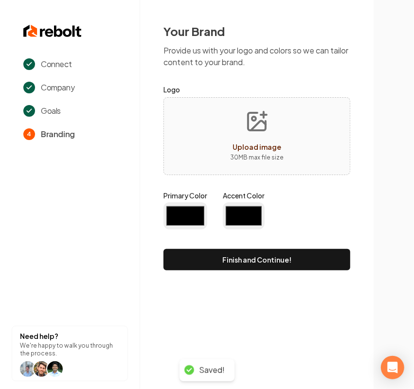
type input "#194d33"
type input "#70be00"
click at [226, 134] on button "Upload image 30 MB max file size" at bounding box center [256, 136] width 69 height 68
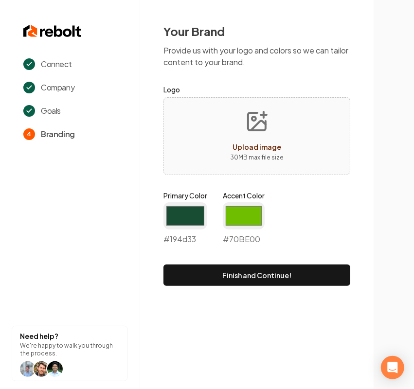
type input "**********"
click at [175, 219] on input "#194d33" at bounding box center [186, 216] width 44 height 27
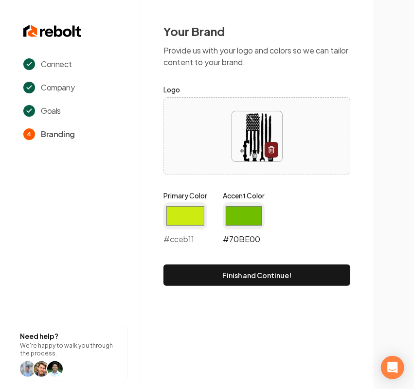
type input "#cceb11"
click at [234, 212] on input "#70be00" at bounding box center [244, 216] width 42 height 27
type input "#90c5d1"
click at [117, 313] on section "Connect Company Goals 4 Branding Need help? We're happy to walk you through the…" at bounding box center [70, 194] width 140 height 389
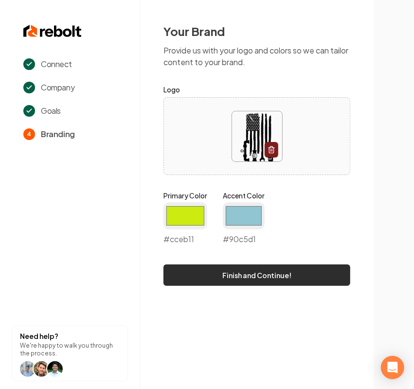
click at [193, 277] on button "Finish and Continue!" at bounding box center [257, 275] width 187 height 21
